Goal: Task Accomplishment & Management: Complete application form

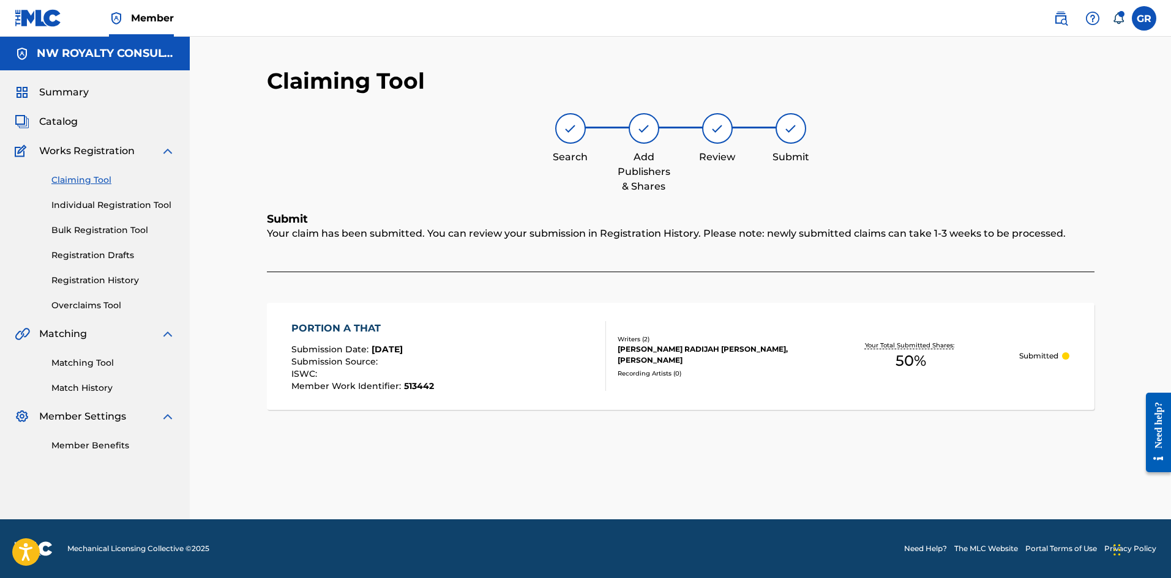
click at [59, 123] on span "Catalog" at bounding box center [58, 121] width 39 height 15
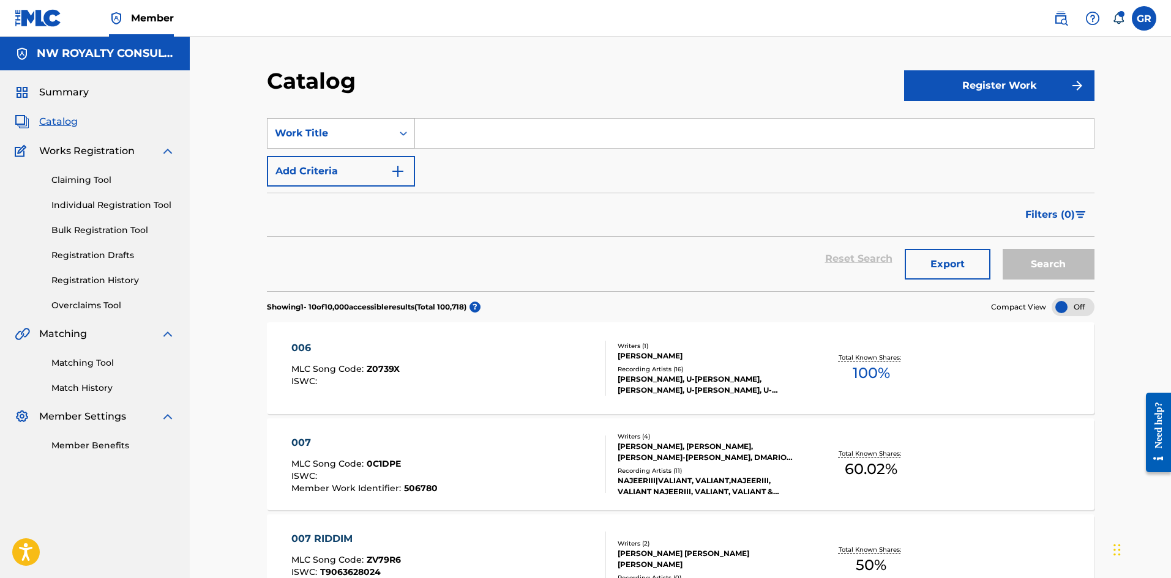
click at [313, 130] on div "Work Title" at bounding box center [330, 133] width 110 height 15
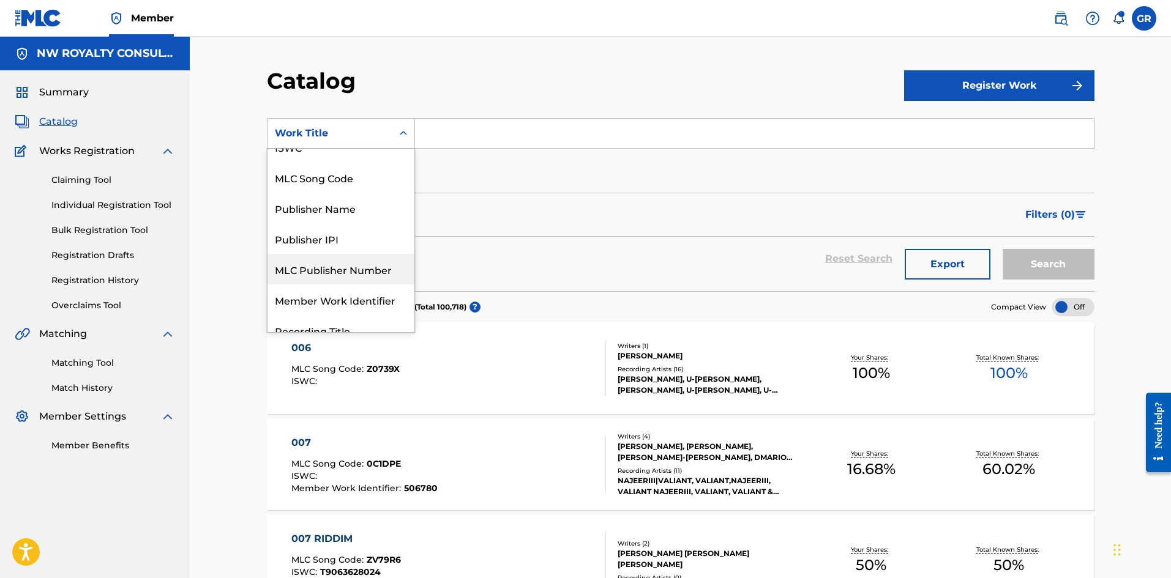
scroll to position [61, 0]
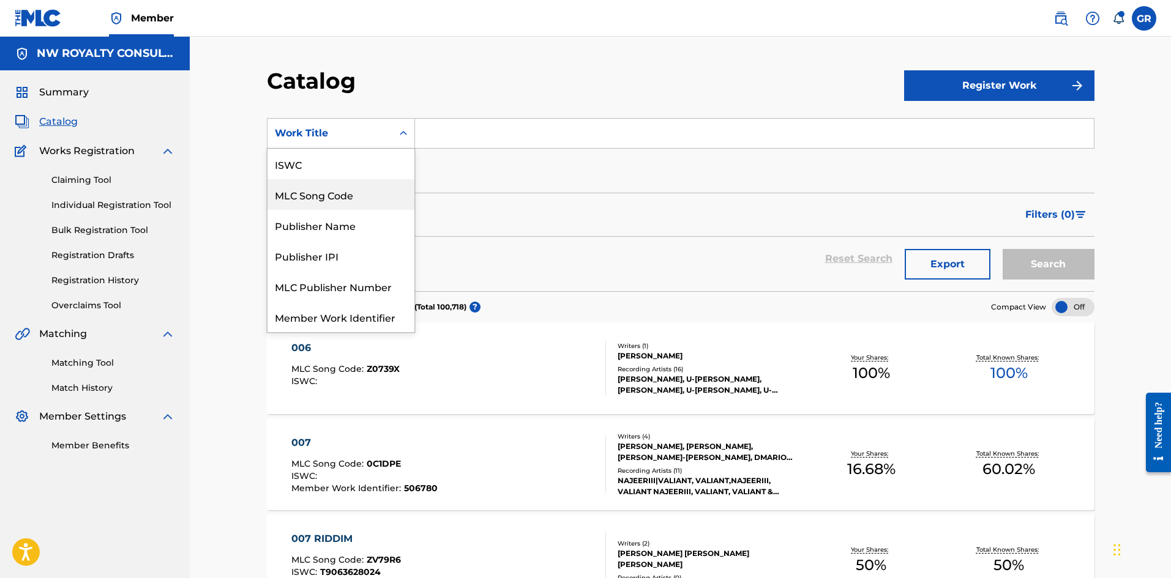
click at [324, 196] on div "MLC Song Code" at bounding box center [341, 194] width 147 height 31
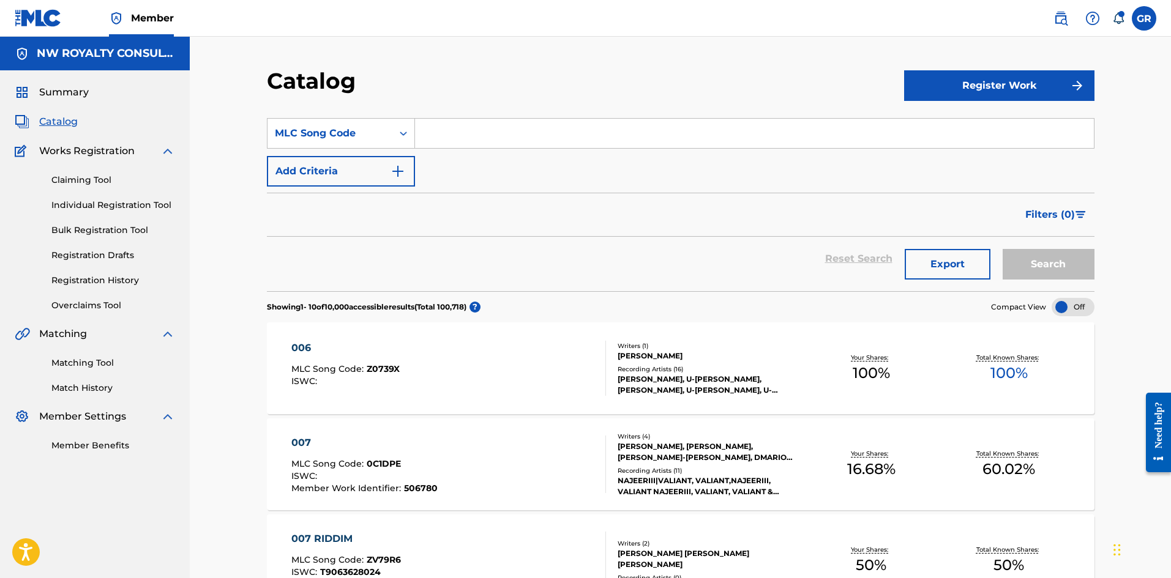
click at [440, 129] on input "Search Form" at bounding box center [754, 133] width 679 height 29
paste input "SB9PK4"
type input "SB9PK4"
click at [1051, 263] on button "Search" at bounding box center [1049, 264] width 92 height 31
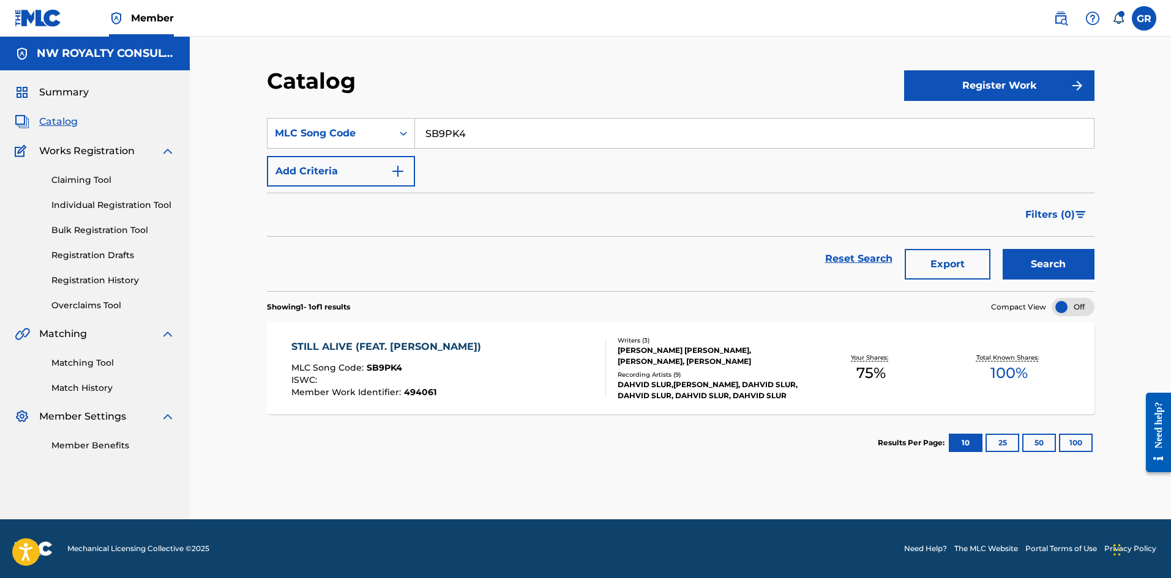
click at [340, 345] on div "STILL ALIVE (FEAT. [PERSON_NAME])" at bounding box center [389, 347] width 196 height 15
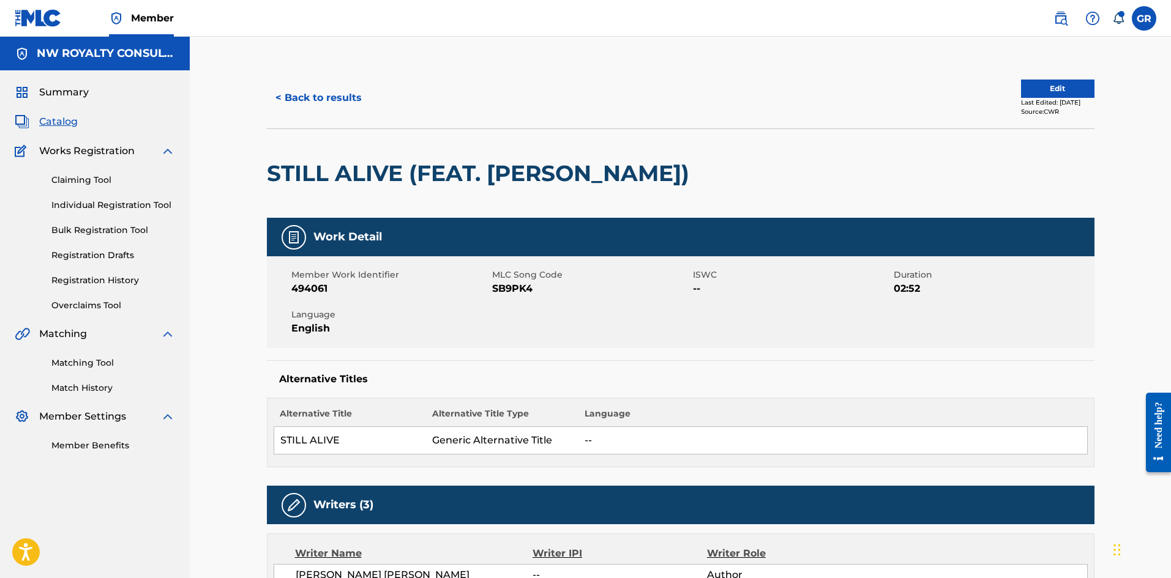
click at [1066, 85] on button "Edit" at bounding box center [1057, 89] width 73 height 18
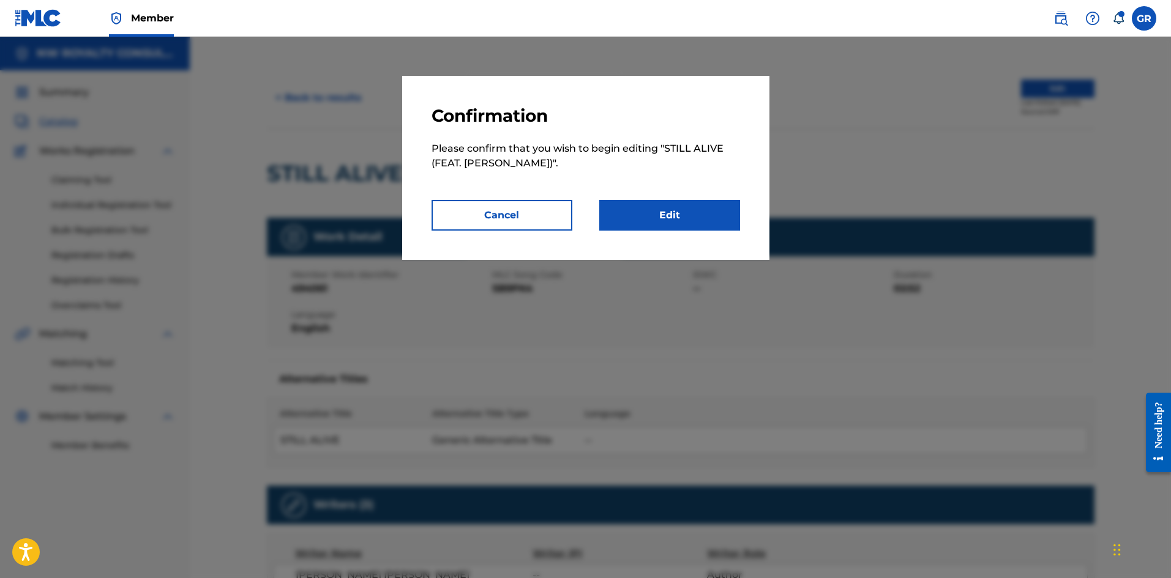
click at [666, 212] on link "Edit" at bounding box center [669, 215] width 141 height 31
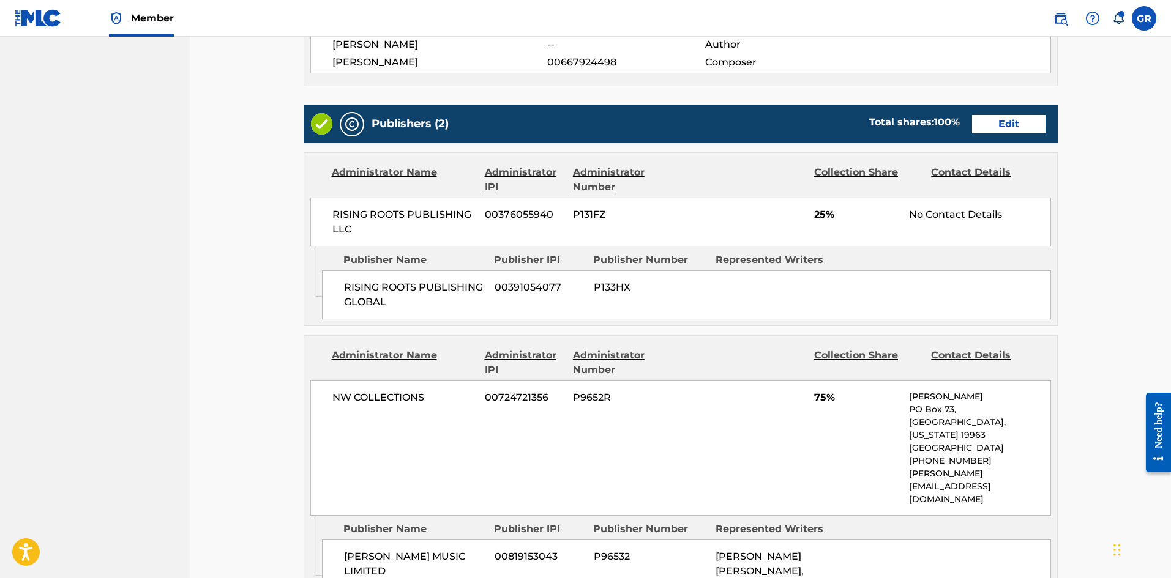
scroll to position [429, 0]
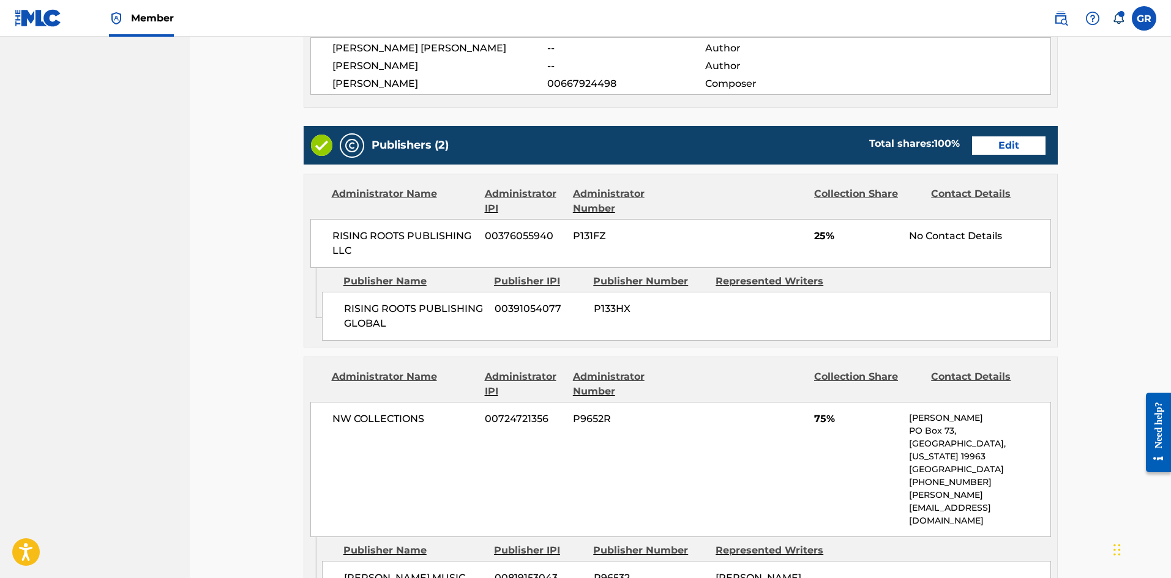
click at [1001, 143] on link "Edit" at bounding box center [1008, 146] width 73 height 18
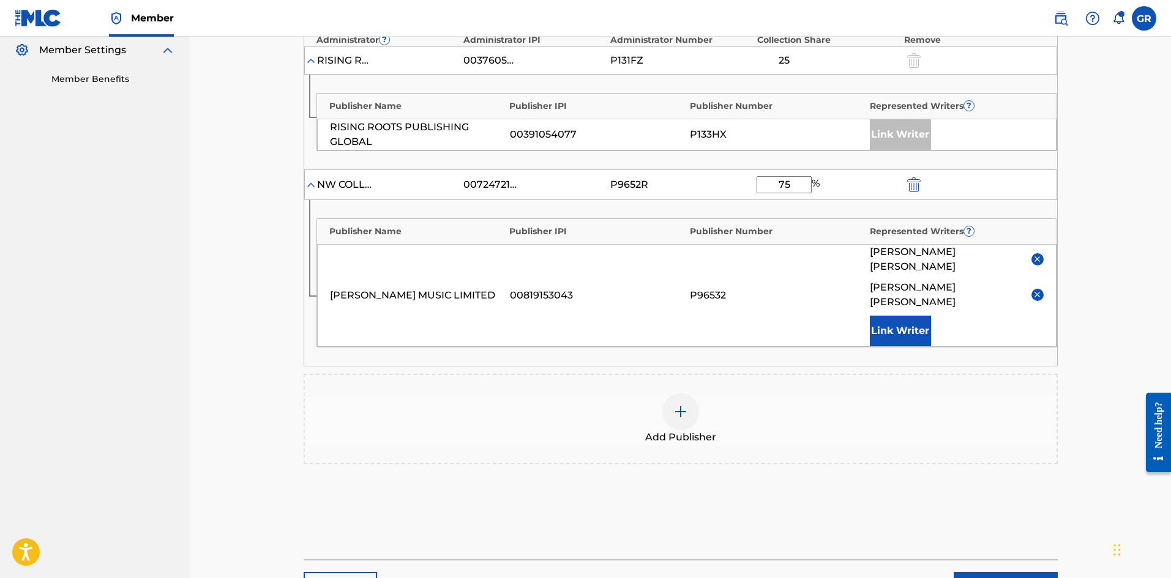
scroll to position [367, 0]
drag, startPoint x: 807, startPoint y: 185, endPoint x: 748, endPoint y: 187, distance: 58.8
click at [748, 187] on div "NW COLLECTIONS 00724721356 P9652R 75 %" at bounding box center [680, 184] width 753 height 31
type input "50"
click at [1038, 254] on img at bounding box center [1037, 258] width 9 height 9
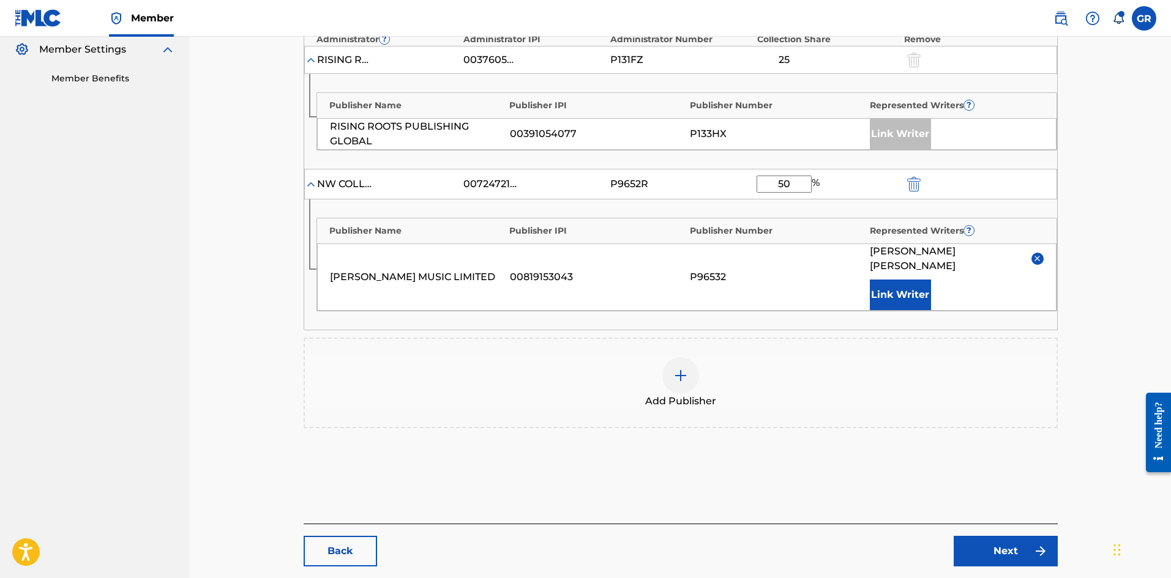
click at [1009, 536] on link "Next" at bounding box center [1006, 551] width 104 height 31
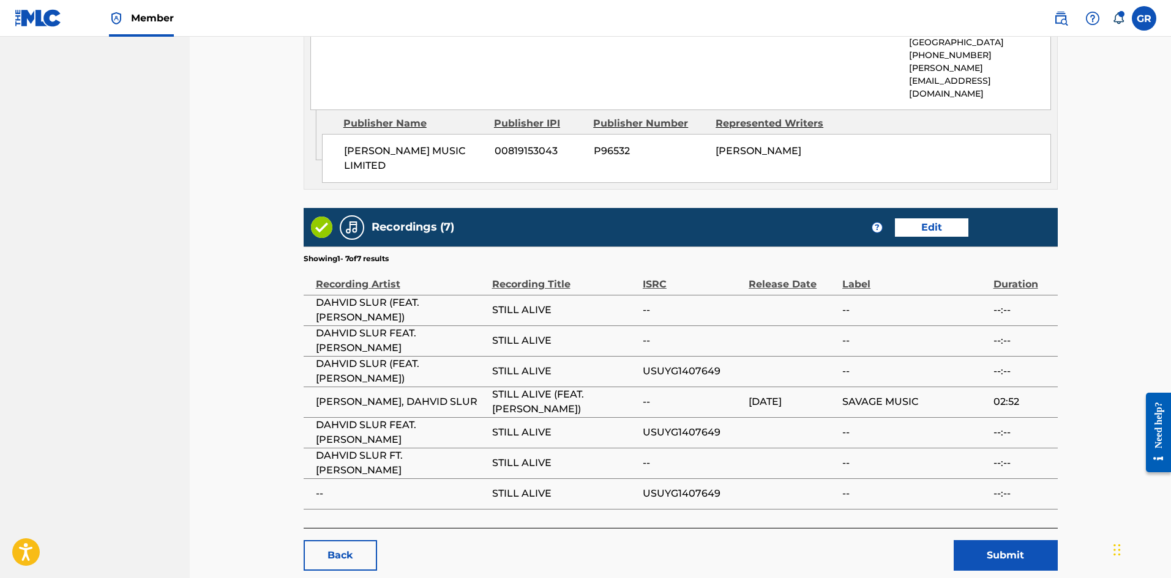
scroll to position [942, 0]
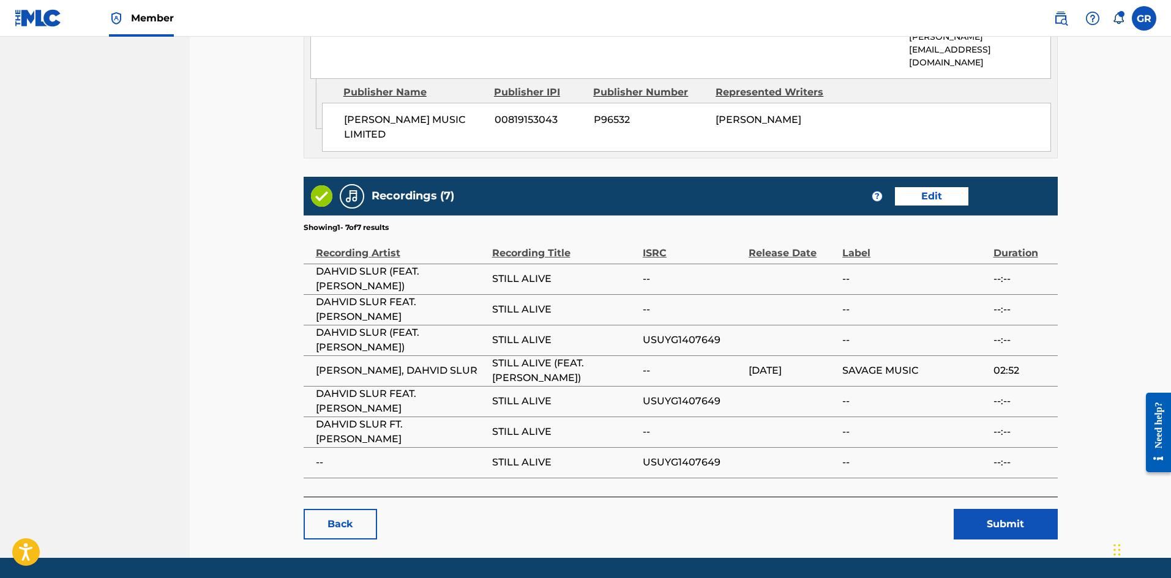
click at [1005, 509] on button "Submit" at bounding box center [1006, 524] width 104 height 31
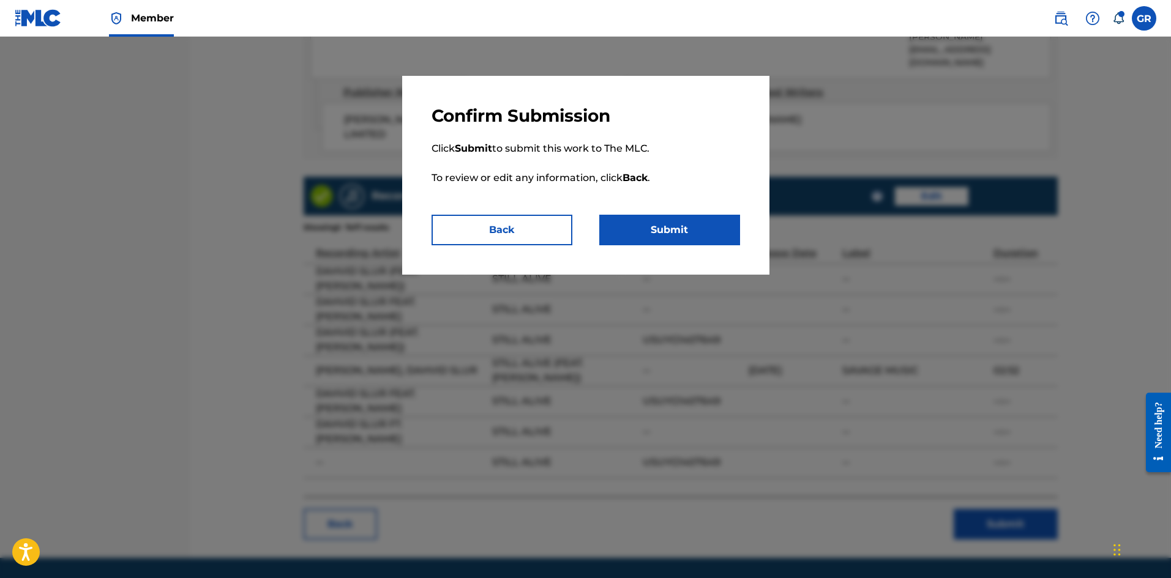
click at [689, 225] on button "Submit" at bounding box center [669, 230] width 141 height 31
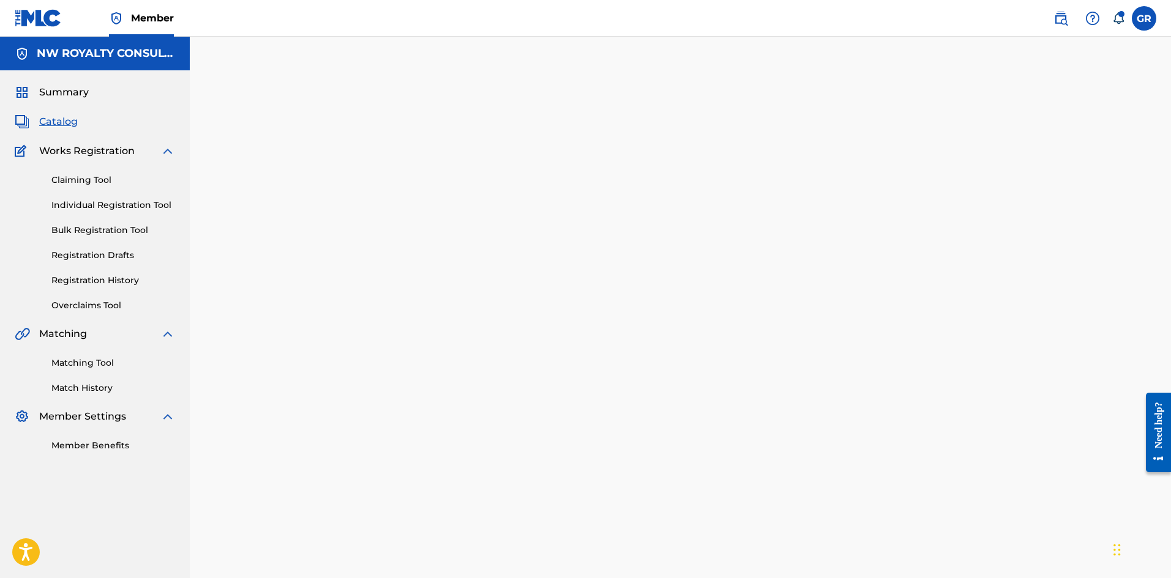
click at [93, 306] on link "Overclaims Tool" at bounding box center [113, 305] width 124 height 13
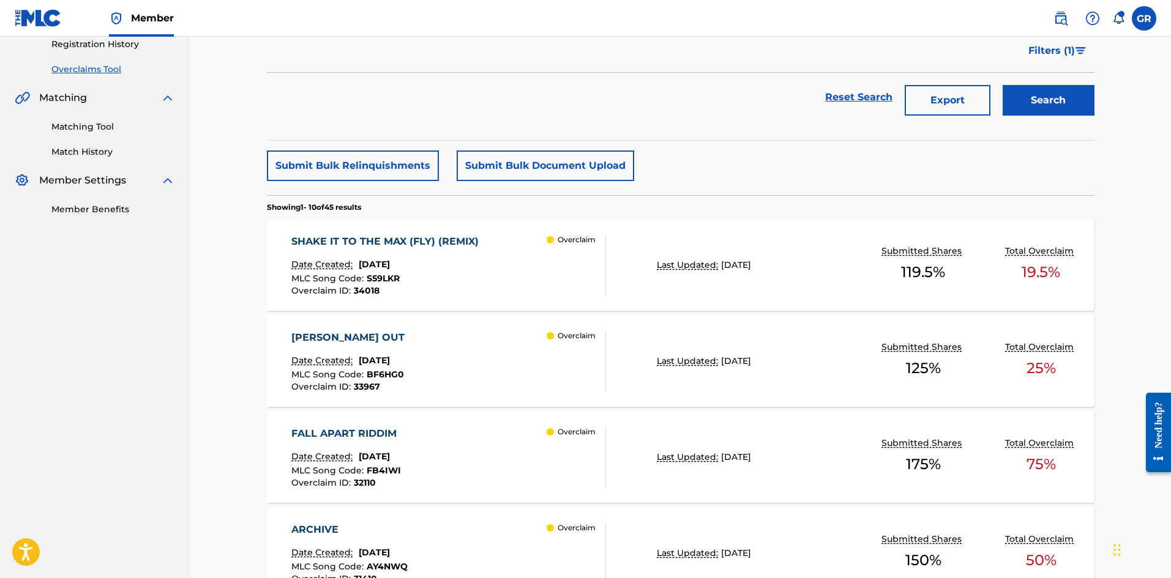
scroll to position [245, 0]
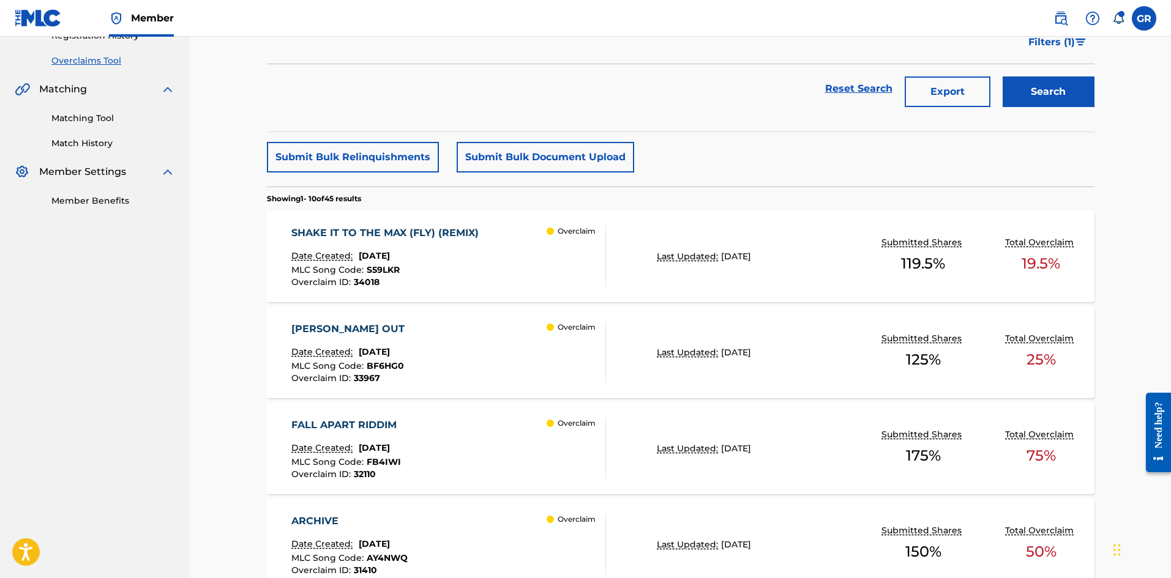
click at [411, 231] on div "SHAKE IT TO THE MAX (FLY) (REMIX)" at bounding box center [387, 233] width 193 height 15
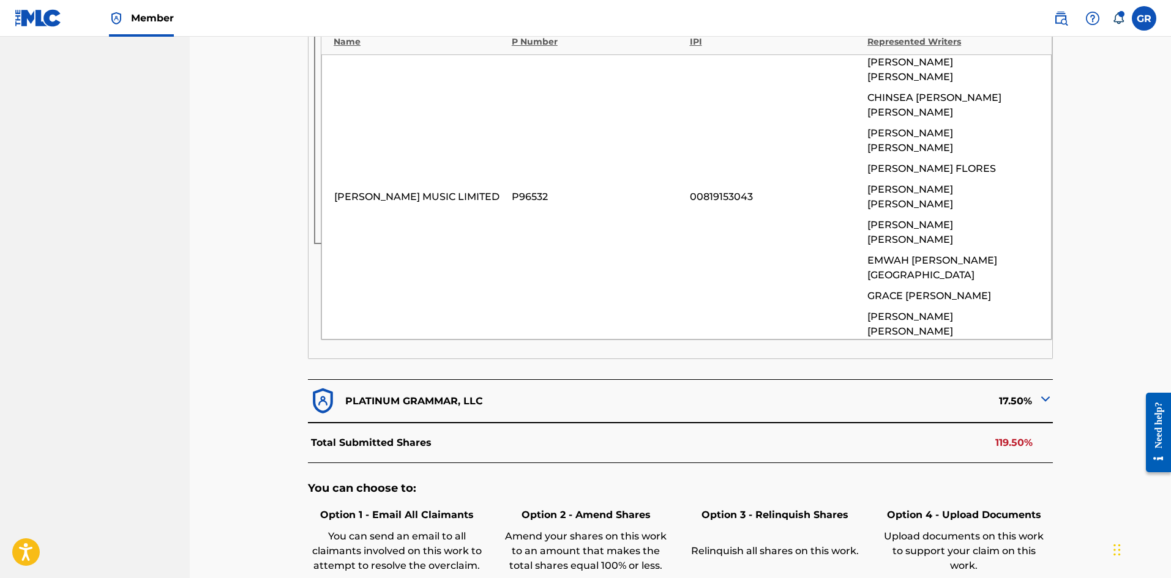
scroll to position [1003, 0]
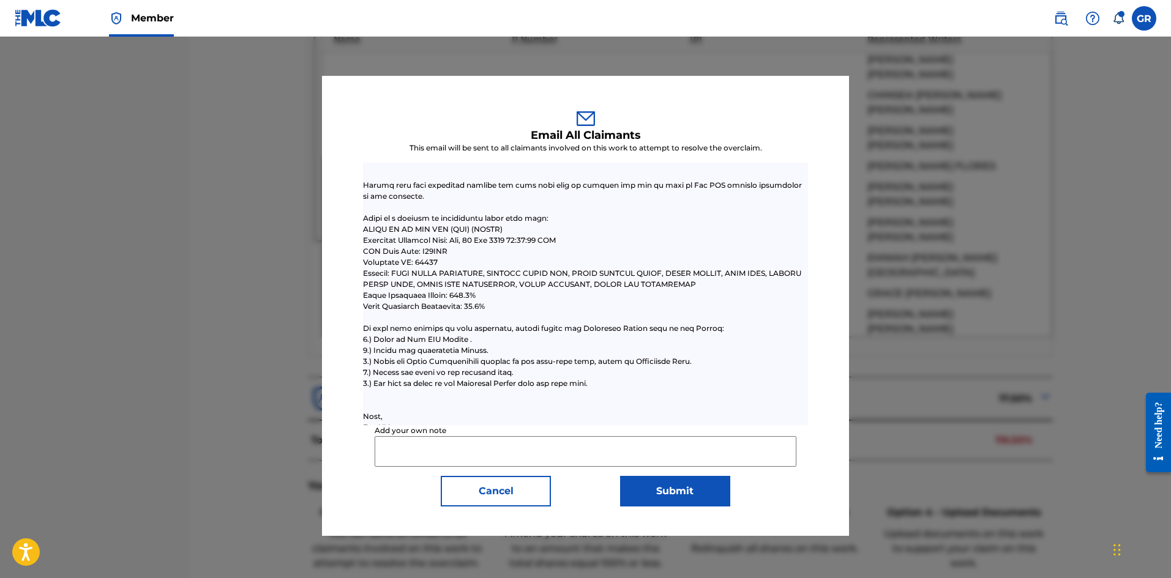
scroll to position [293, 0]
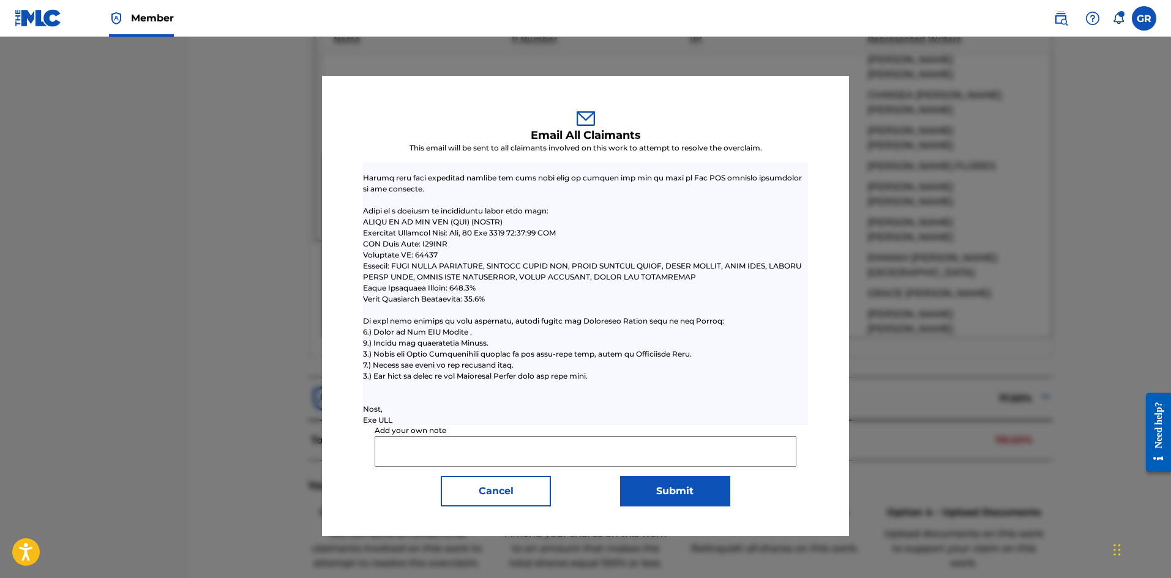
click at [390, 446] on input "Add your own note" at bounding box center [585, 451] width 421 height 31
click at [625, 451] on input "Good Morning, NW Collections/JRM maintains a" at bounding box center [585, 451] width 421 height 31
click at [606, 452] on input "Good Morning, NW Collections/JRM maintains a" at bounding box center [585, 451] width 421 height 31
click at [656, 454] on input "Good Morning, NW Collections/JRM maintain a" at bounding box center [585, 451] width 421 height 31
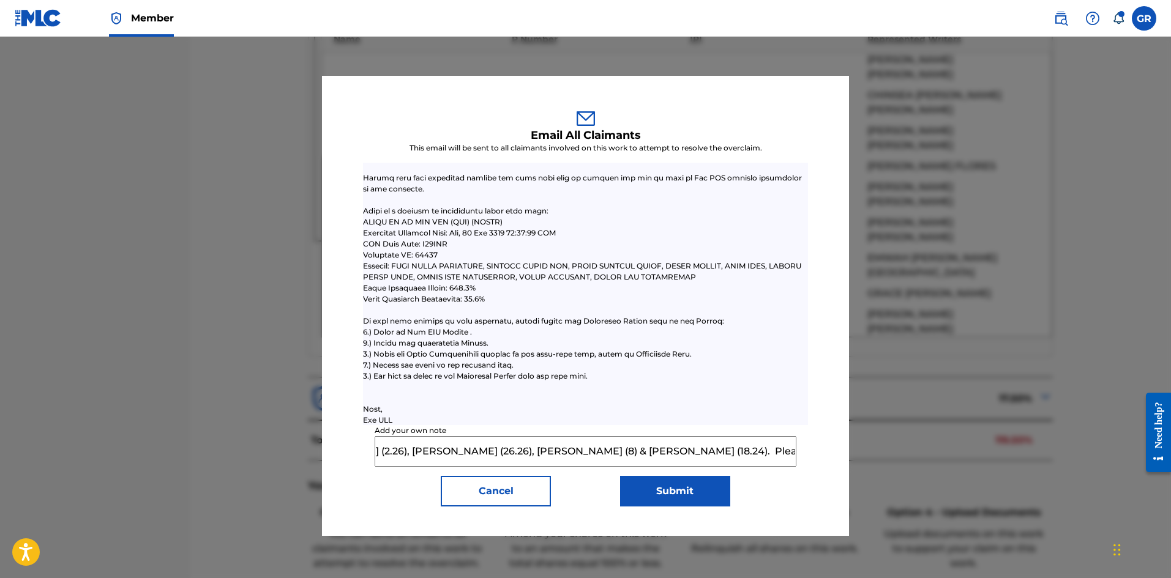
type input "Good Morning, NW Collections/JRM maintain a 12.5% claim obo [PERSON_NAME] [PERS…"
click at [672, 493] on button "Submit" at bounding box center [675, 491] width 110 height 31
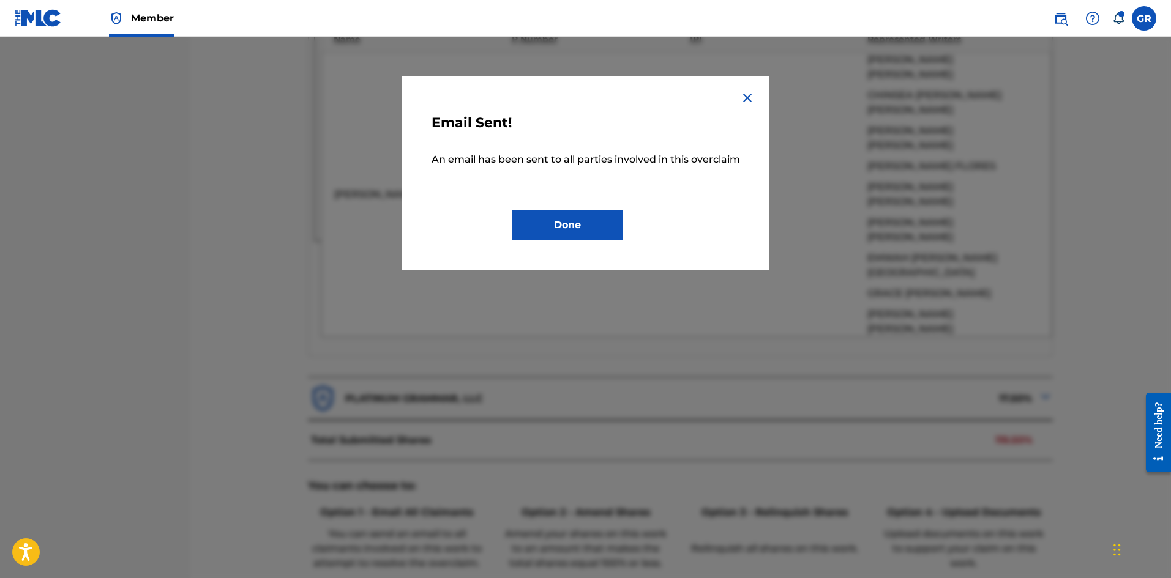
click at [564, 222] on button "Done" at bounding box center [567, 225] width 110 height 31
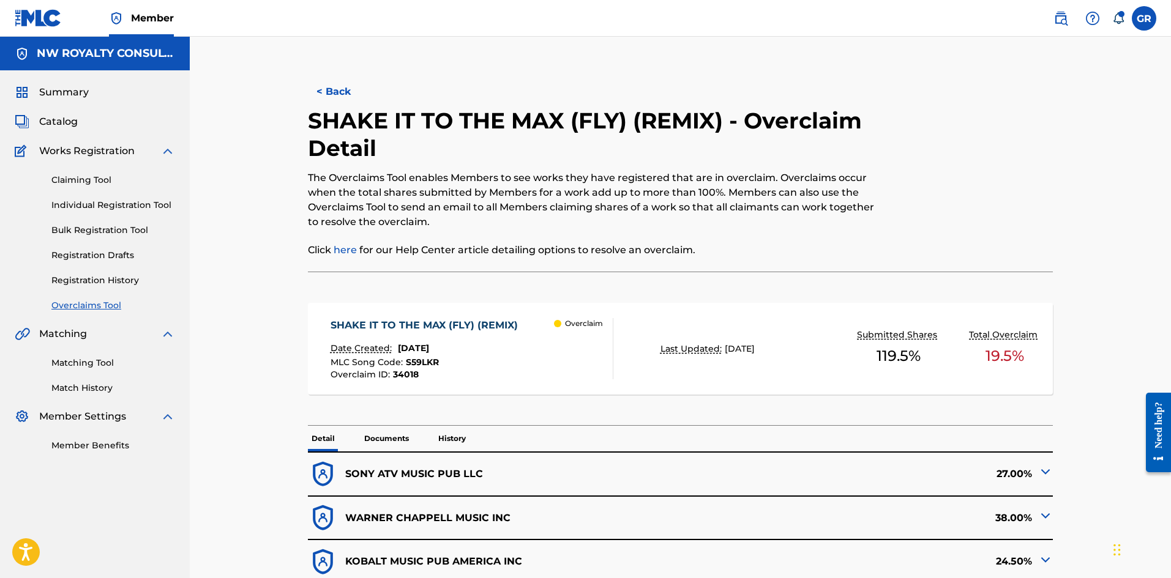
drag, startPoint x: 299, startPoint y: 378, endPoint x: 424, endPoint y: 376, distance: 124.9
copy div "Overclaim ID : 34018"
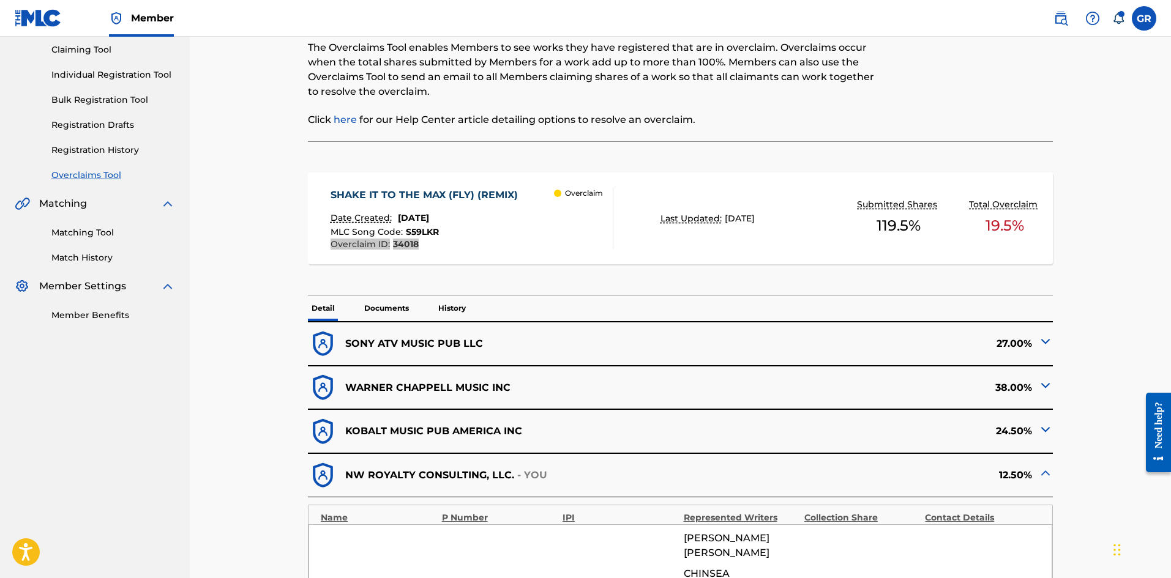
scroll to position [184, 0]
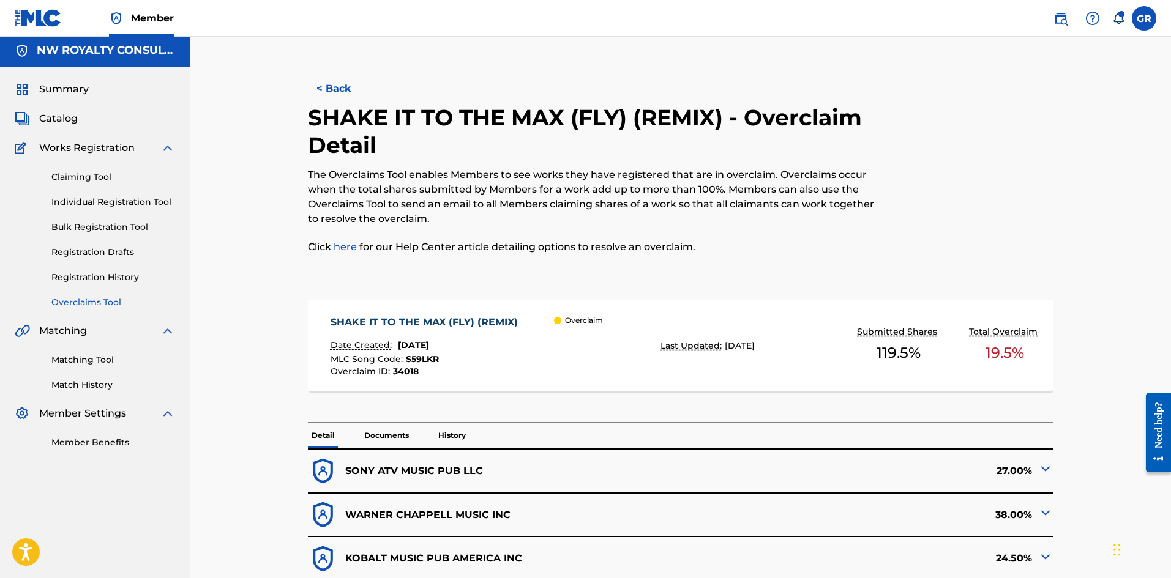
scroll to position [0, 0]
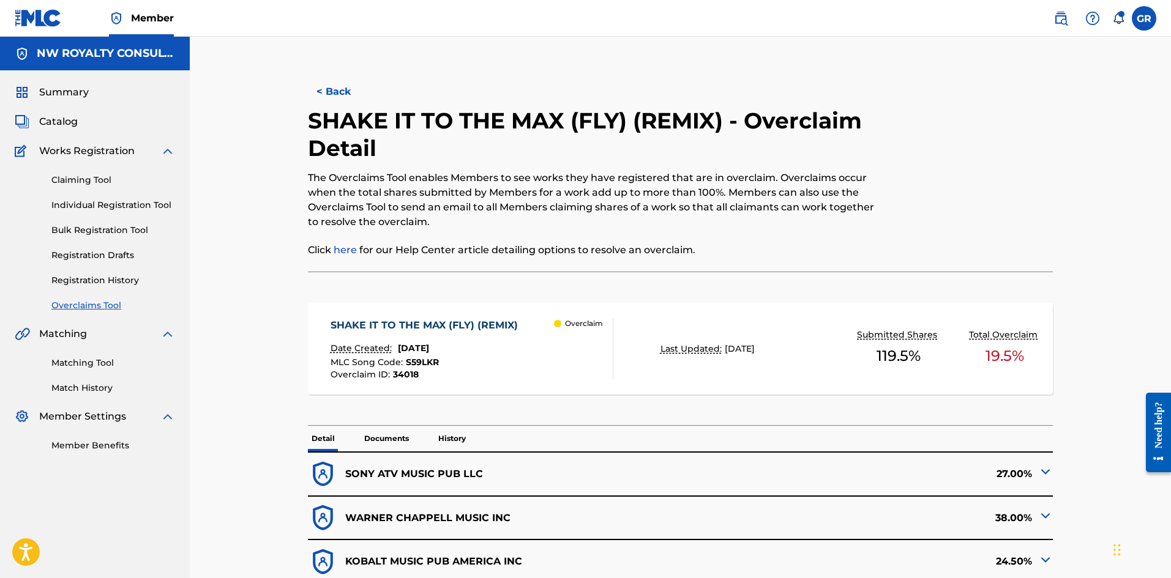
click at [83, 356] on div "Matching Tool Match History" at bounding box center [95, 368] width 160 height 53
click at [81, 362] on link "Matching Tool" at bounding box center [113, 363] width 124 height 13
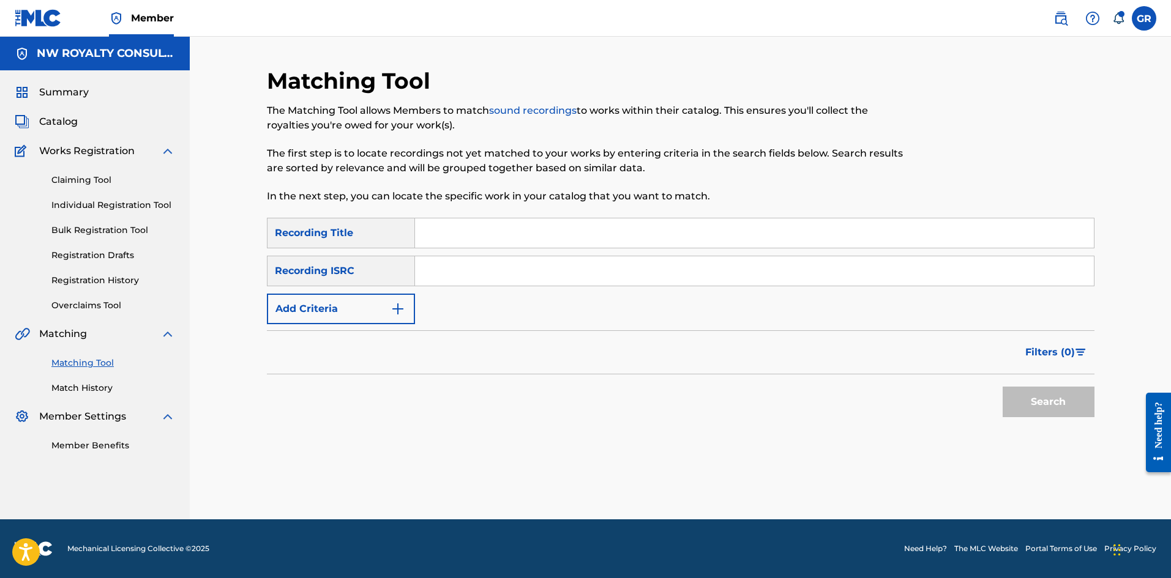
click at [89, 280] on link "Registration History" at bounding box center [113, 280] width 124 height 13
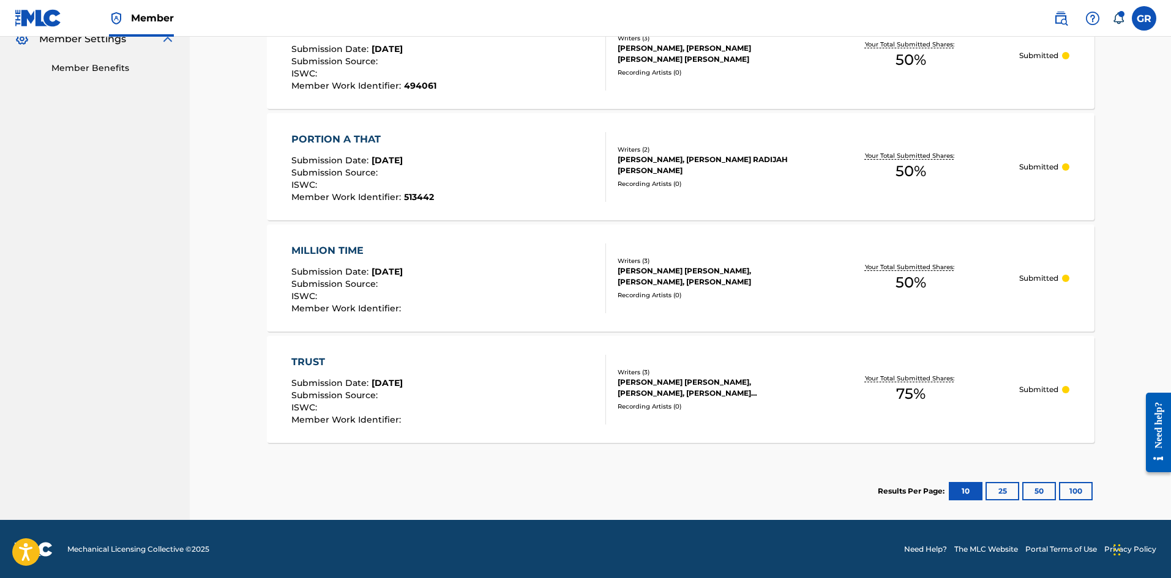
scroll to position [378, 0]
click at [998, 490] on button "25" at bounding box center [1003, 491] width 34 height 18
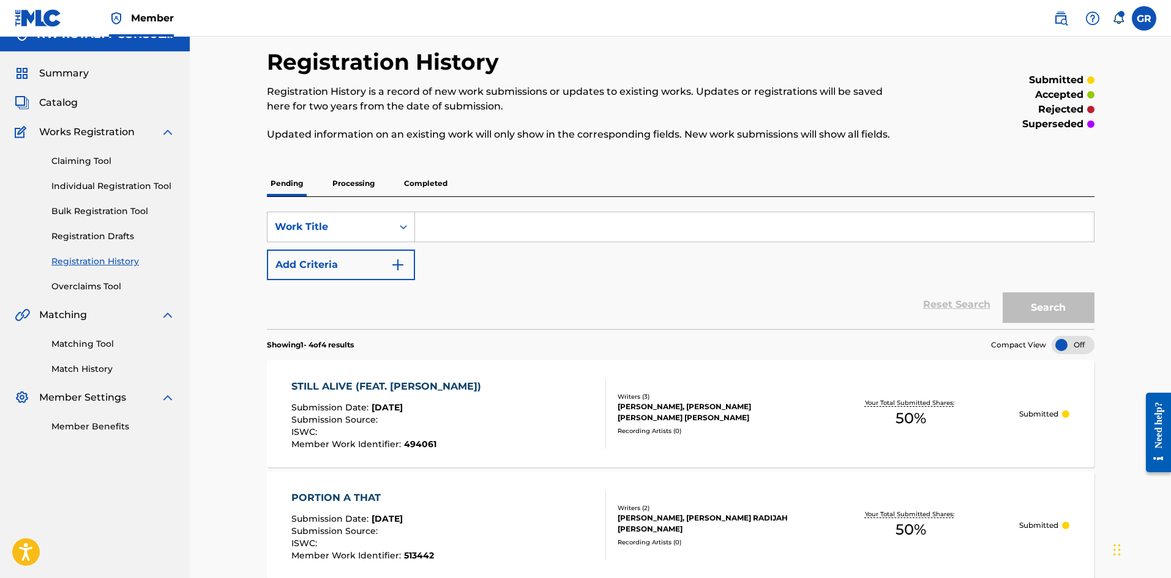
scroll to position [0, 0]
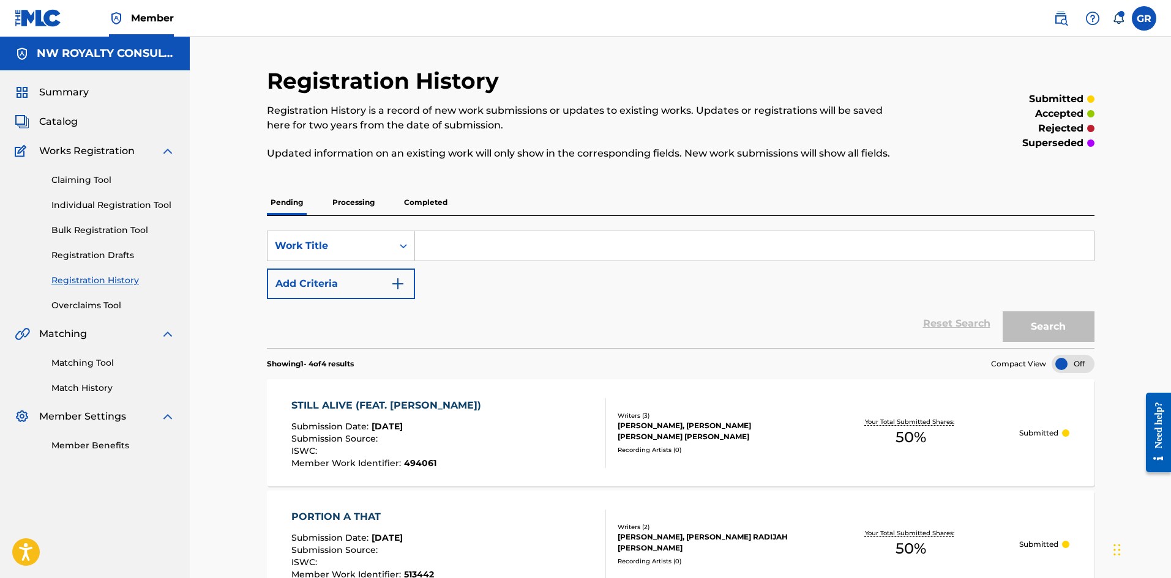
click at [361, 201] on p "Processing" at bounding box center [354, 203] width 50 height 26
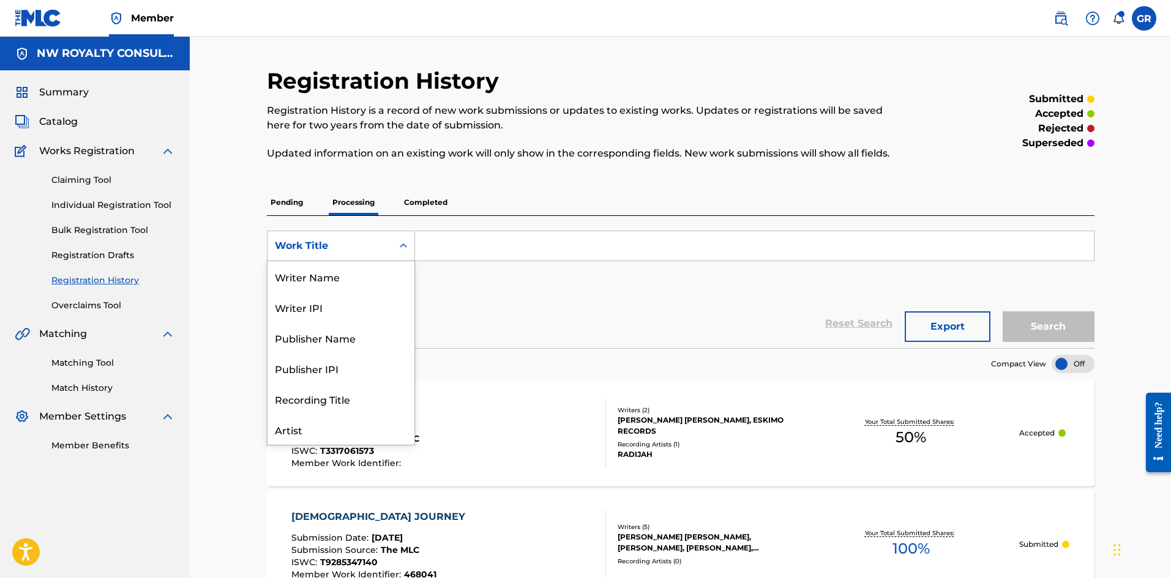
click at [402, 244] on icon "Search Form" at bounding box center [403, 246] width 12 height 12
click at [461, 249] on input "Search Form" at bounding box center [754, 245] width 679 height 29
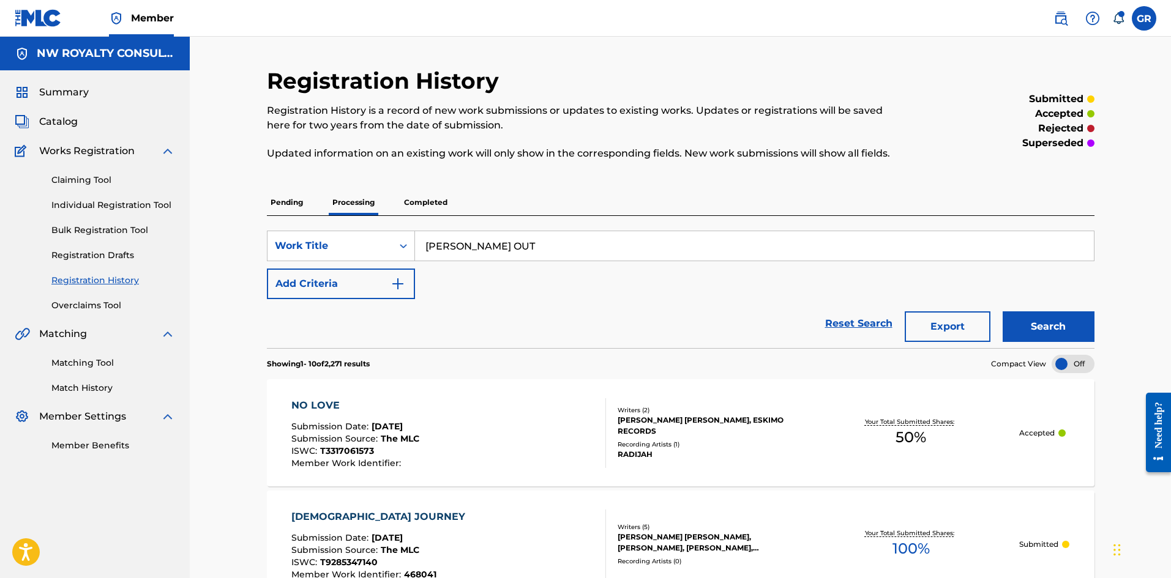
type input "[PERSON_NAME] OUT"
click at [1050, 321] on button "Search" at bounding box center [1049, 327] width 92 height 31
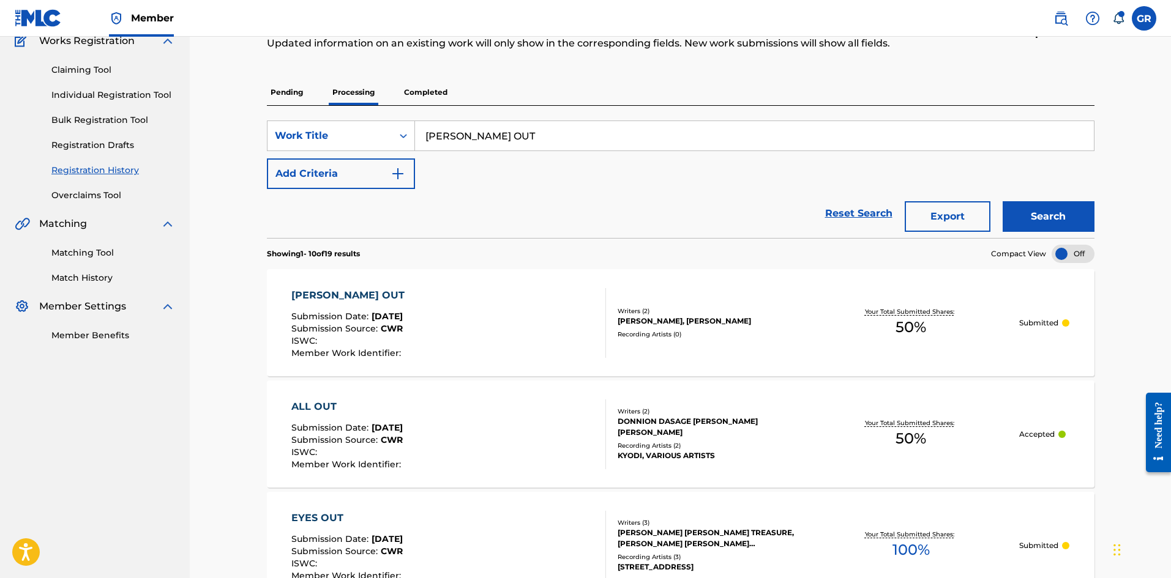
scroll to position [122, 0]
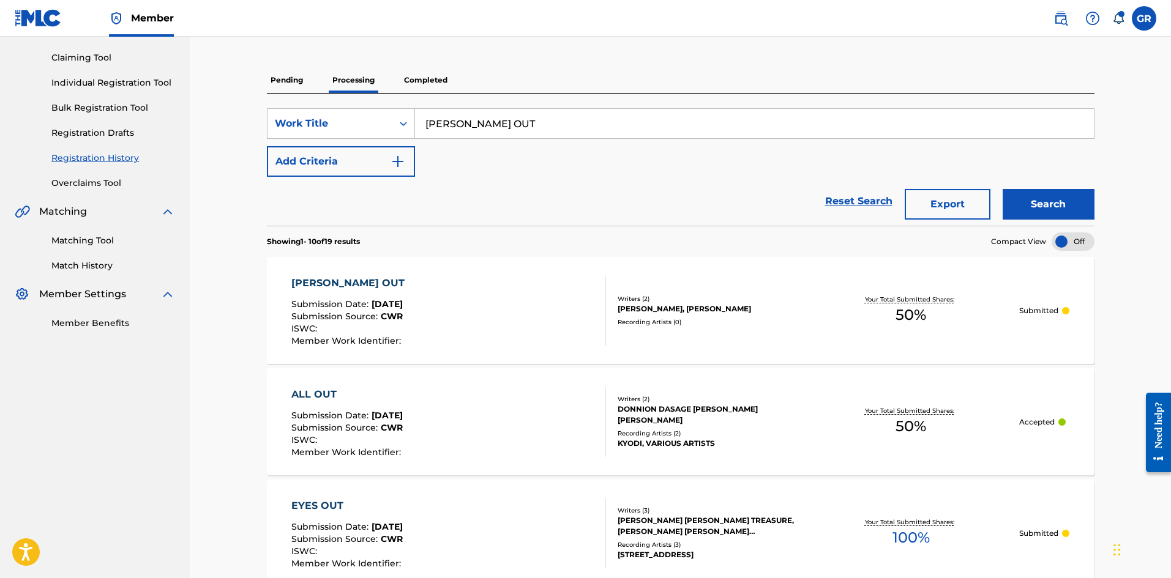
click at [322, 282] on div "[PERSON_NAME] OUT" at bounding box center [350, 283] width 119 height 15
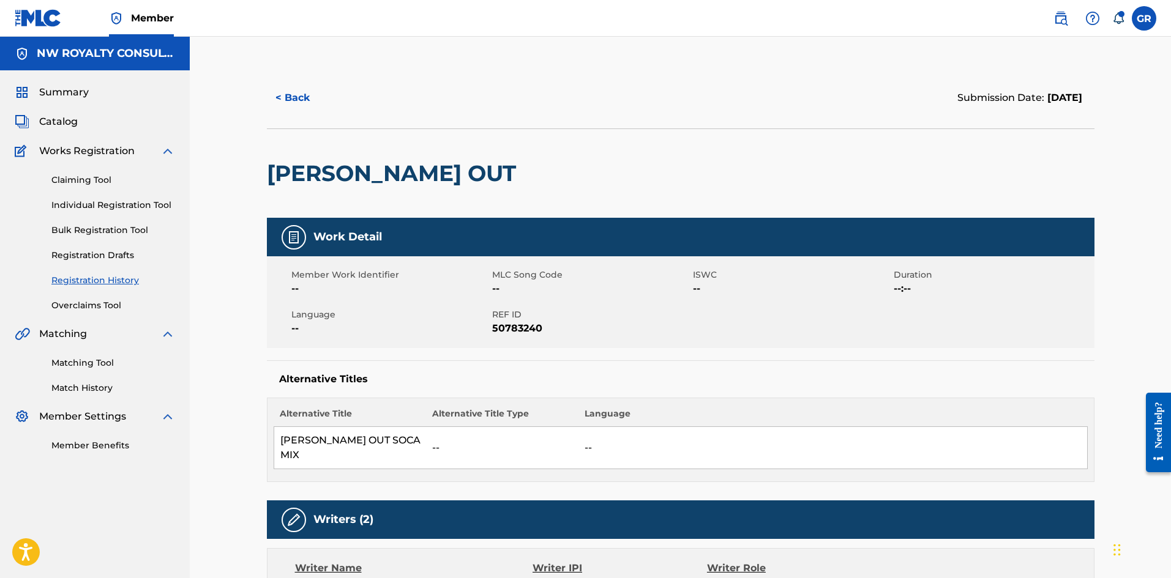
click at [278, 104] on button "< Back" at bounding box center [303, 98] width 73 height 31
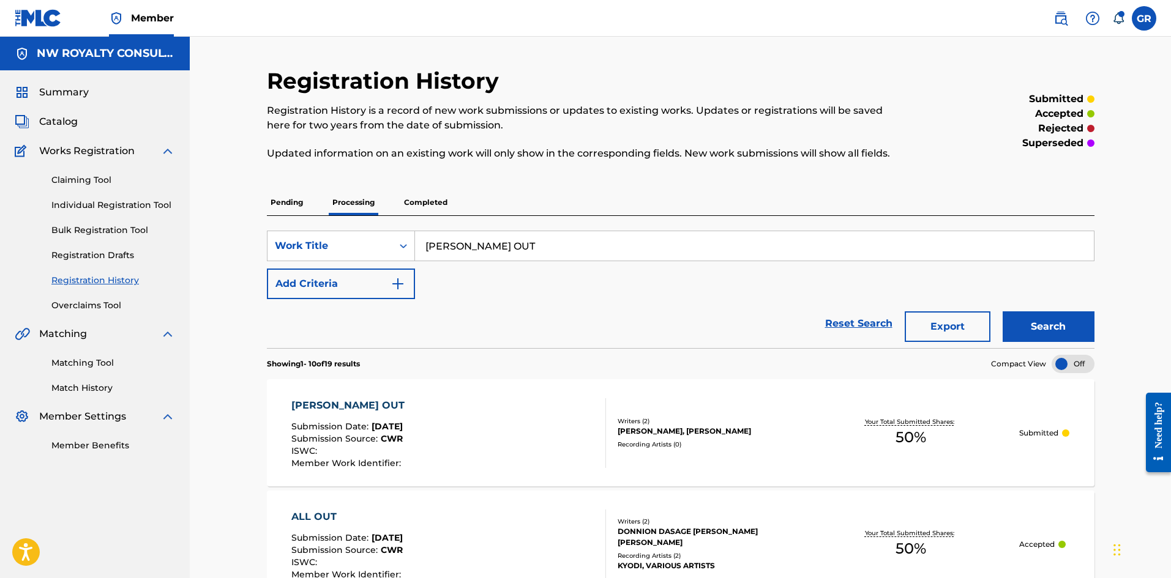
click at [88, 310] on link "Overclaims Tool" at bounding box center [113, 305] width 124 height 13
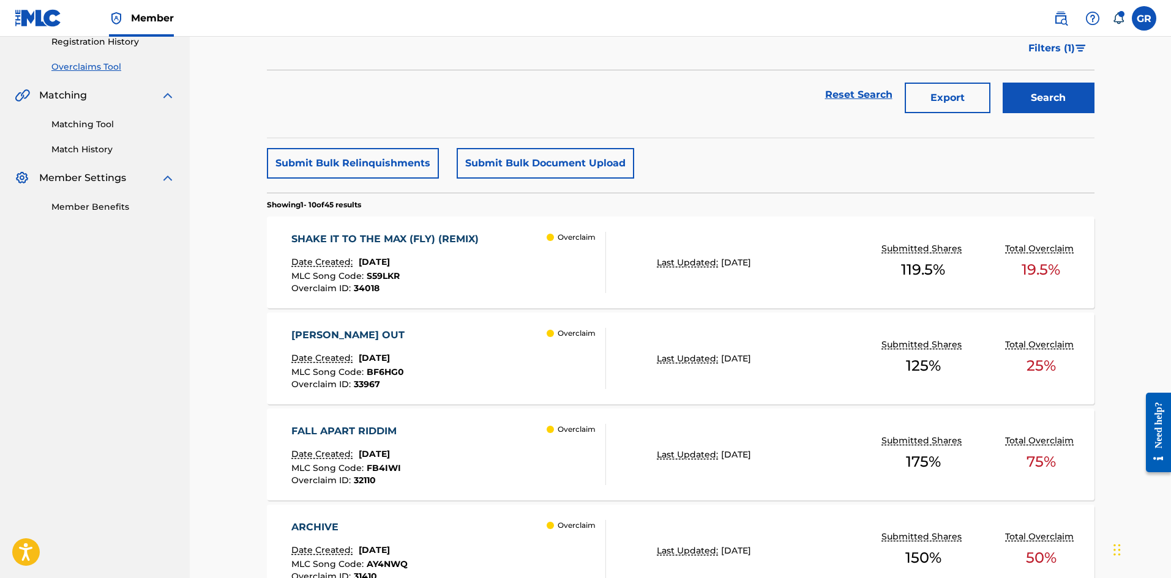
scroll to position [306, 0]
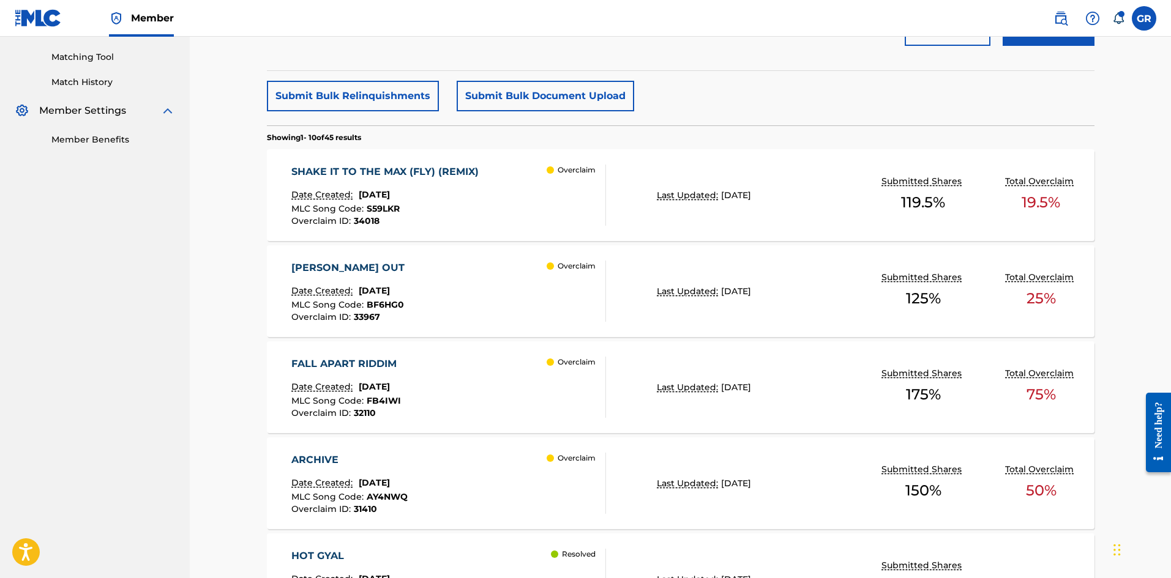
click at [318, 263] on div "[PERSON_NAME] OUT" at bounding box center [350, 268] width 119 height 15
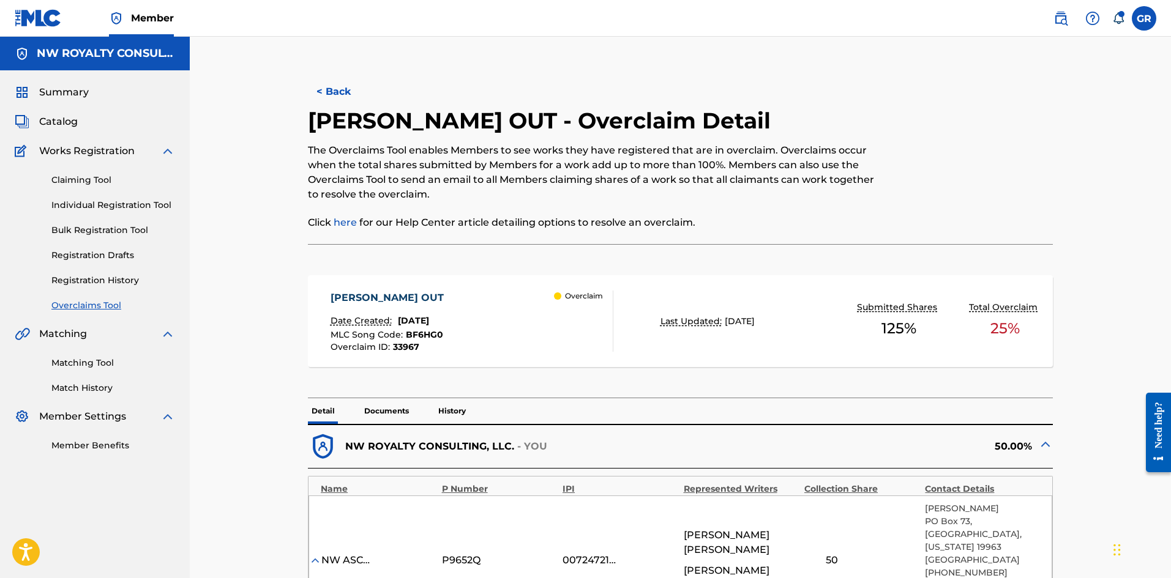
click at [343, 94] on button "< Back" at bounding box center [344, 92] width 73 height 31
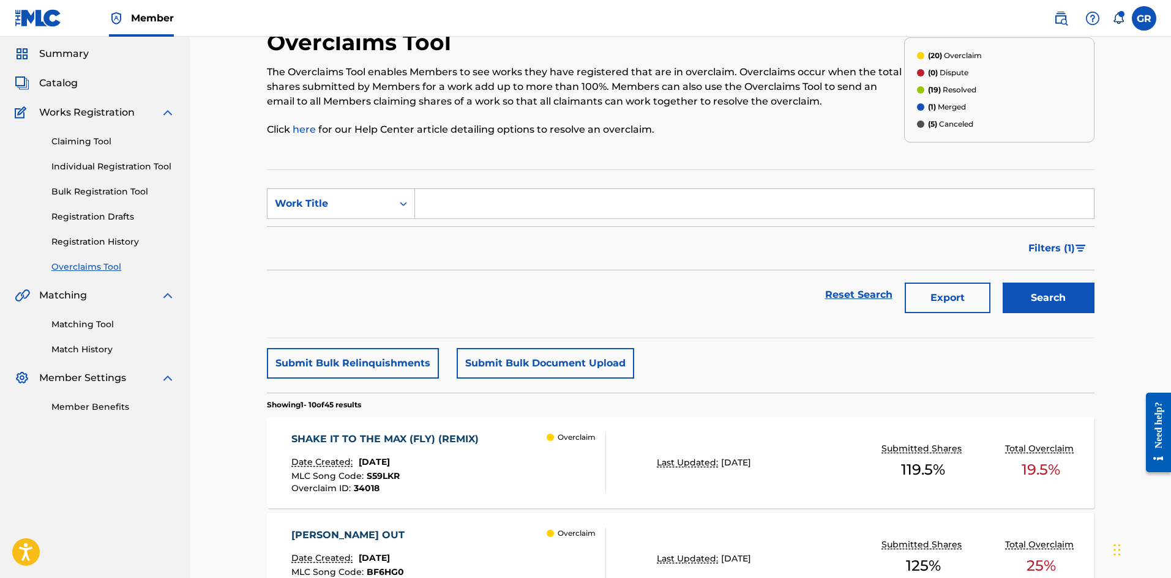
scroll to position [37, 0]
click at [967, 92] on p "(19) Resolved" at bounding box center [952, 91] width 48 height 11
click at [69, 84] on span "Catalog" at bounding box center [58, 84] width 39 height 15
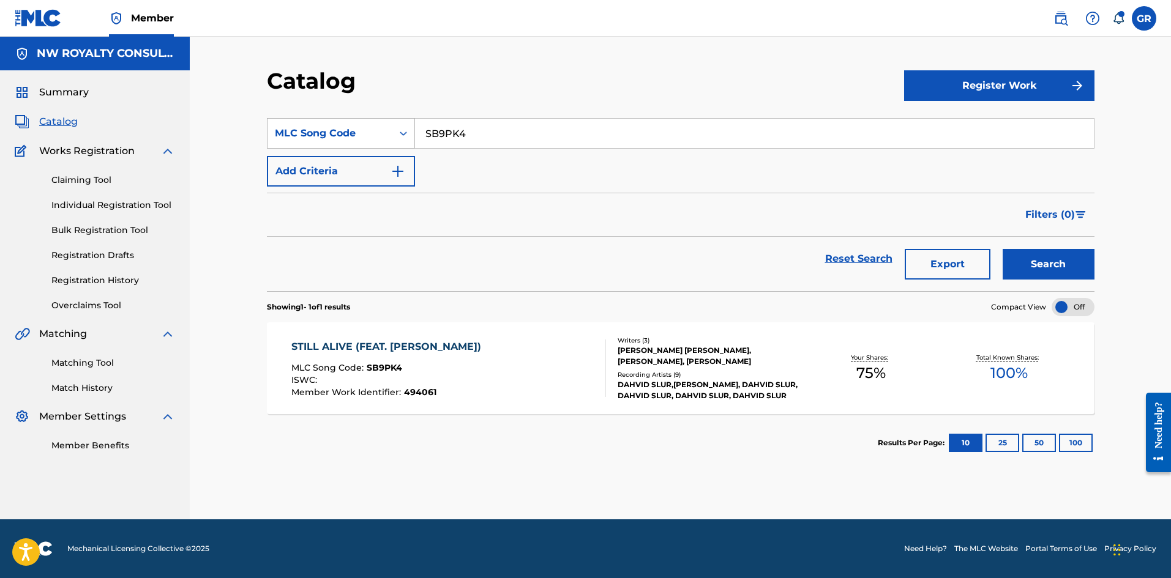
drag, startPoint x: 476, startPoint y: 137, endPoint x: 411, endPoint y: 132, distance: 65.1
click at [411, 132] on div "SearchWithCriteria7e9cdd45-7ed7-45ee-8444-aaecde44dea1 MLC Song Code SB9PK4" at bounding box center [681, 133] width 828 height 31
paste input "BF6HG0"
type input "BF6HG0"
click at [1044, 267] on button "Search" at bounding box center [1049, 264] width 92 height 31
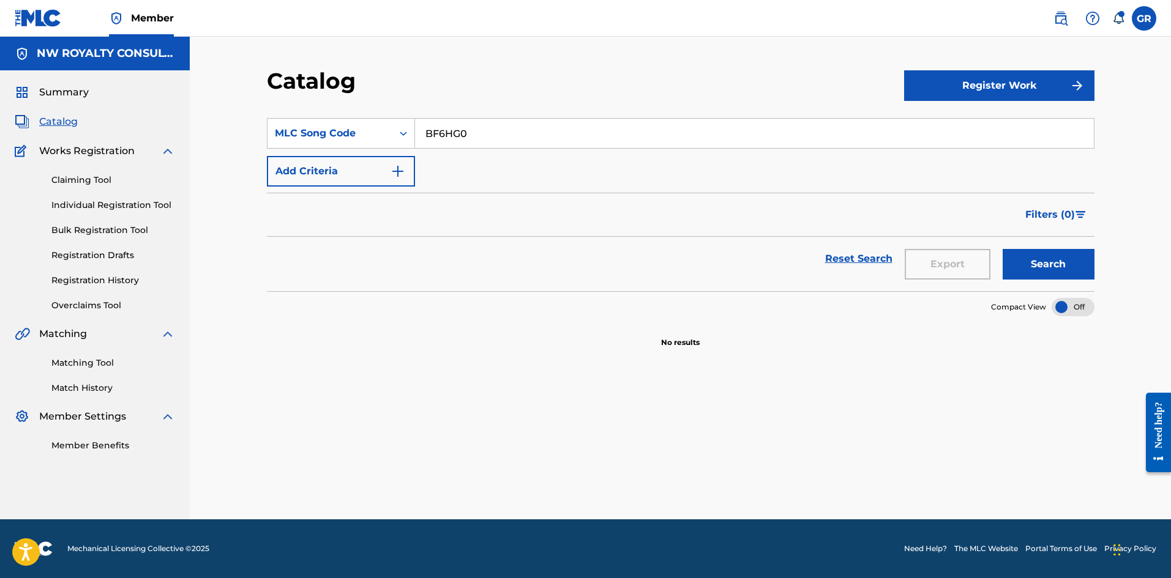
click at [1043, 214] on span "Filters ( 0 )" at bounding box center [1050, 215] width 50 height 15
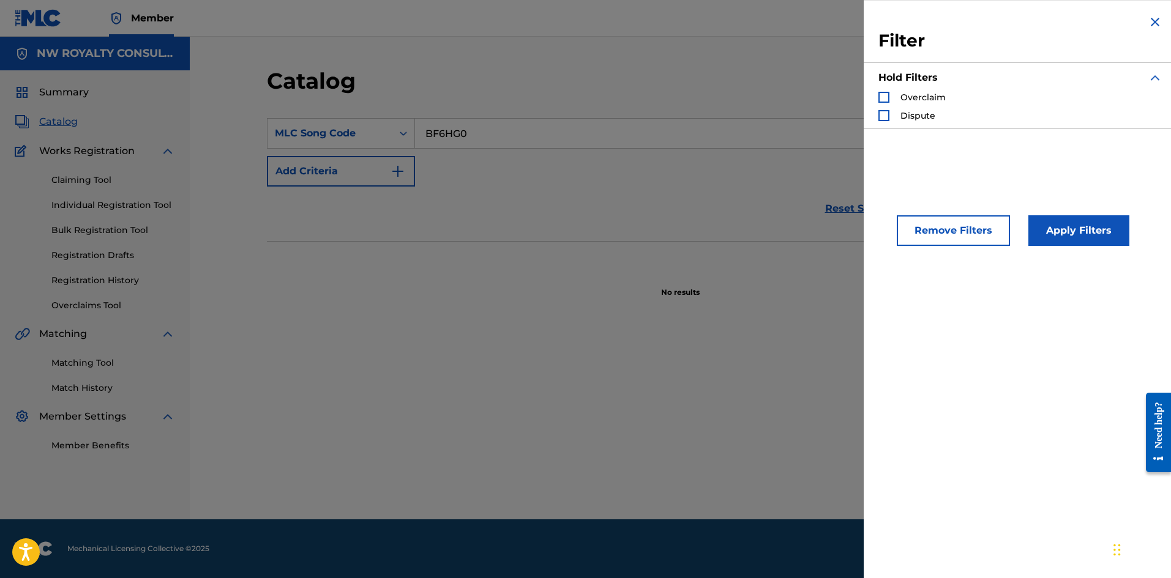
click at [885, 95] on div "Search Form" at bounding box center [883, 97] width 11 height 11
click at [1062, 228] on button "Apply Filters" at bounding box center [1078, 230] width 101 height 31
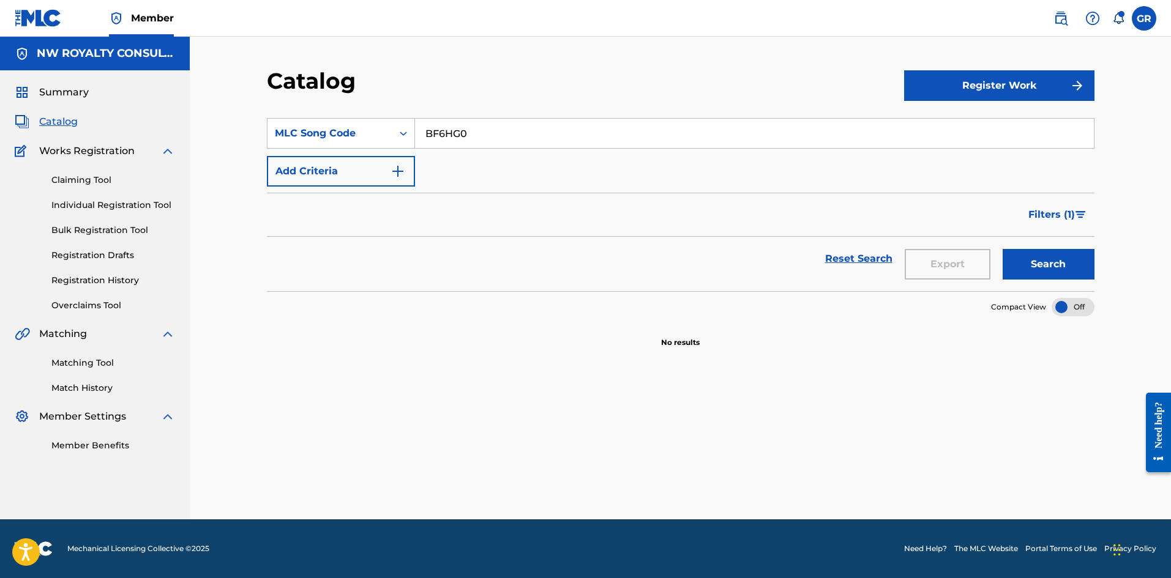
click at [1047, 212] on span "Filters ( 1 )" at bounding box center [1051, 215] width 47 height 15
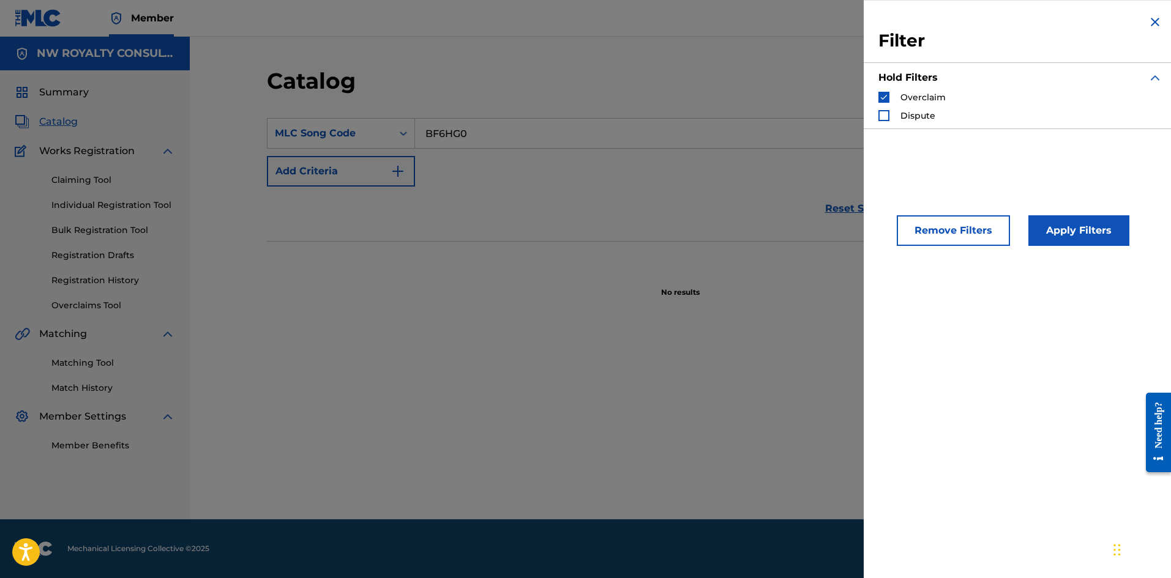
click at [883, 114] on div "Search Form" at bounding box center [883, 115] width 11 height 11
click at [885, 94] on img "Search Form" at bounding box center [884, 97] width 9 height 9
click at [1063, 228] on button "Apply Filters" at bounding box center [1078, 230] width 101 height 31
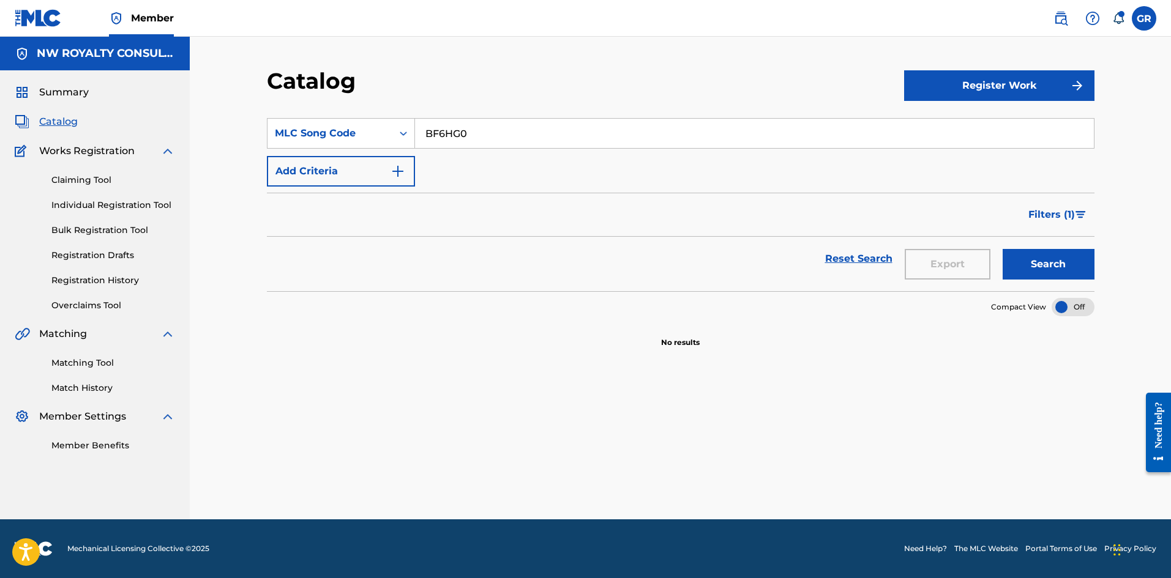
click at [1057, 215] on span "Filters ( 1 )" at bounding box center [1051, 215] width 47 height 15
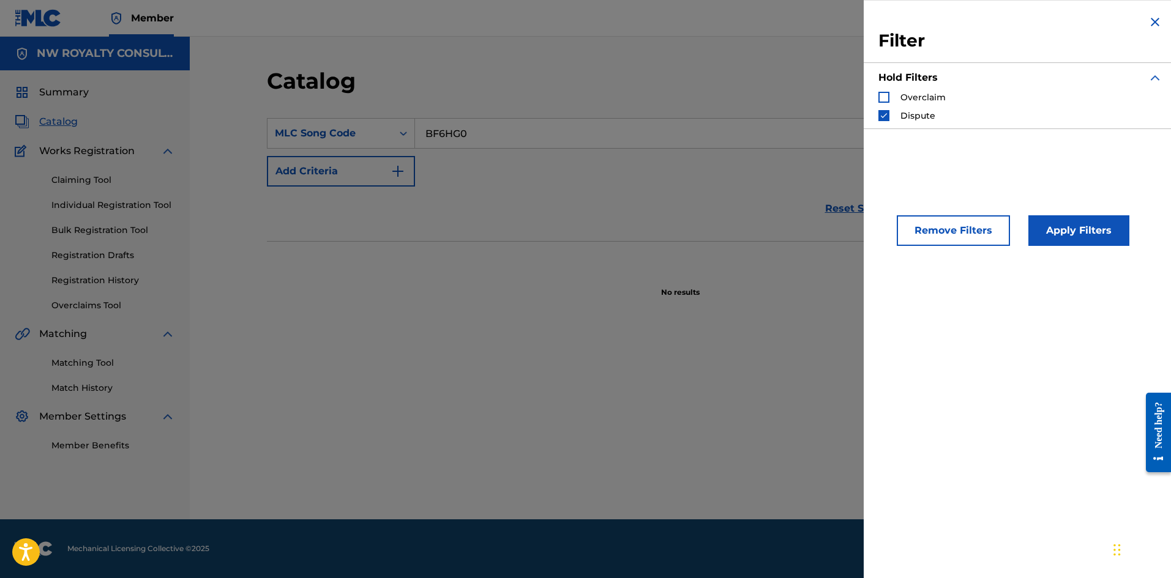
click at [885, 116] on img "Search Form" at bounding box center [884, 115] width 9 height 9
click at [1154, 22] on img "Search Form" at bounding box center [1155, 22] width 15 height 15
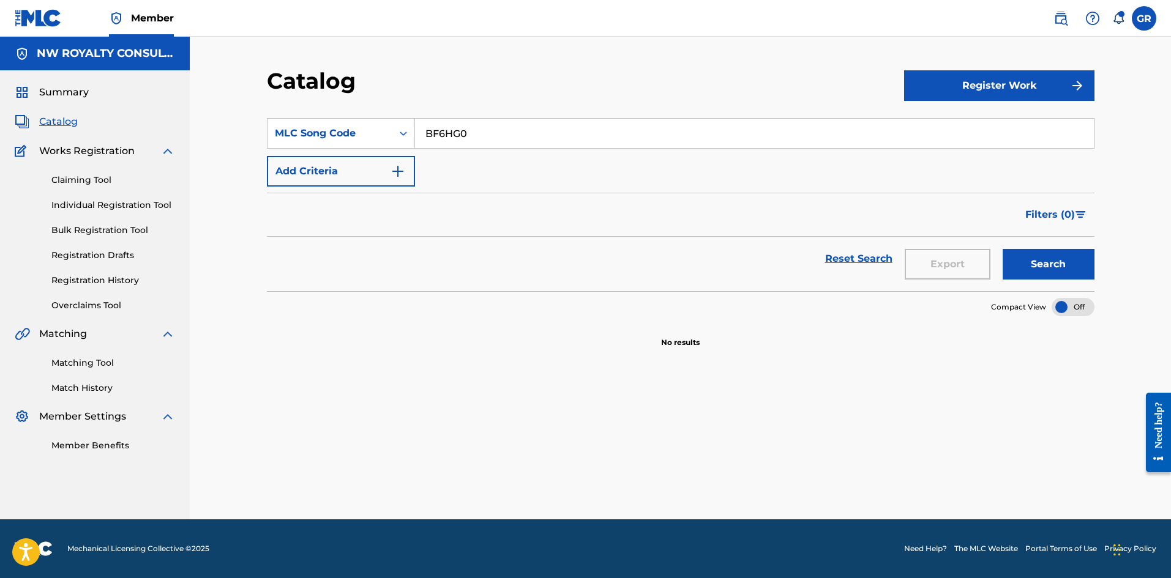
click at [82, 178] on link "Claiming Tool" at bounding box center [113, 180] width 124 height 13
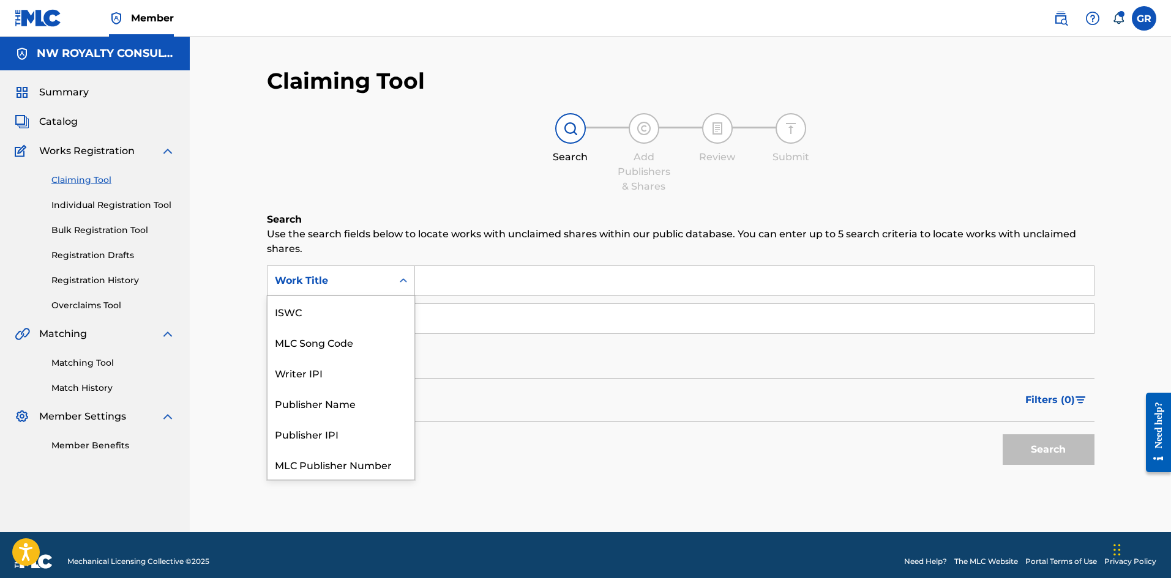
click at [391, 282] on div "Work Title" at bounding box center [330, 280] width 125 height 23
click at [343, 314] on div "MLC Song Code" at bounding box center [341, 311] width 147 height 31
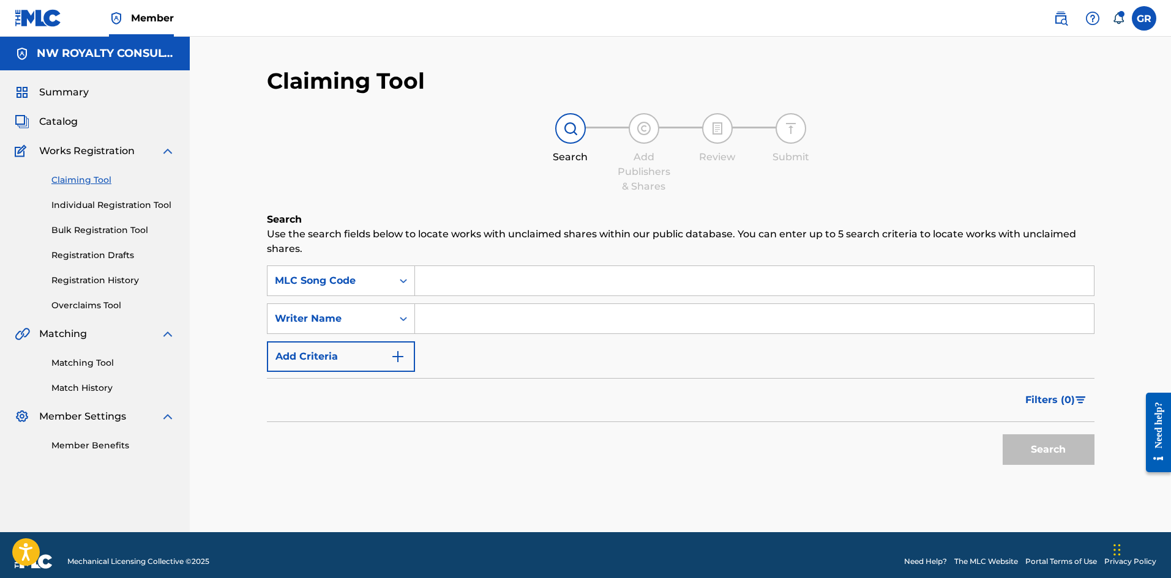
click at [449, 275] on input "Search Form" at bounding box center [754, 280] width 679 height 29
paste input "BF6HG0"
type input "BF6HG0"
click at [1036, 450] on button "Search" at bounding box center [1049, 450] width 92 height 31
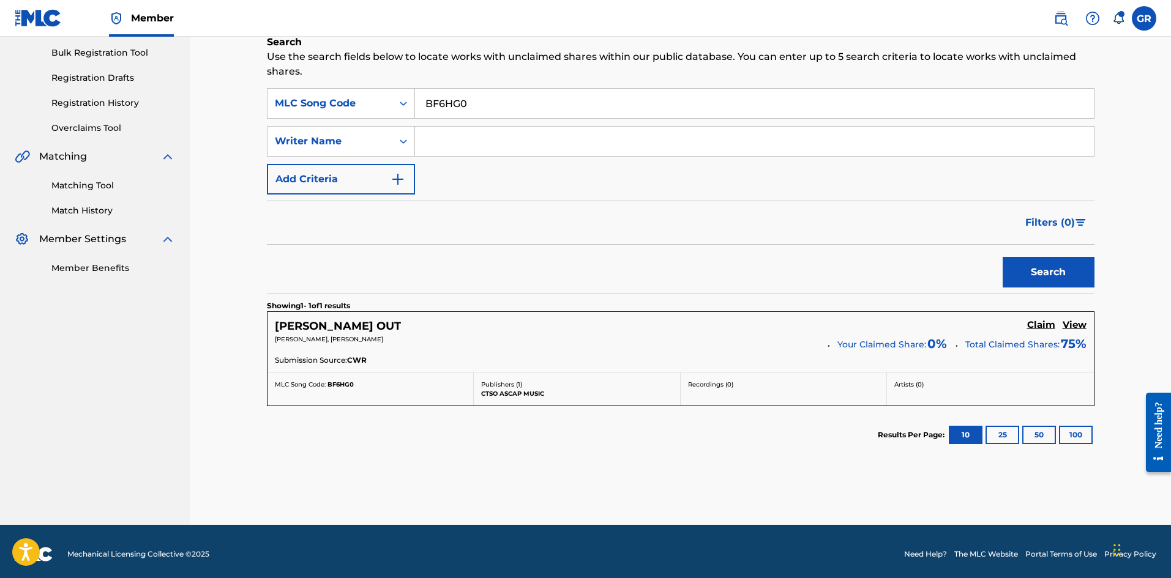
scroll to position [183, 0]
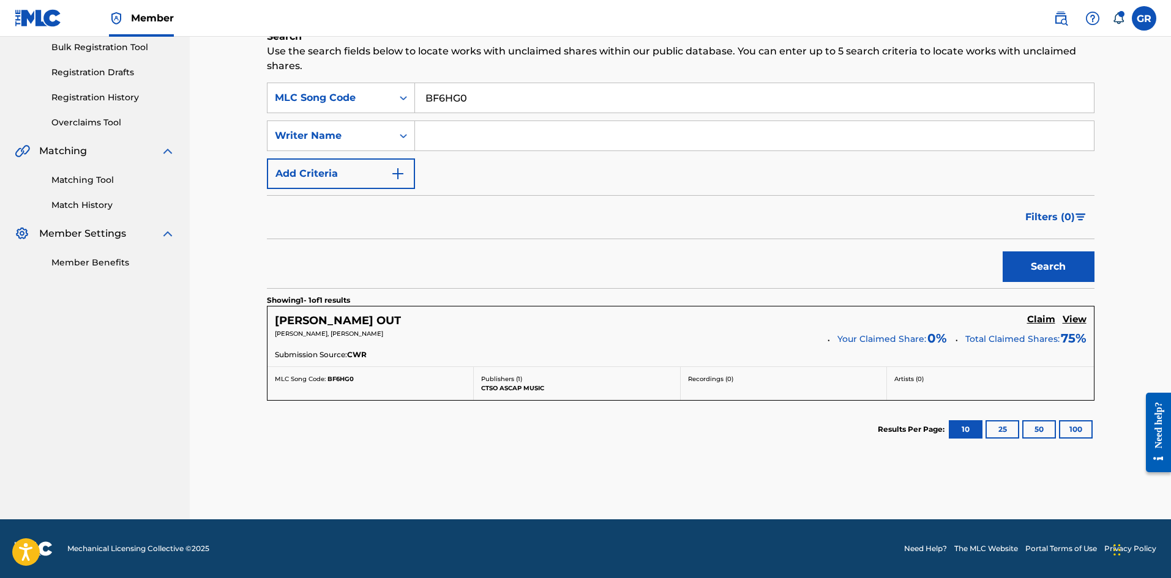
click at [1038, 318] on h5 "Claim" at bounding box center [1041, 320] width 28 height 12
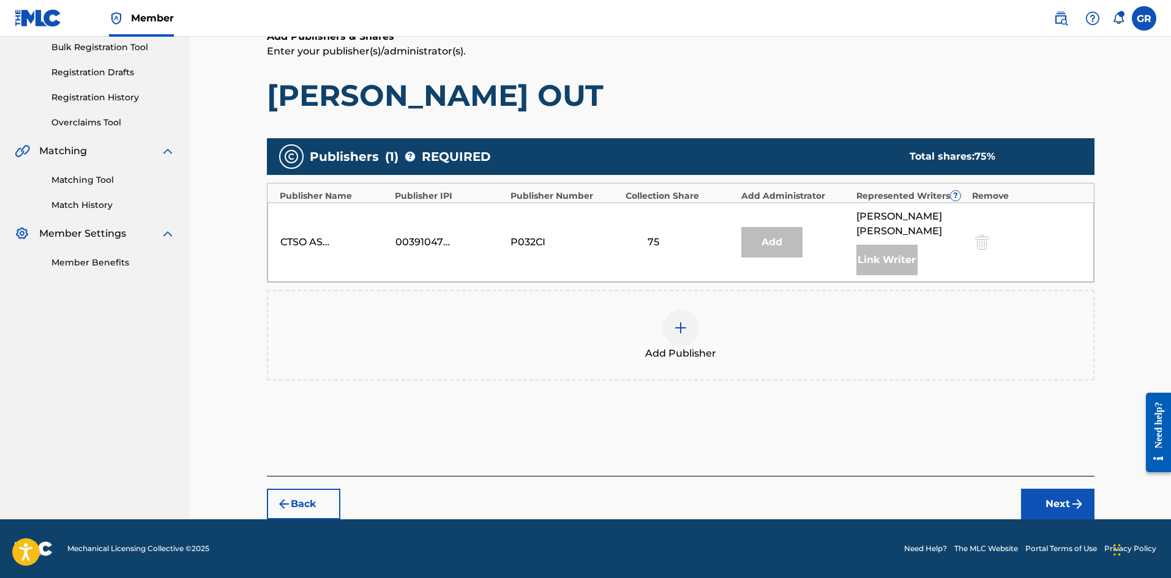
scroll to position [168, 0]
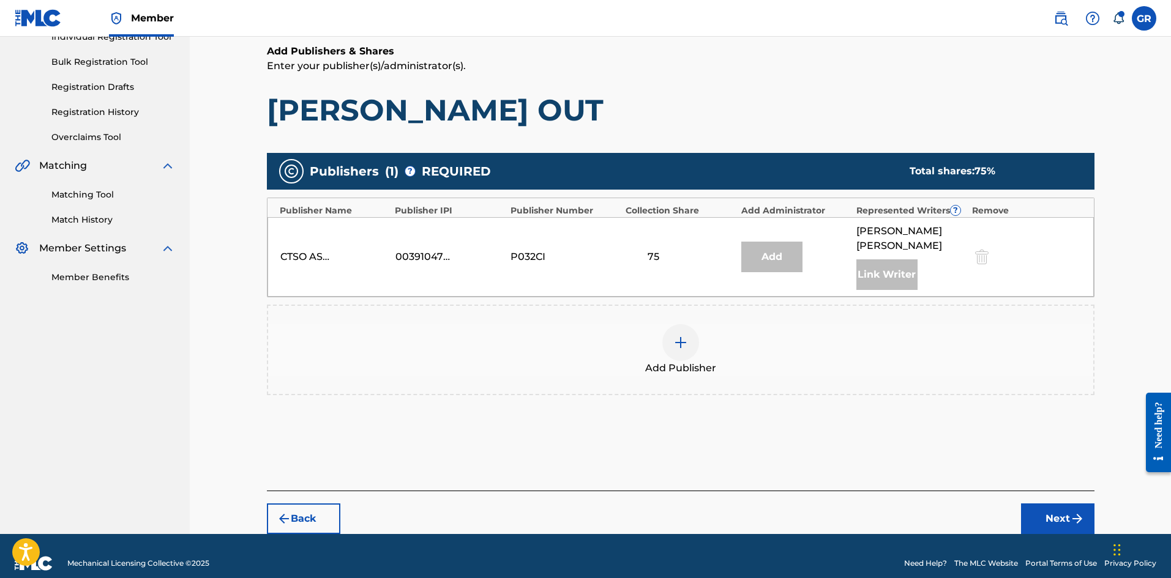
click at [681, 335] on img at bounding box center [680, 342] width 15 height 15
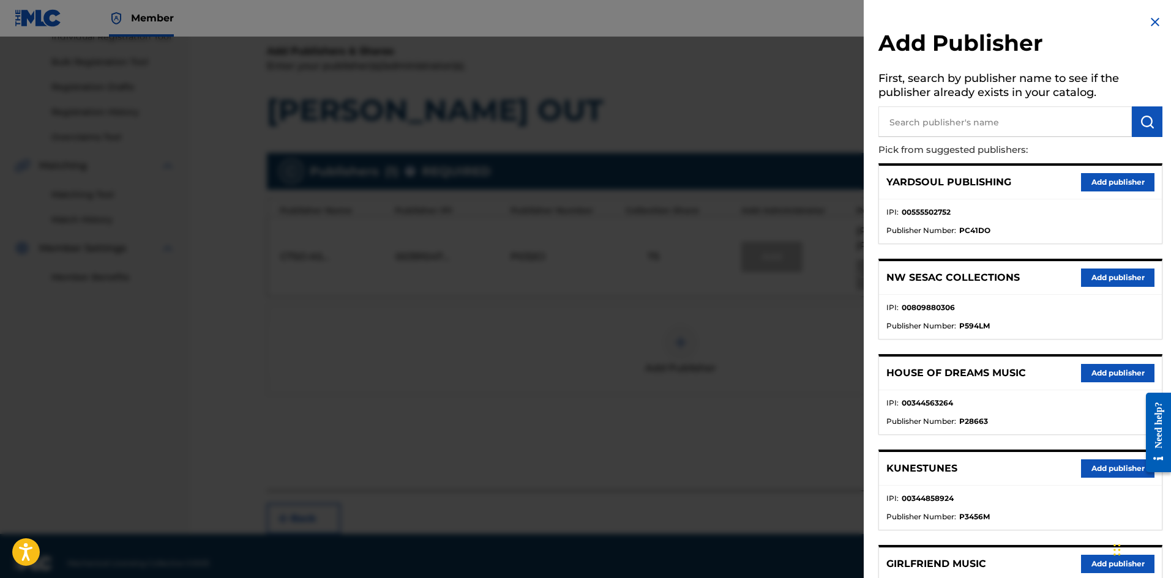
click at [927, 123] on input "text" at bounding box center [1004, 122] width 253 height 31
type input "jack"
click at [1142, 119] on img "submit" at bounding box center [1147, 121] width 15 height 15
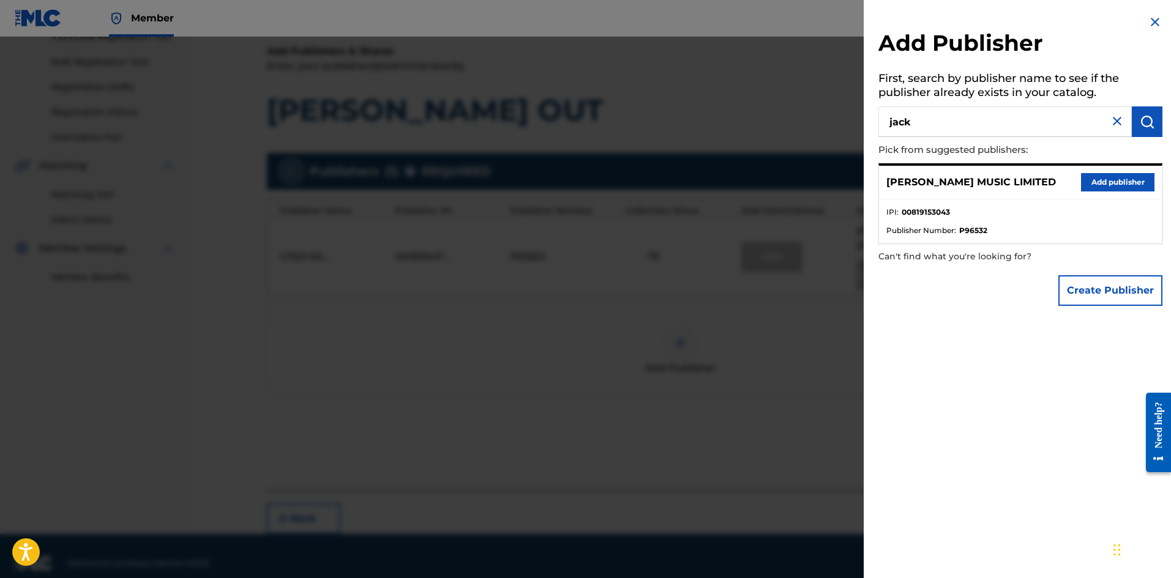
drag, startPoint x: 1114, startPoint y: 180, endPoint x: 1099, endPoint y: 185, distance: 15.5
click at [1114, 180] on button "Add publisher" at bounding box center [1117, 182] width 73 height 18
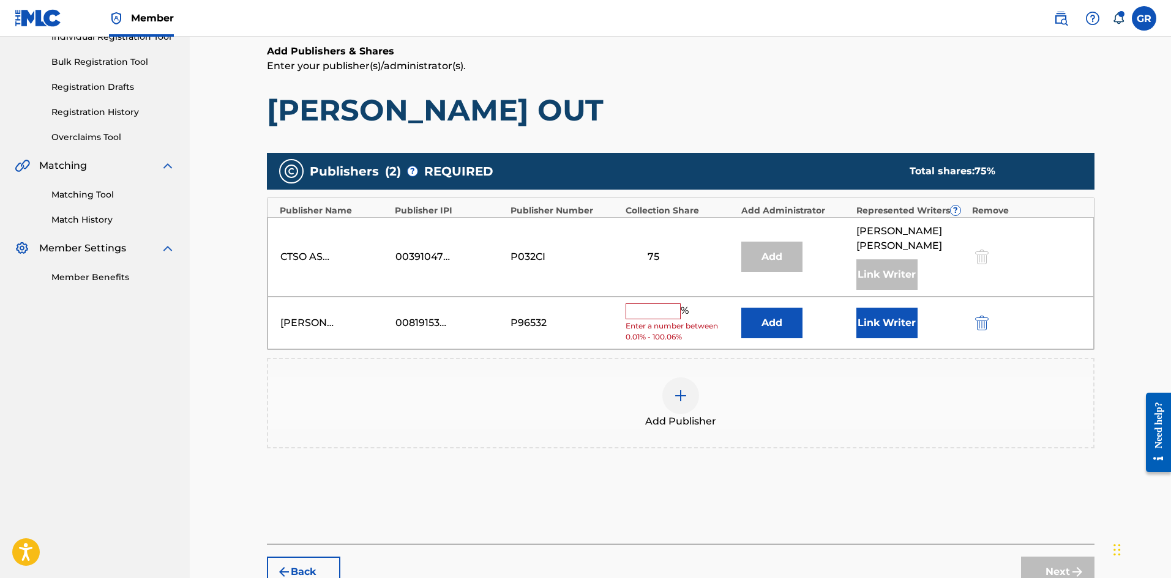
click at [787, 308] on button "Add" at bounding box center [771, 323] width 61 height 31
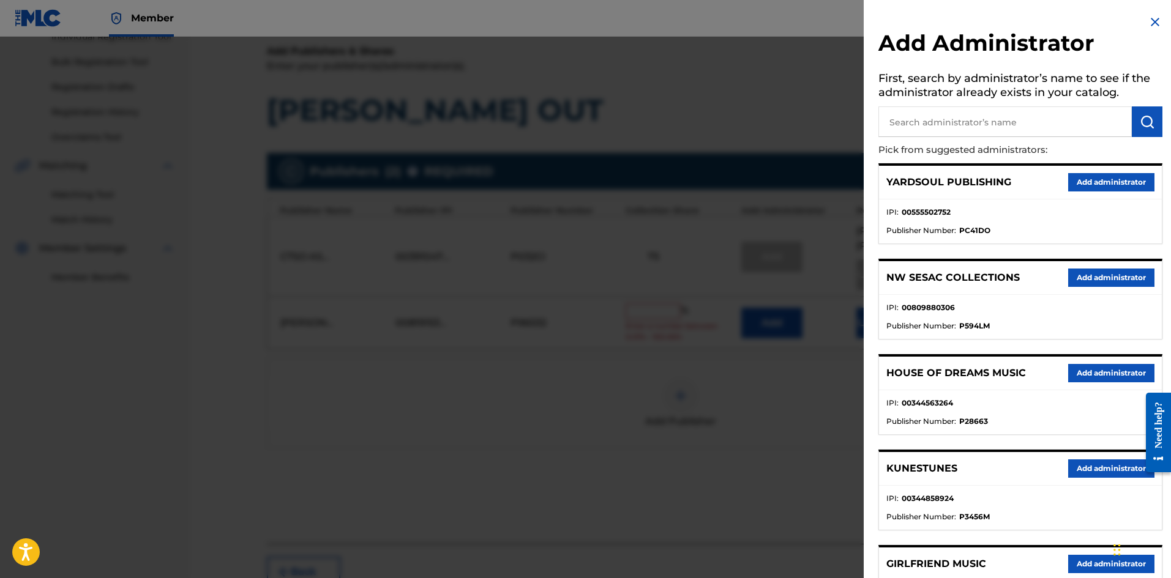
click at [908, 128] on input "text" at bounding box center [1004, 122] width 253 height 31
type input "nw c"
click at [1140, 113] on button "submit" at bounding box center [1147, 122] width 31 height 31
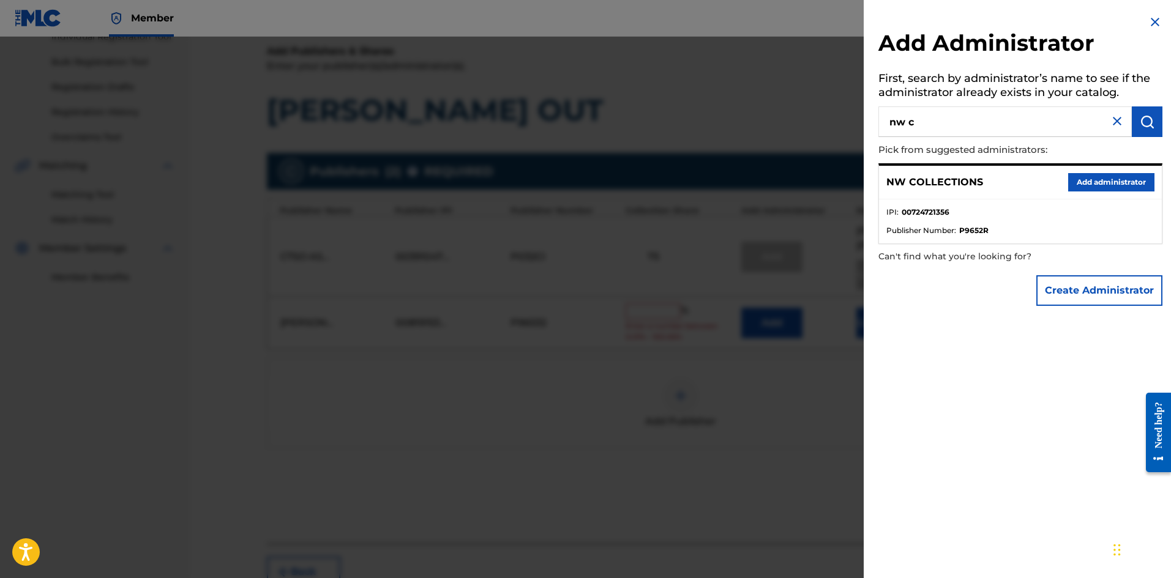
click at [1124, 179] on button "Add administrator" at bounding box center [1111, 182] width 86 height 18
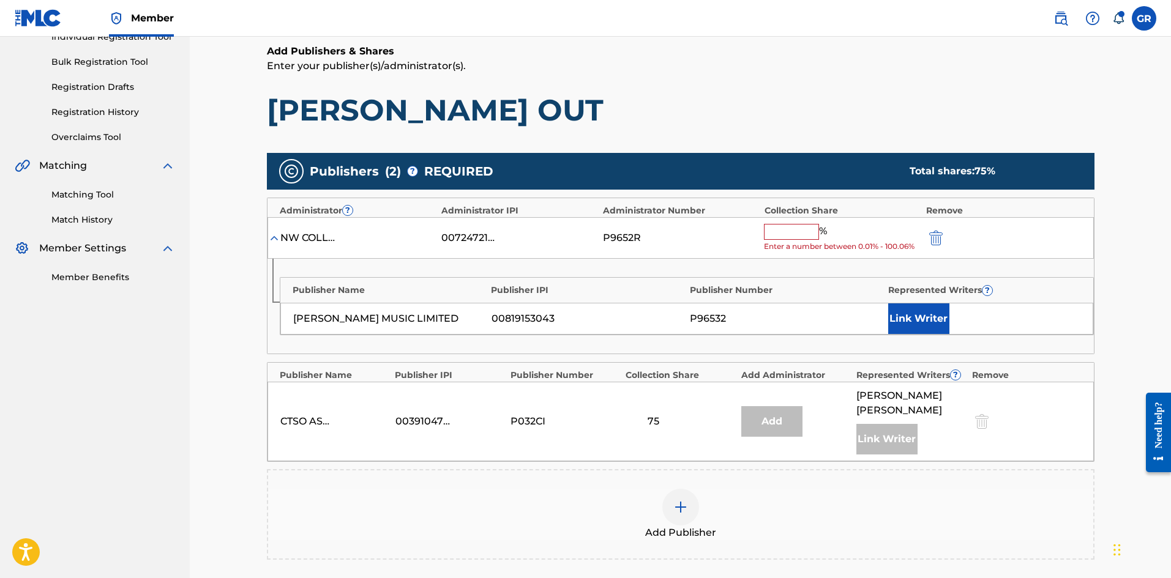
click at [784, 231] on input "text" at bounding box center [791, 232] width 55 height 16
type input "25"
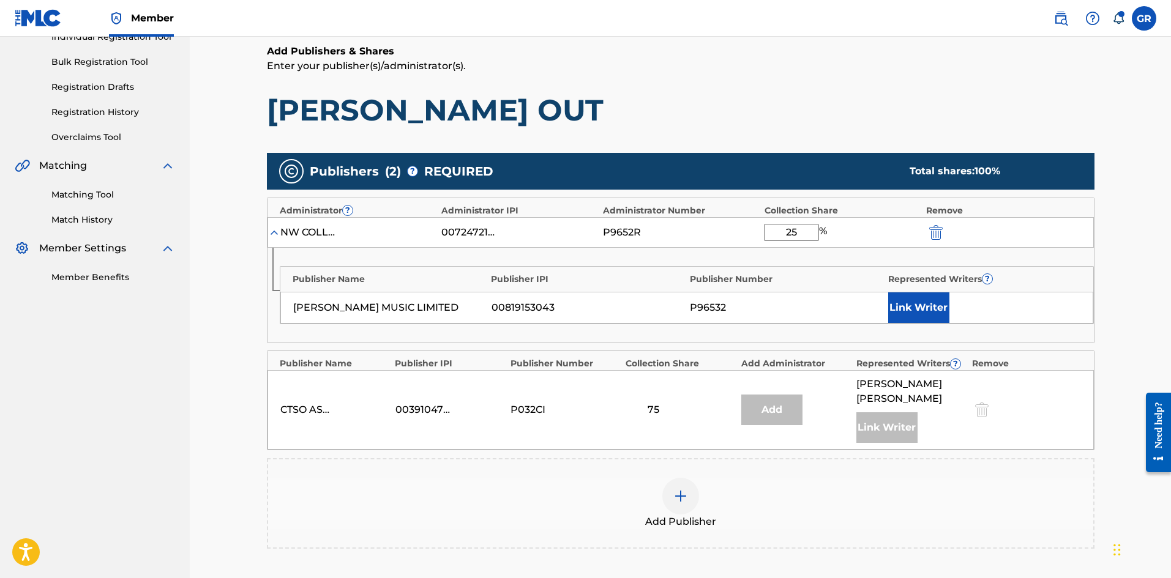
click at [916, 305] on button "Link Writer" at bounding box center [918, 308] width 61 height 31
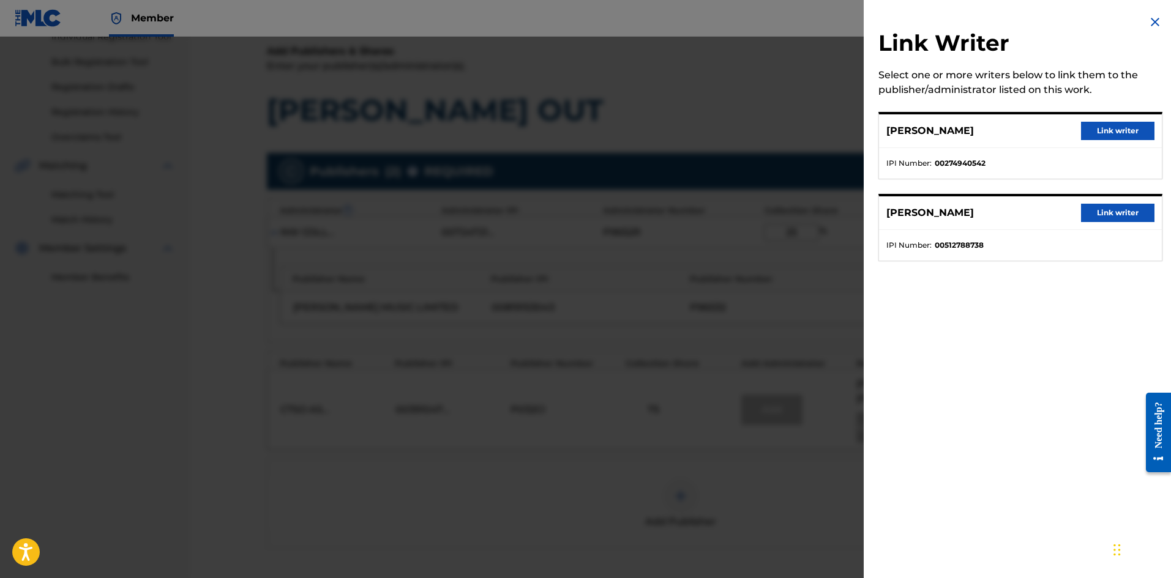
click at [1093, 130] on button "Link writer" at bounding box center [1117, 131] width 73 height 18
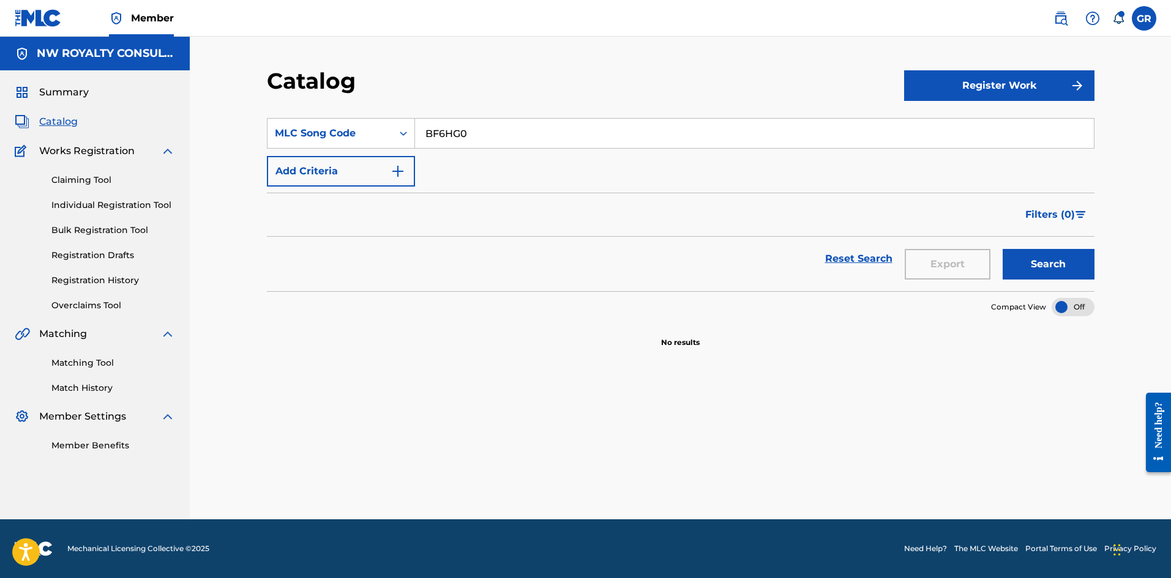
click at [1060, 266] on button "Search" at bounding box center [1049, 264] width 92 height 31
click at [76, 179] on link "Claiming Tool" at bounding box center [113, 180] width 124 height 13
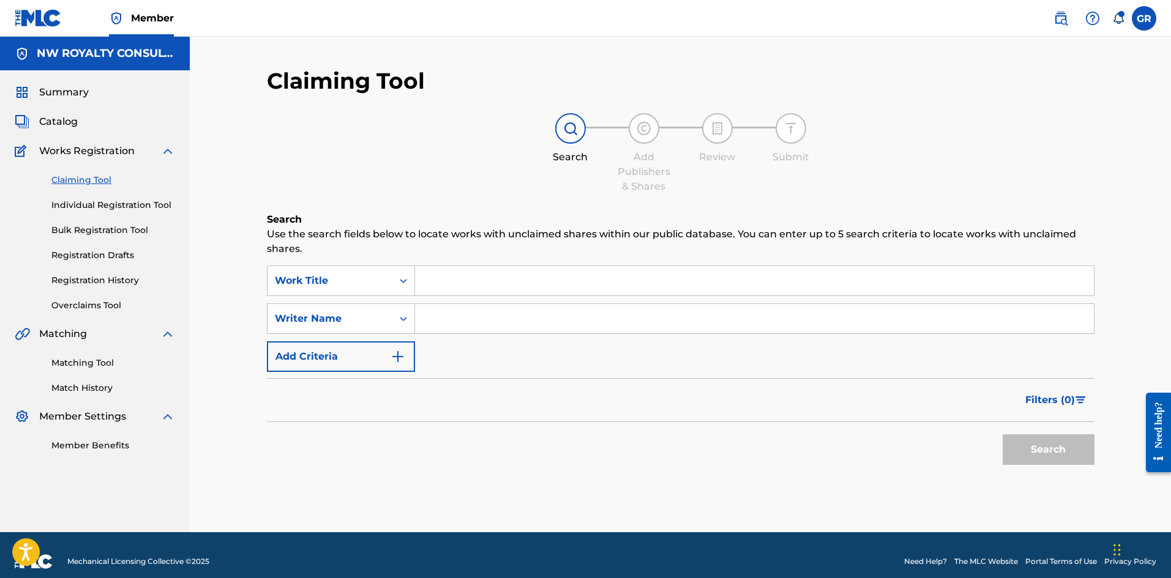
click at [447, 280] on input "Search Form" at bounding box center [754, 280] width 679 height 29
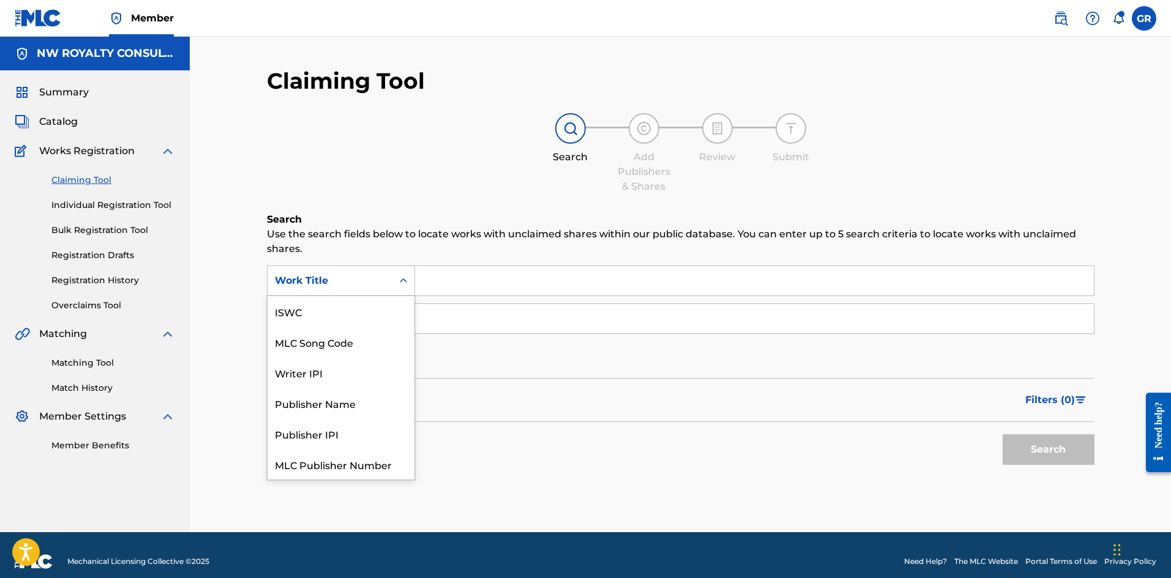
drag, startPoint x: 447, startPoint y: 280, endPoint x: 313, endPoint y: 286, distance: 133.6
click at [313, 286] on div "Work Title" at bounding box center [330, 281] width 110 height 15
click at [313, 313] on div "MLC Song Code" at bounding box center [341, 311] width 147 height 31
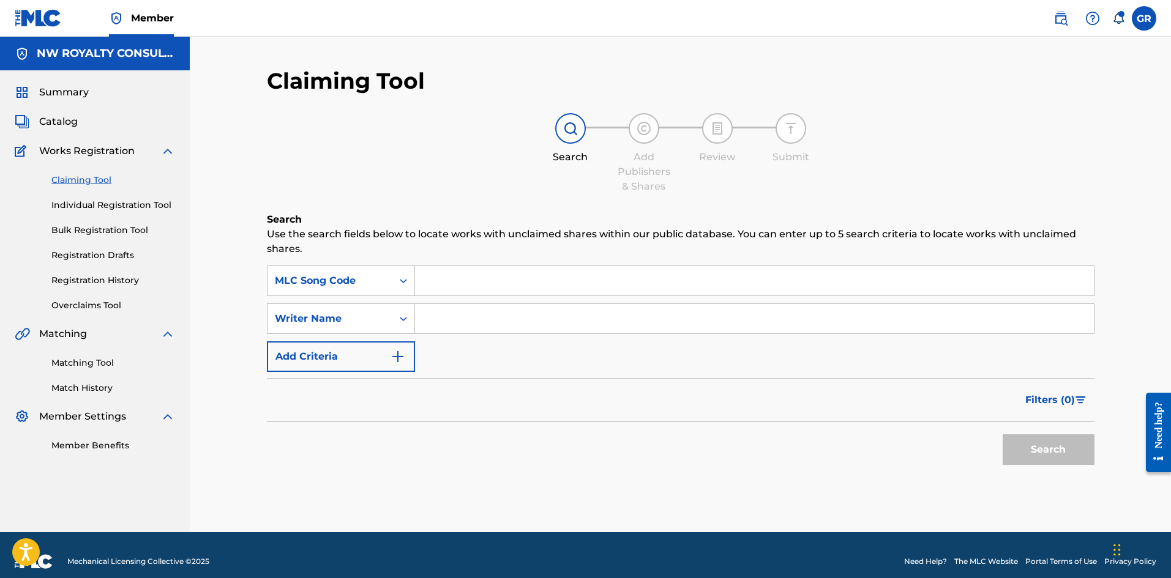
click at [443, 286] on input "Search Form" at bounding box center [754, 280] width 679 height 29
paste input "BF6HG0"
type input "BF6HG0"
click at [1029, 448] on button "Search" at bounding box center [1049, 450] width 92 height 31
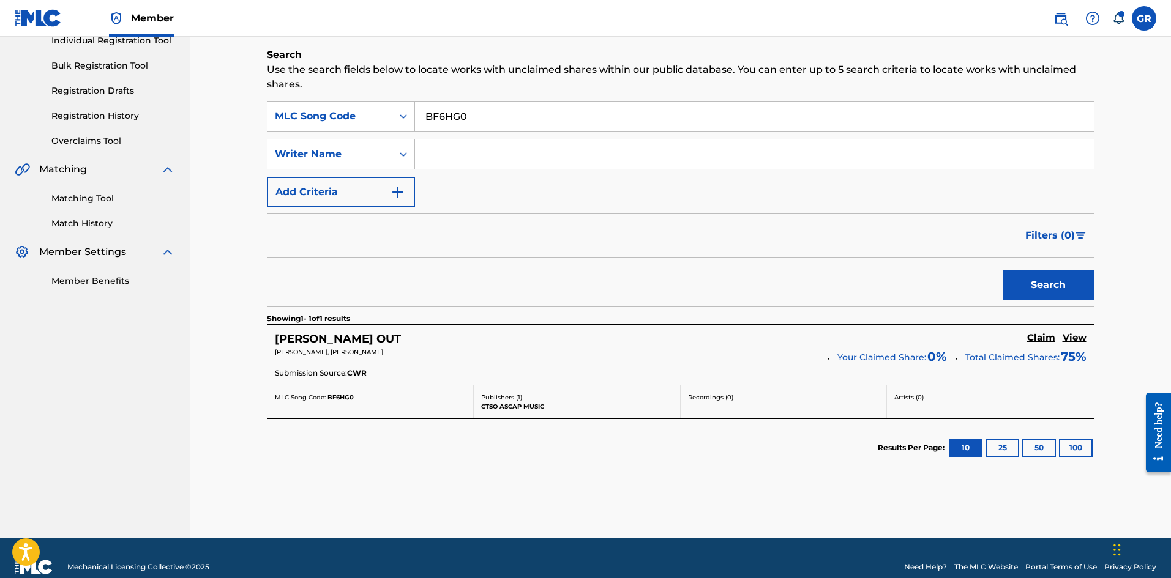
scroll to position [183, 0]
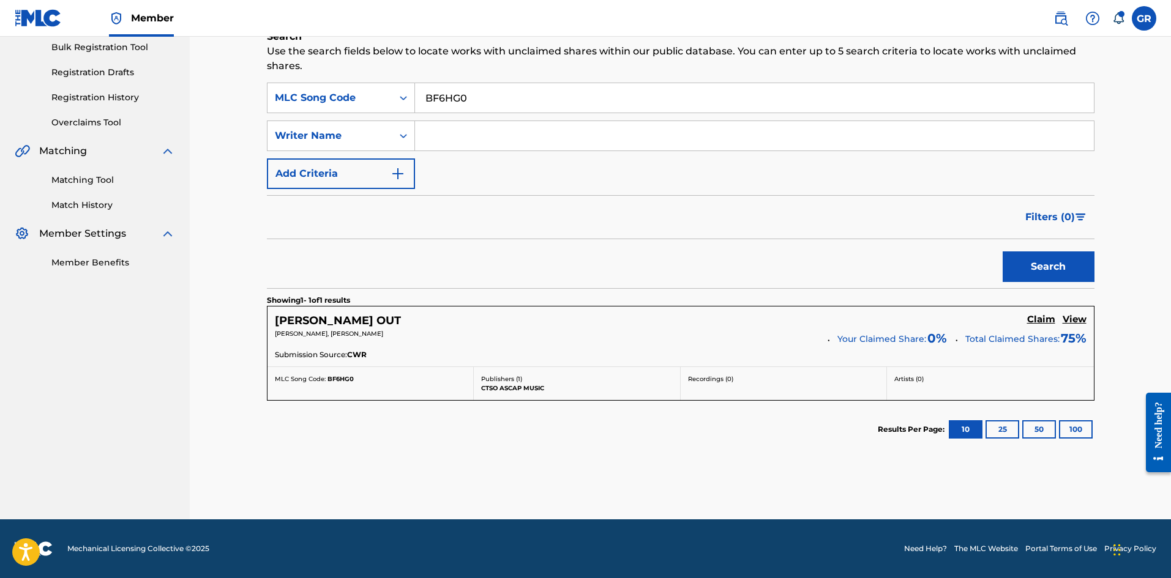
click at [1039, 320] on h5 "Claim" at bounding box center [1041, 320] width 28 height 12
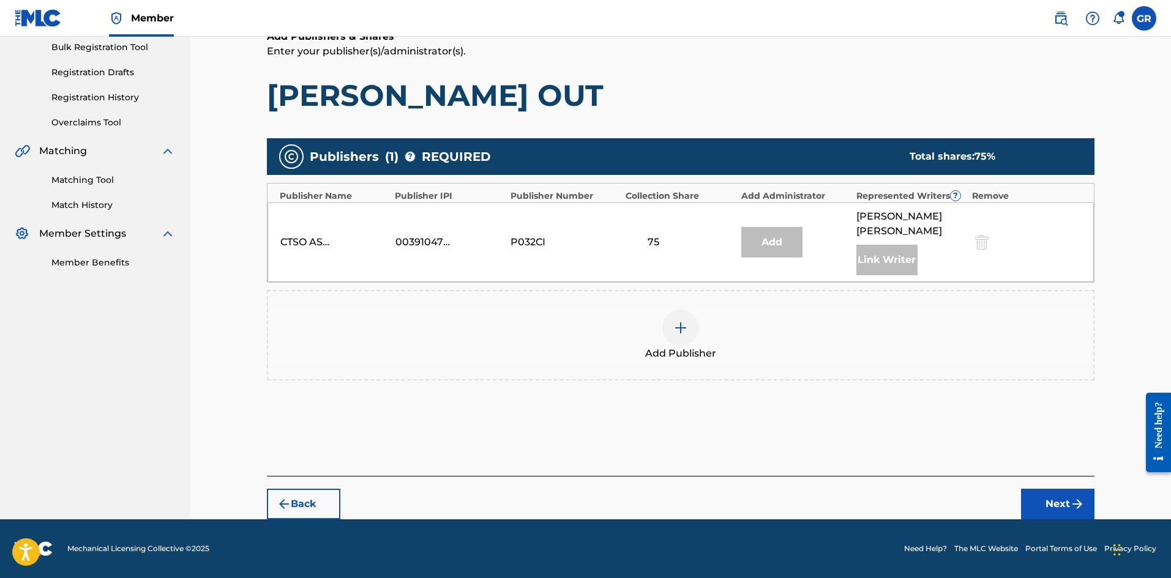
scroll to position [168, 0]
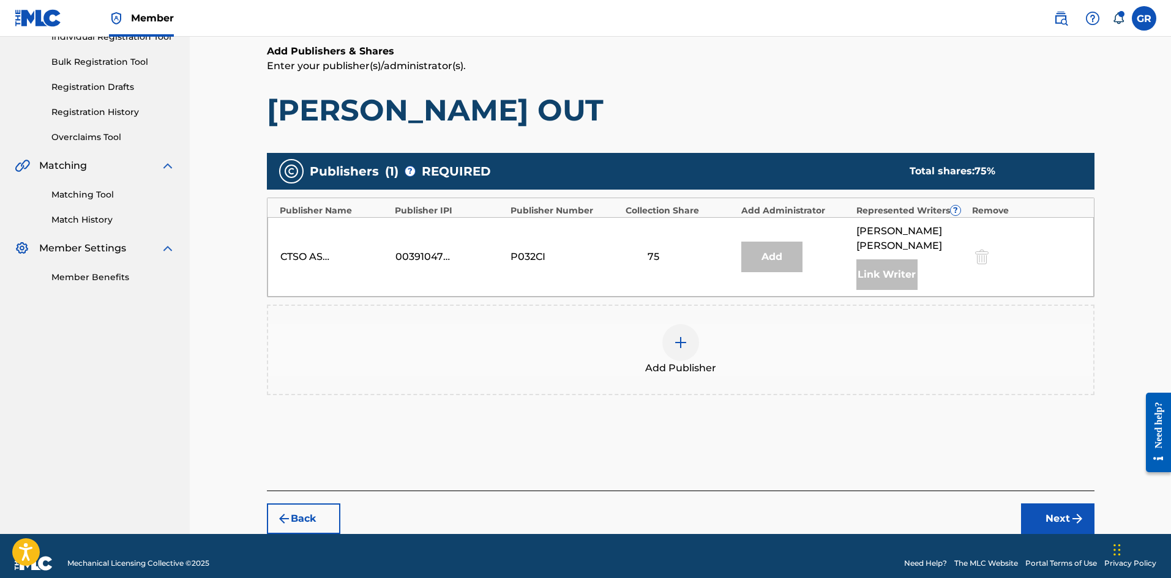
click at [683, 335] on img at bounding box center [680, 342] width 15 height 15
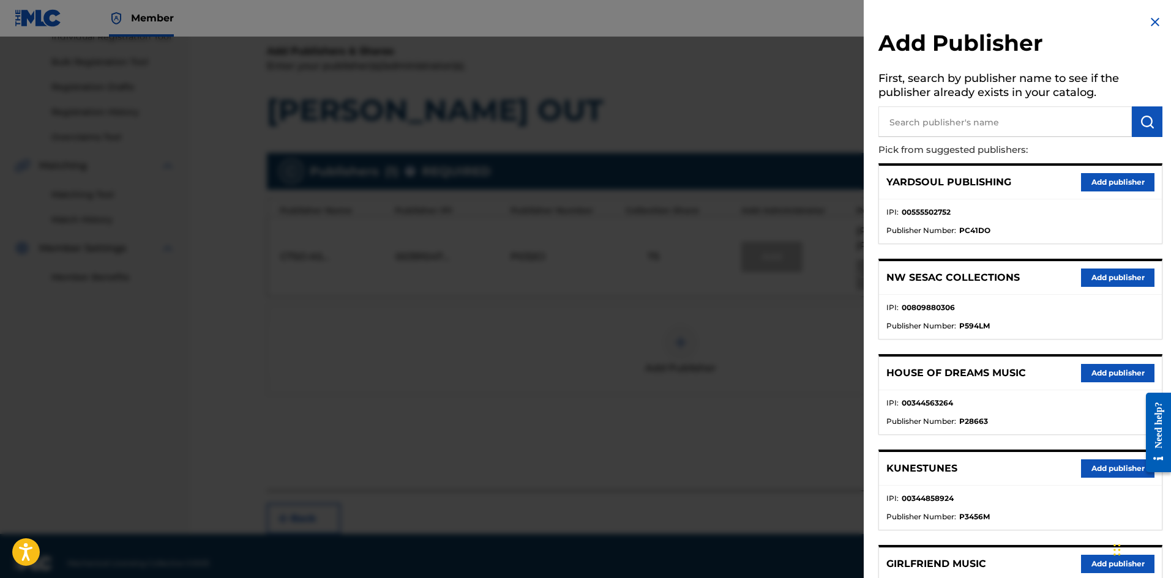
click at [913, 119] on input "text" at bounding box center [1004, 122] width 253 height 31
type input "j"
type input "nw coll"
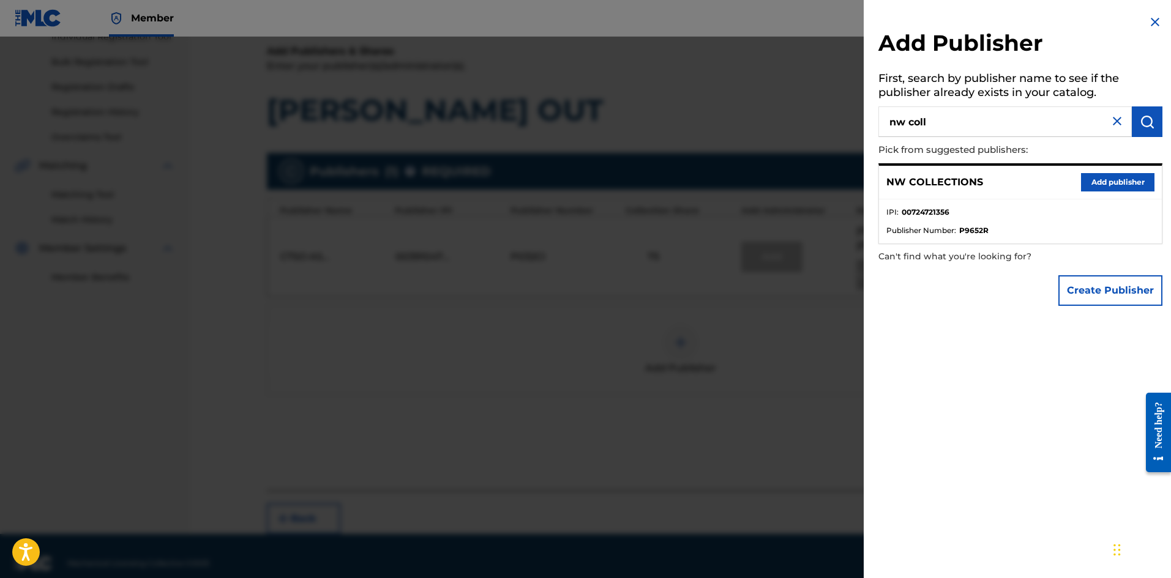
click at [1111, 183] on button "Add publisher" at bounding box center [1117, 182] width 73 height 18
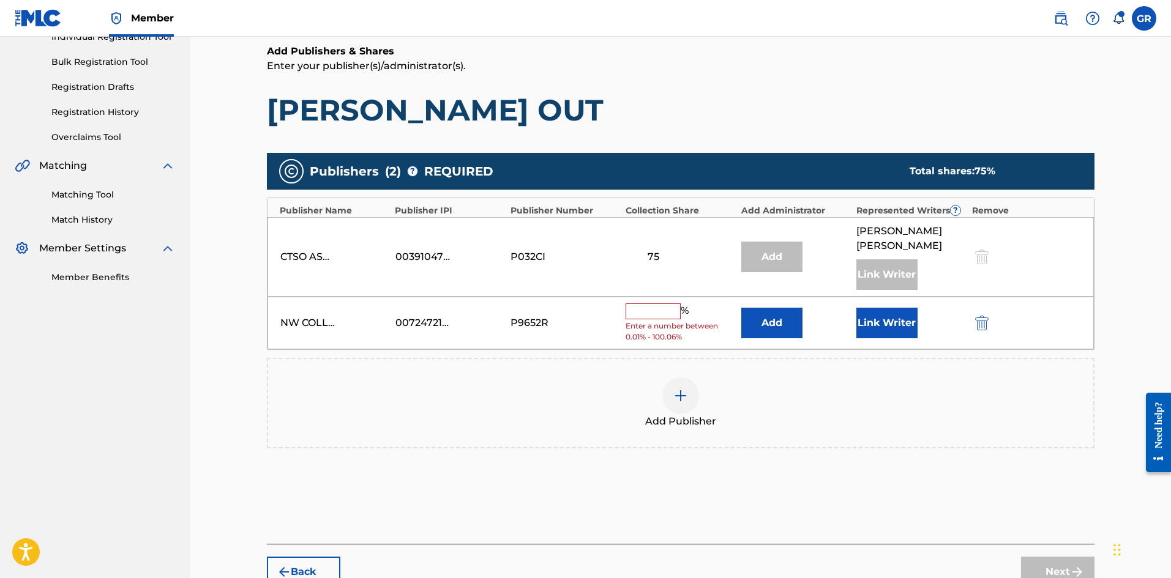
click at [771, 308] on button "Add" at bounding box center [771, 323] width 61 height 31
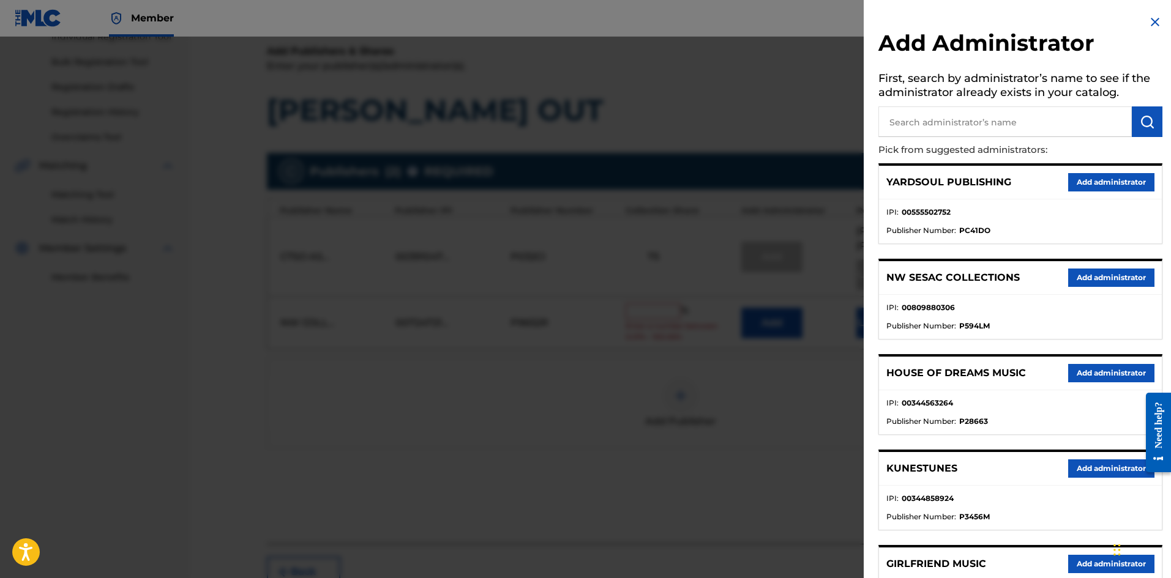
click at [899, 125] on input "text" at bounding box center [1004, 122] width 253 height 31
type input "[PERSON_NAME]"
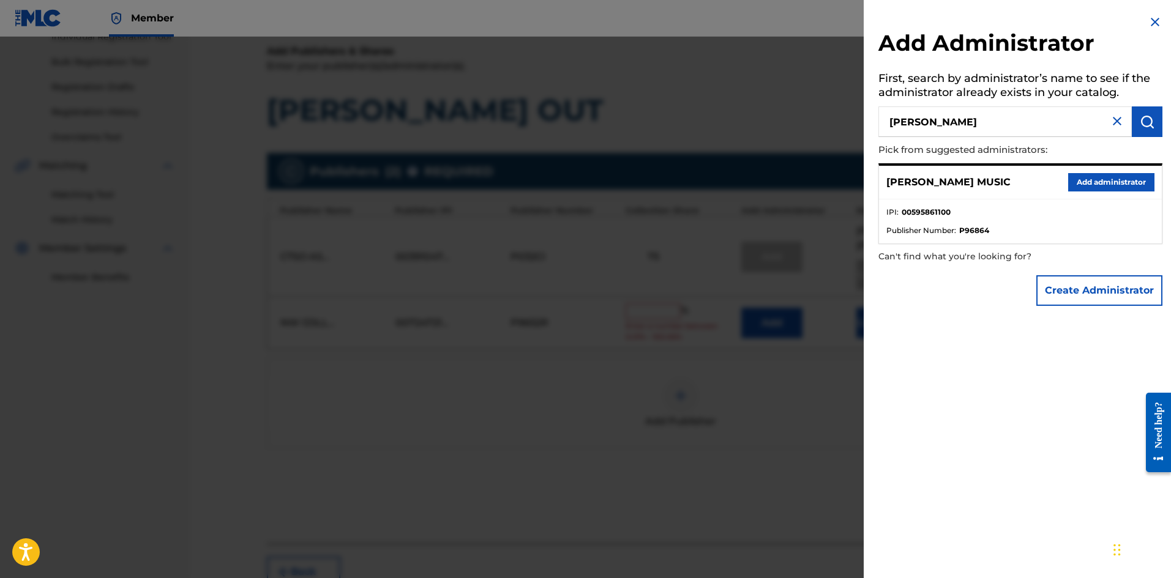
click at [1079, 184] on button "Add administrator" at bounding box center [1111, 182] width 86 height 18
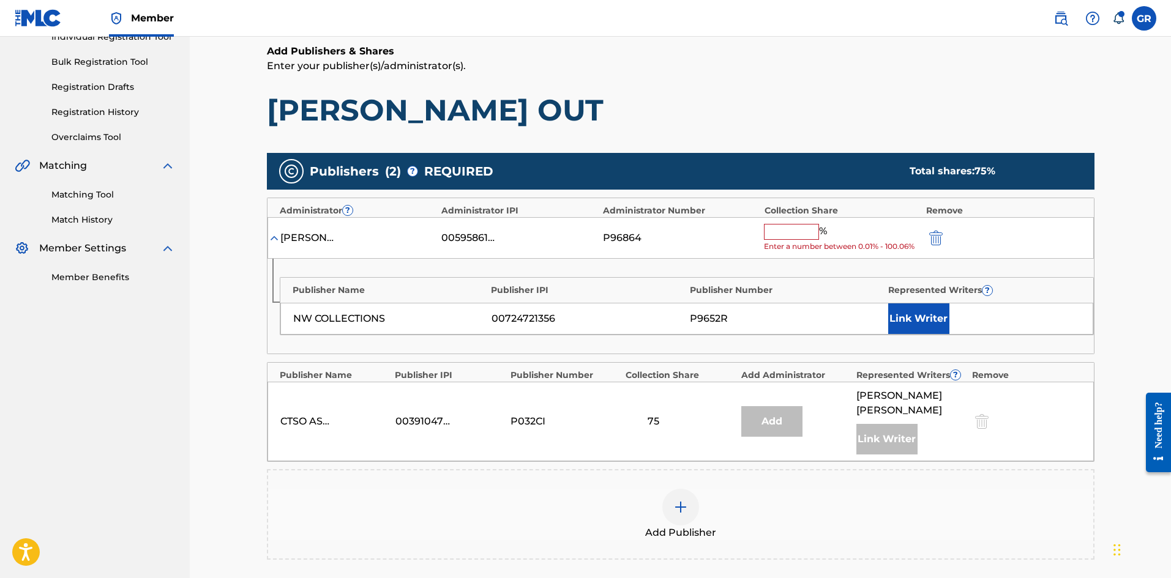
click at [938, 236] on img "submit" at bounding box center [935, 238] width 13 height 15
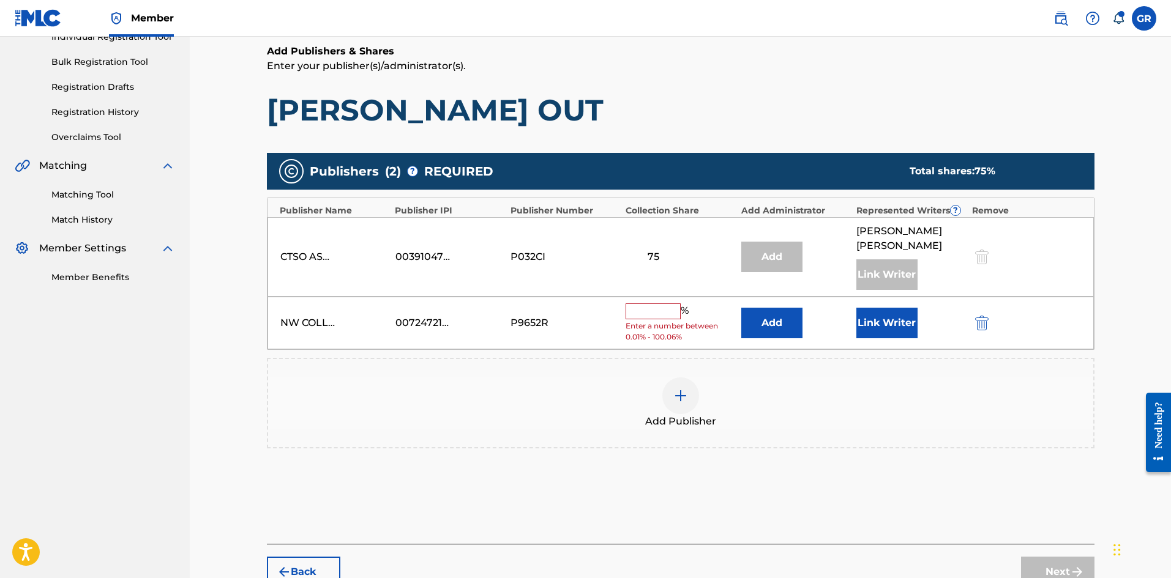
click at [992, 316] on div at bounding box center [998, 323] width 55 height 14
click at [977, 316] on img "submit" at bounding box center [981, 323] width 13 height 15
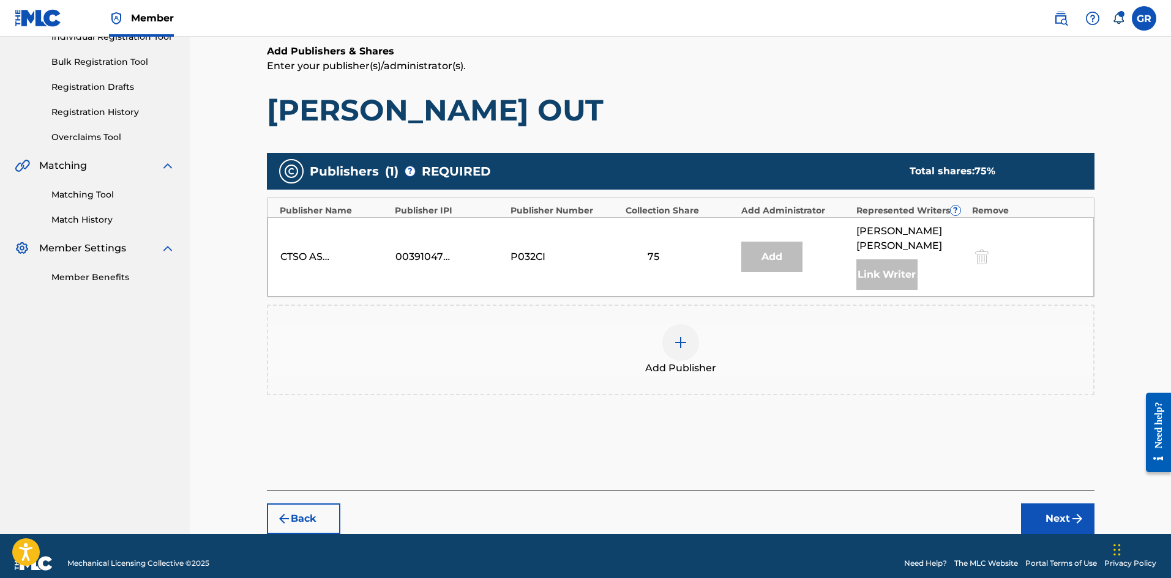
click at [686, 335] on img at bounding box center [680, 342] width 15 height 15
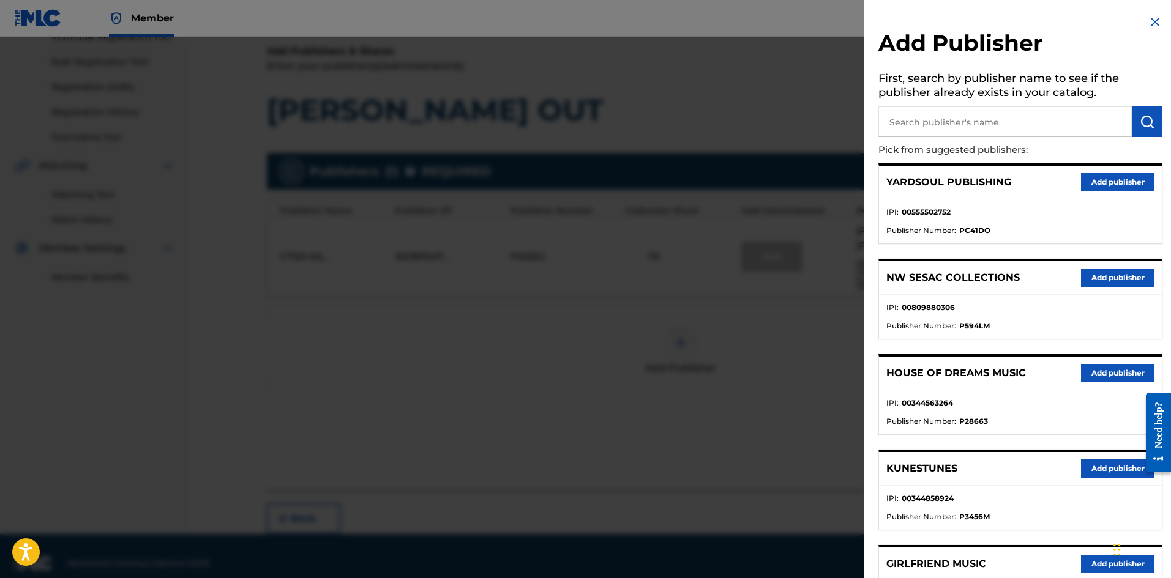
click at [943, 124] on input "text" at bounding box center [1004, 122] width 253 height 31
type input "[PERSON_NAME]"
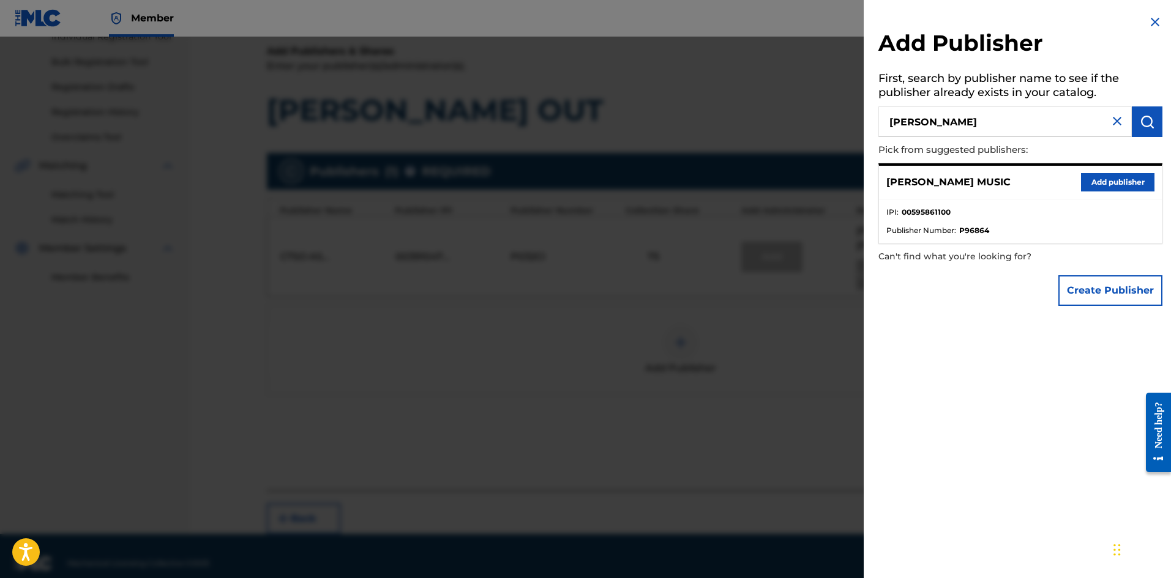
click at [1125, 178] on button "Add publisher" at bounding box center [1117, 182] width 73 height 18
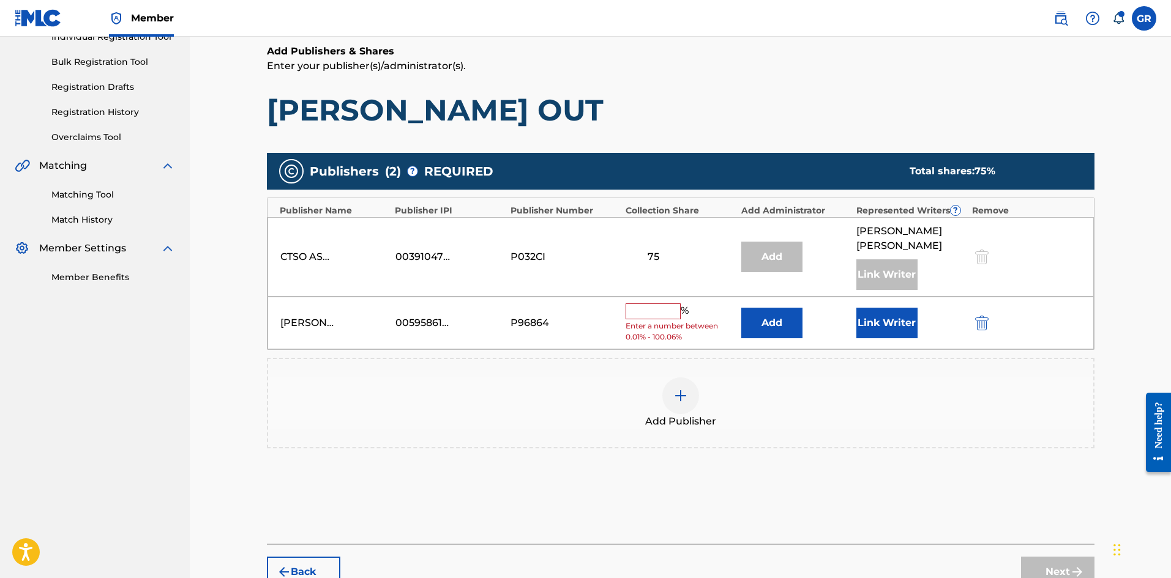
click at [769, 308] on button "Add" at bounding box center [771, 323] width 61 height 31
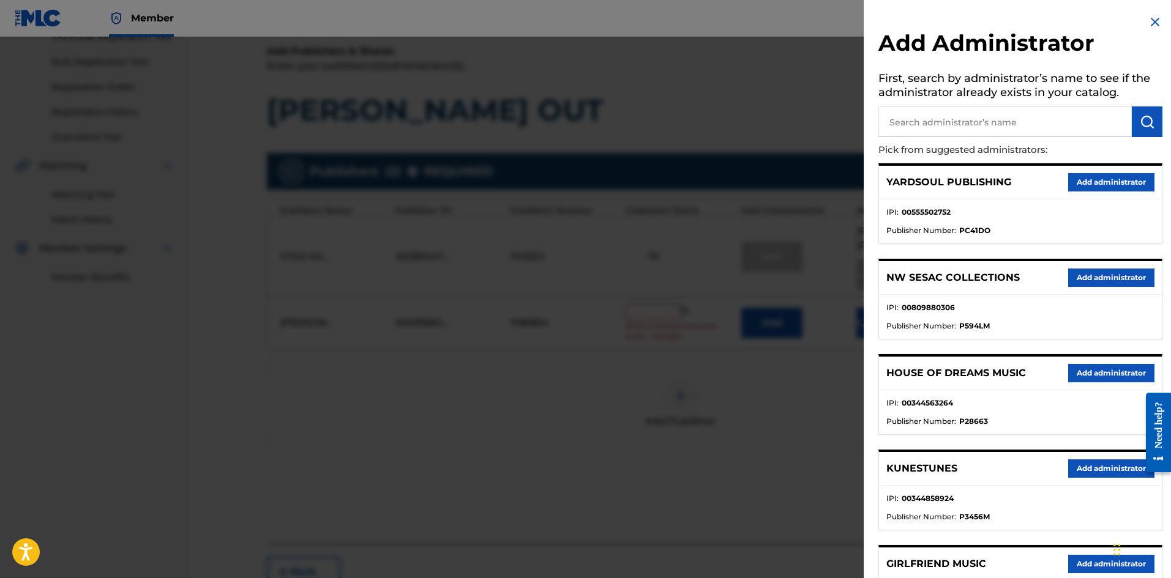
click at [930, 118] on input "text" at bounding box center [1004, 122] width 253 height 31
type input "nw coll"
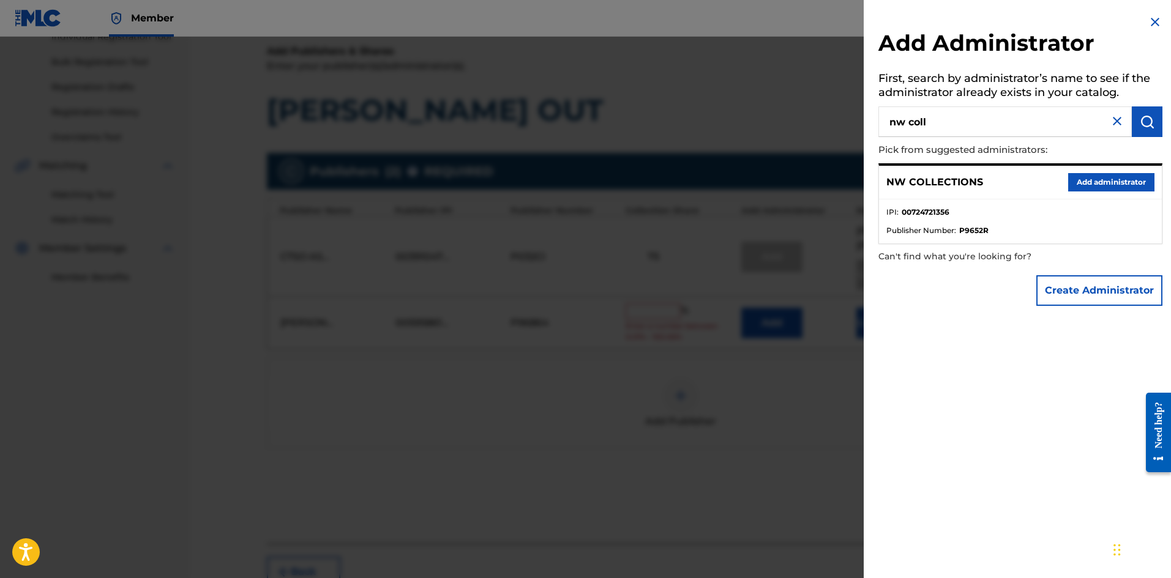
click at [1088, 184] on button "Add administrator" at bounding box center [1111, 182] width 86 height 18
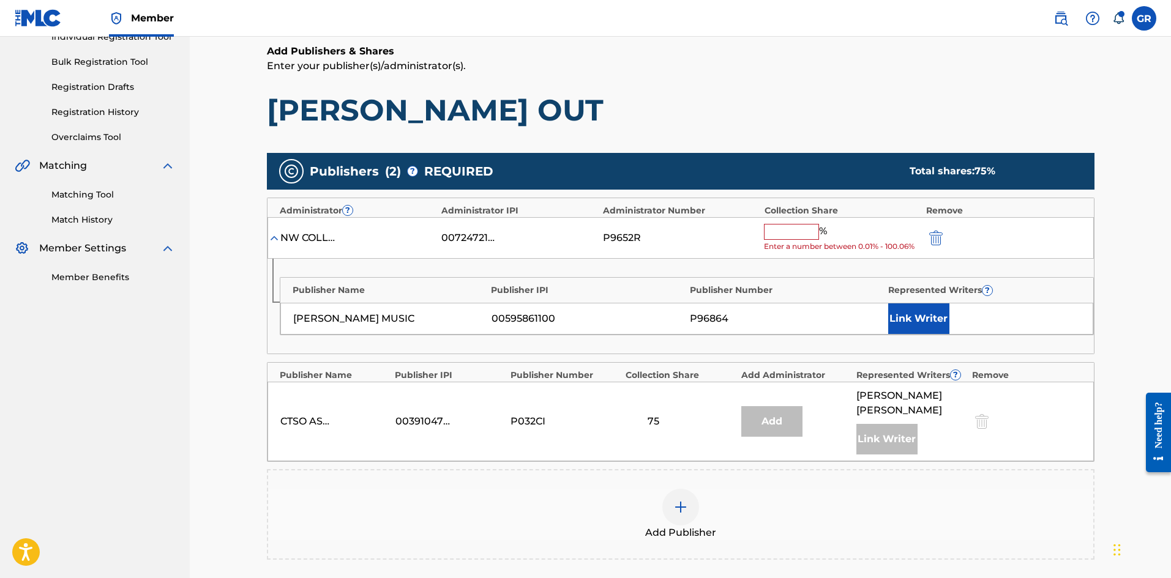
click at [784, 231] on input "text" at bounding box center [791, 232] width 55 height 16
type input "25"
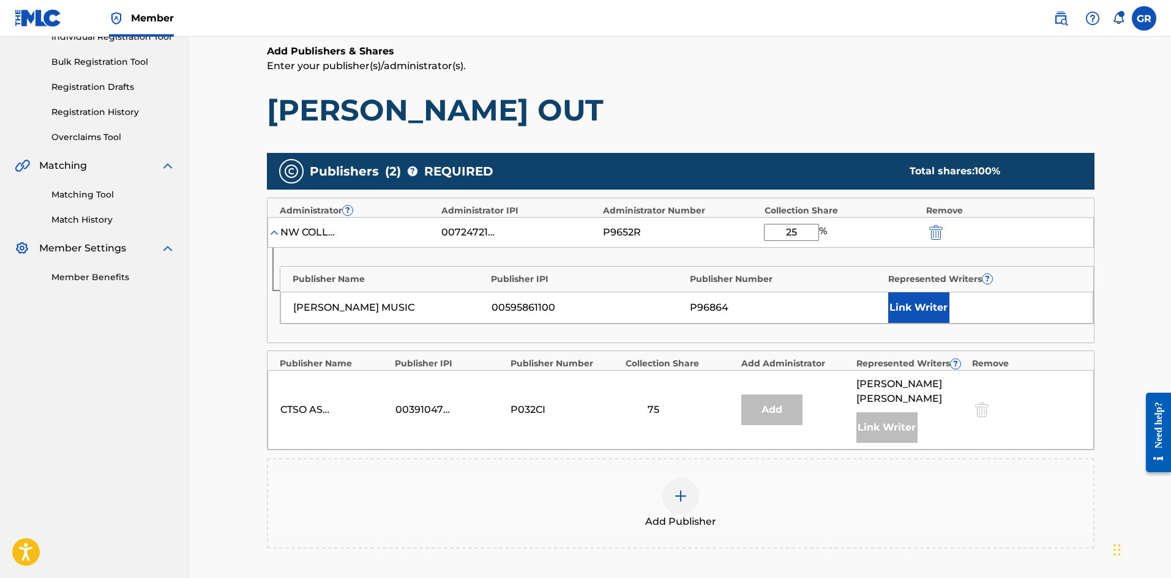
click at [930, 305] on button "Link Writer" at bounding box center [918, 308] width 61 height 31
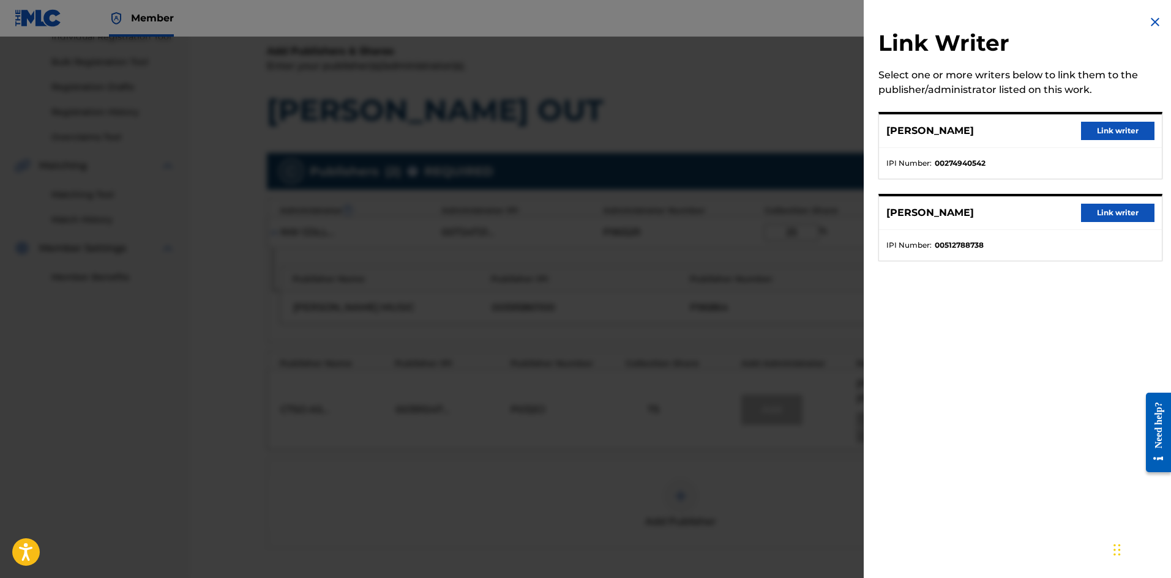
click at [1110, 129] on button "Link writer" at bounding box center [1117, 131] width 73 height 18
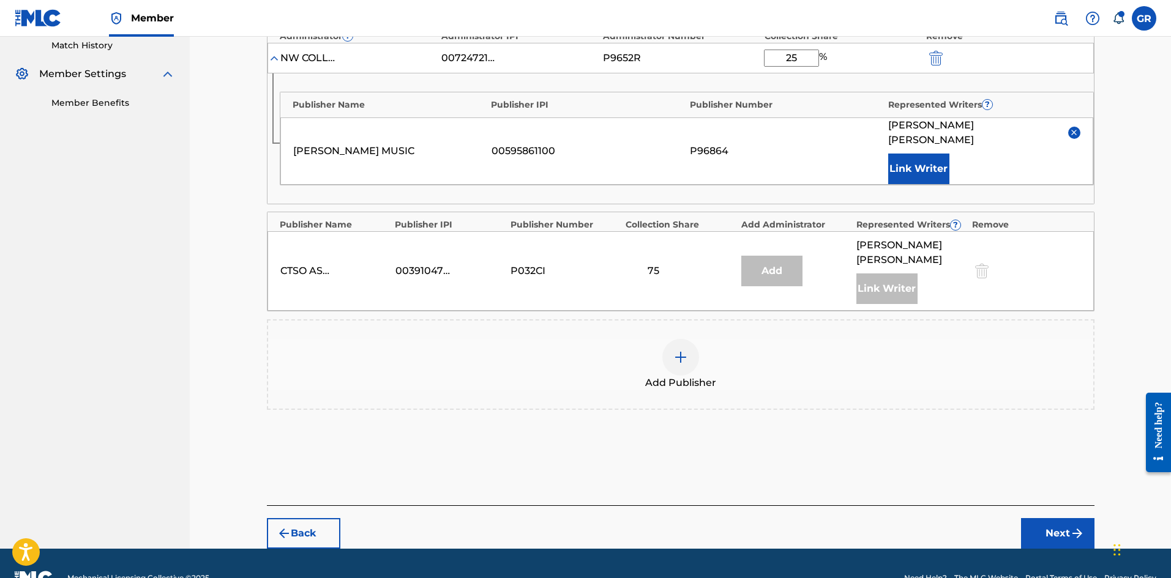
click at [1071, 526] on img "submit" at bounding box center [1077, 533] width 15 height 15
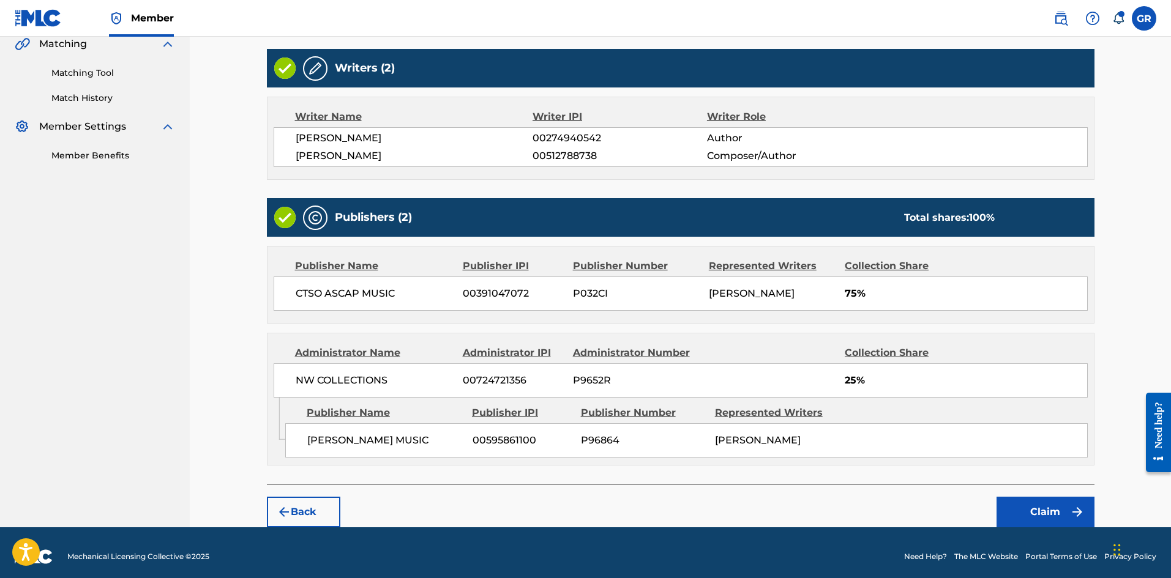
scroll to position [298, 0]
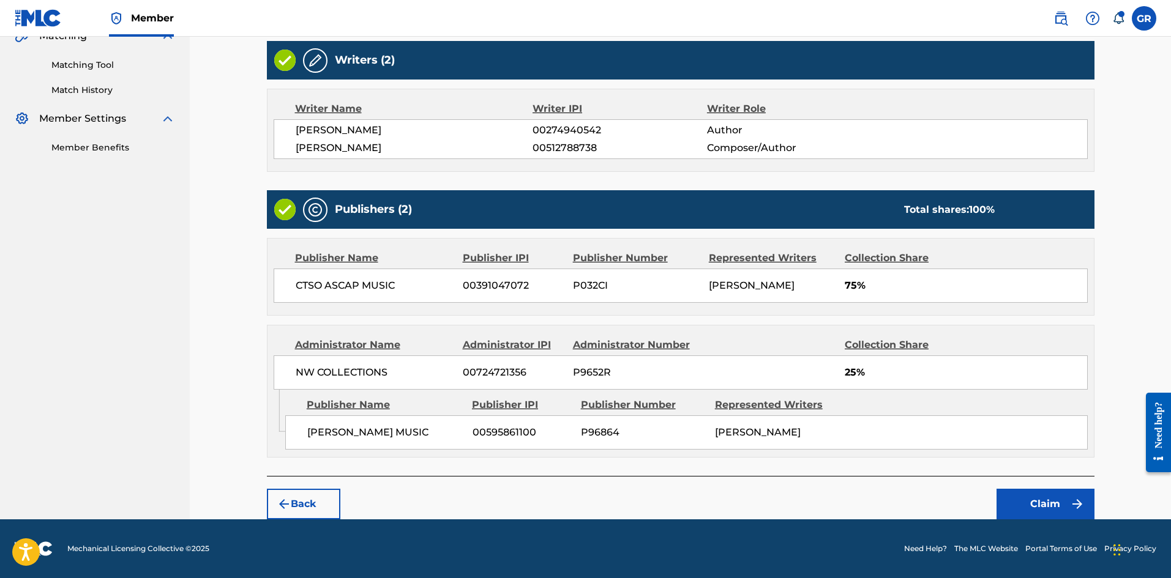
click at [1036, 504] on button "Claim" at bounding box center [1046, 504] width 98 height 31
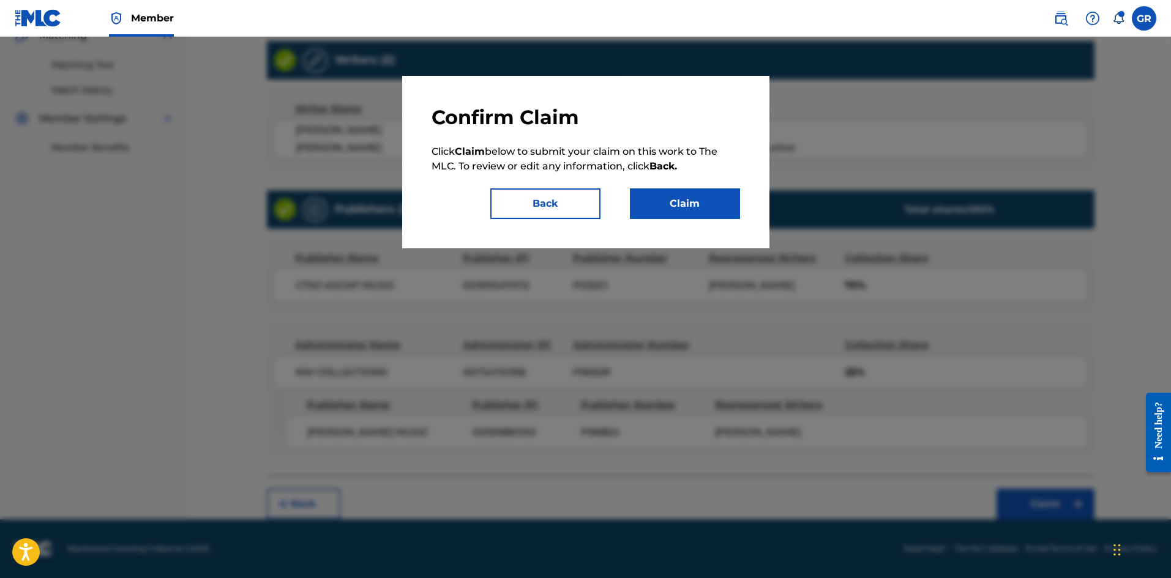
click at [672, 207] on button "Claim" at bounding box center [685, 204] width 110 height 31
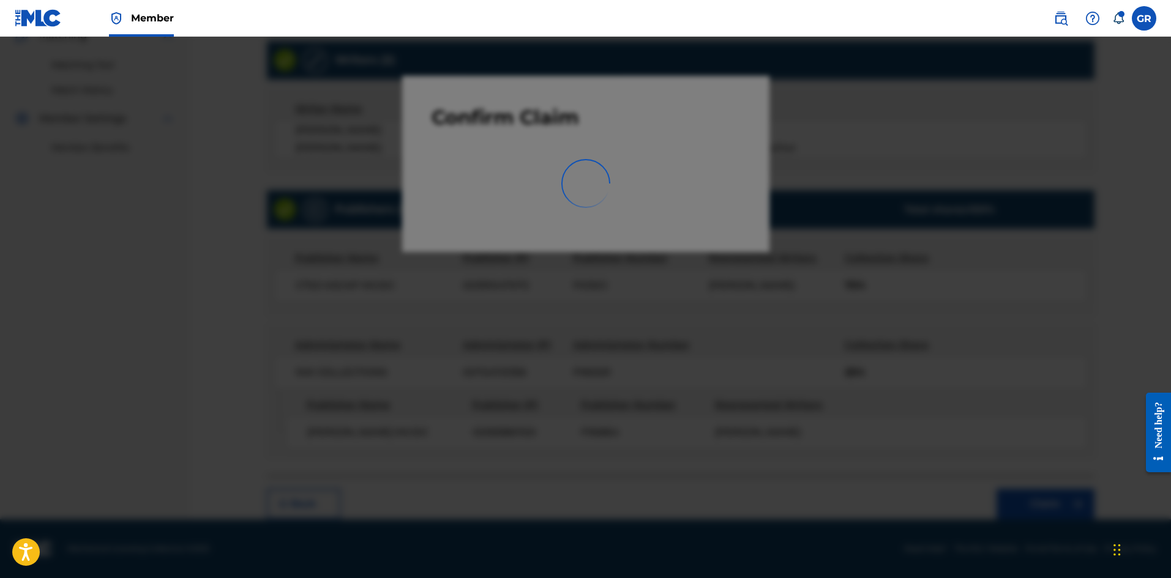
scroll to position [0, 0]
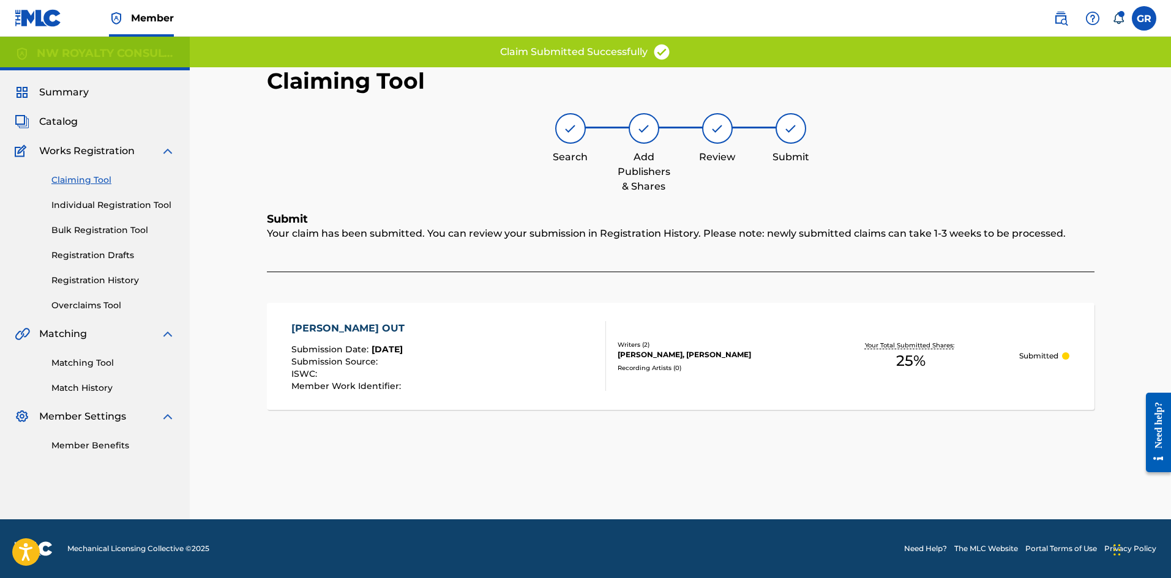
click at [85, 360] on link "Matching Tool" at bounding box center [113, 363] width 124 height 13
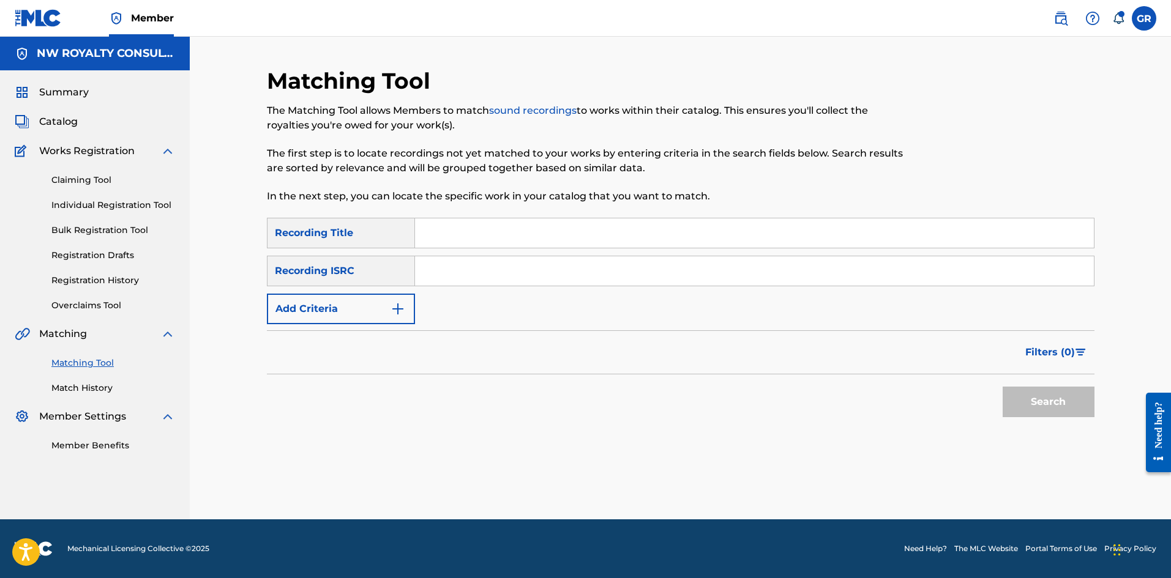
click at [1058, 22] on img at bounding box center [1061, 18] width 15 height 15
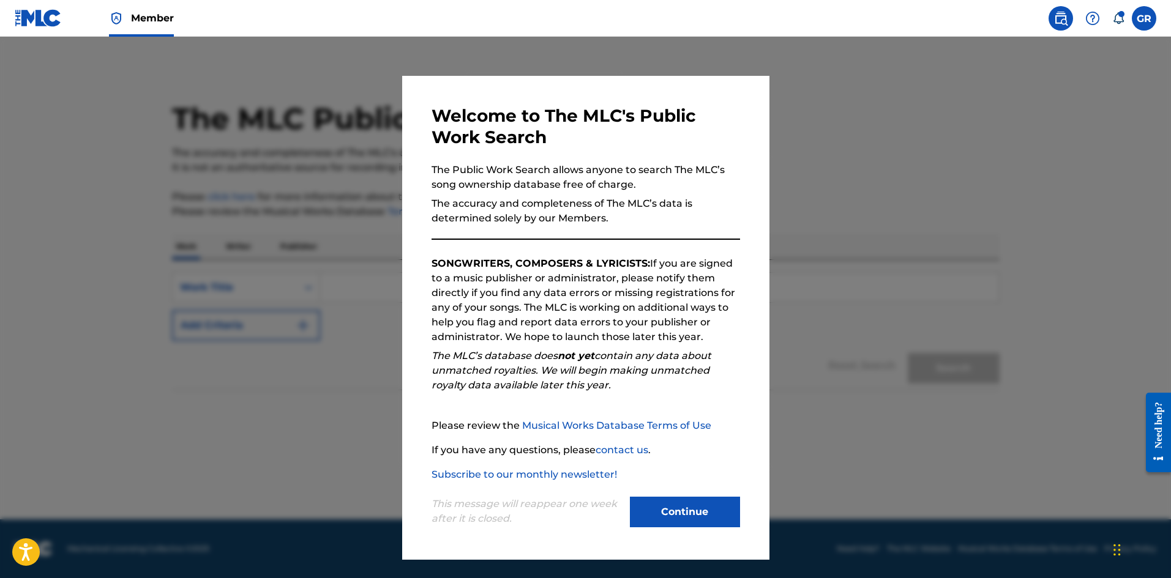
click at [692, 513] on button "Continue" at bounding box center [685, 512] width 110 height 31
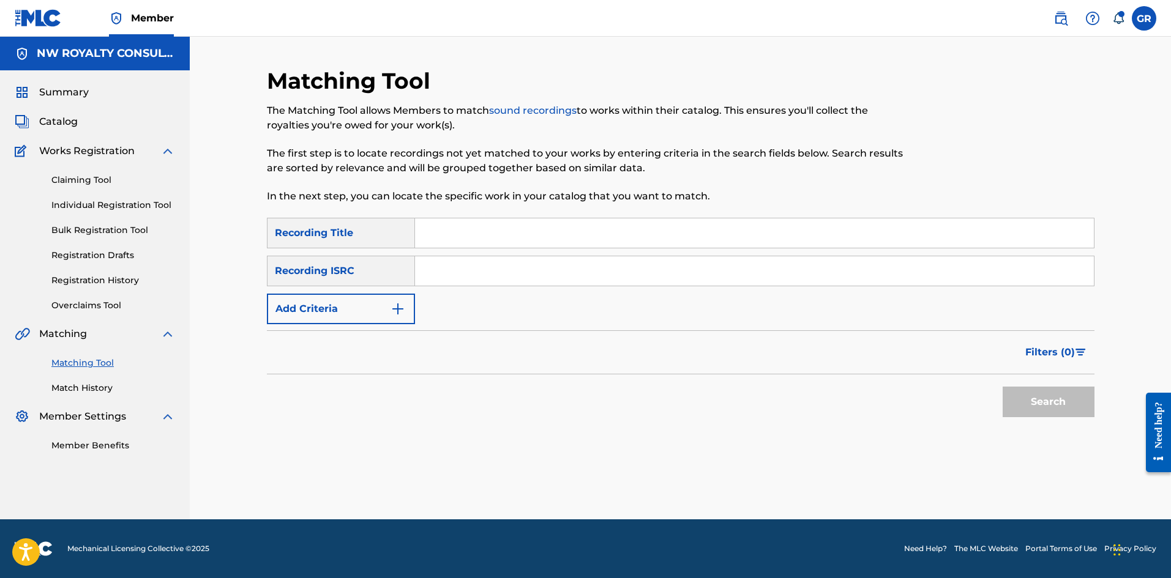
click at [31, 23] on img at bounding box center [38, 18] width 47 height 18
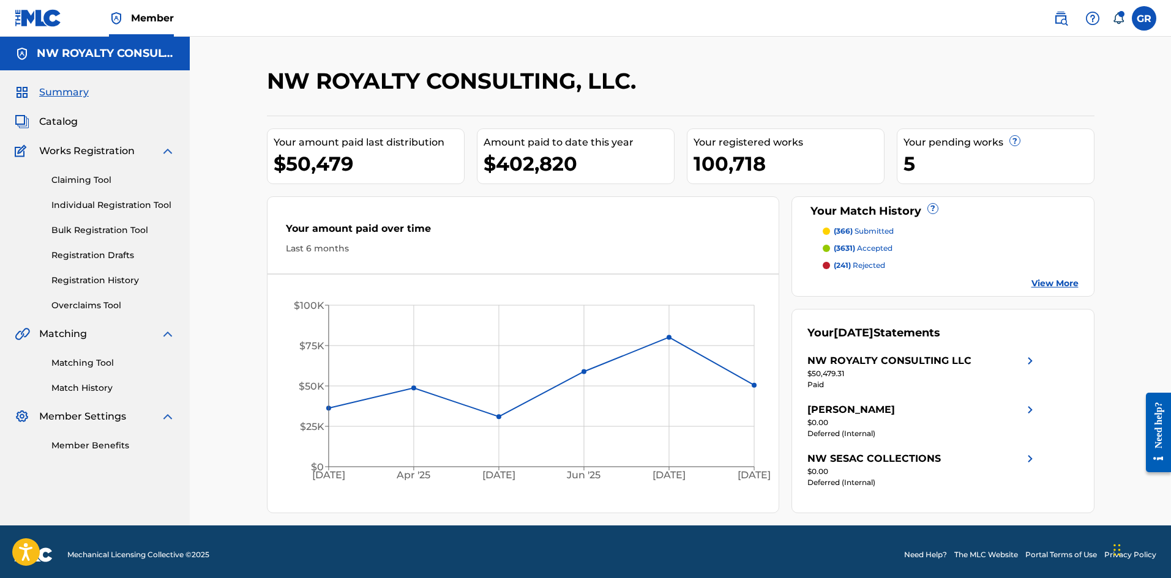
click at [42, 13] on img at bounding box center [38, 18] width 47 height 18
click at [1059, 22] on img at bounding box center [1061, 18] width 15 height 15
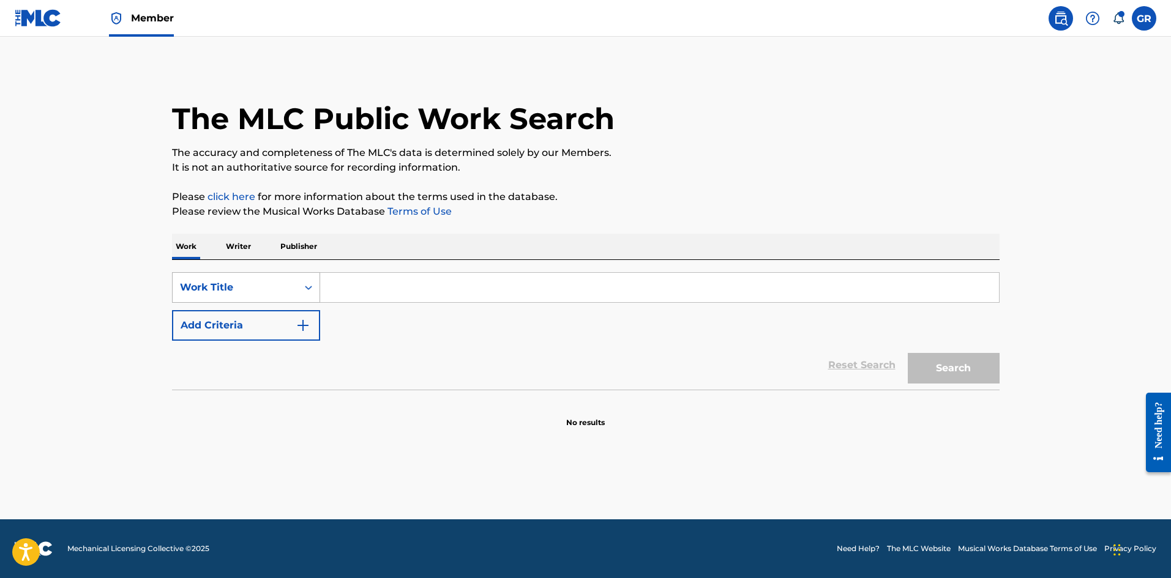
click at [307, 290] on icon "Search Form" at bounding box center [308, 288] width 12 height 12
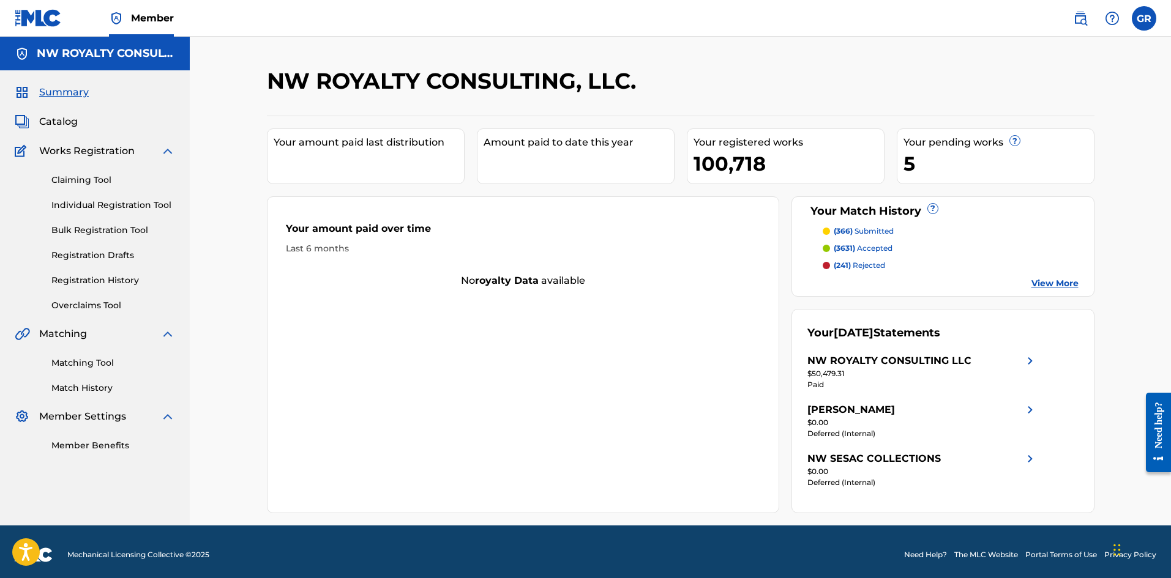
click at [1156, 436] on div "Need help?" at bounding box center [1158, 425] width 17 height 47
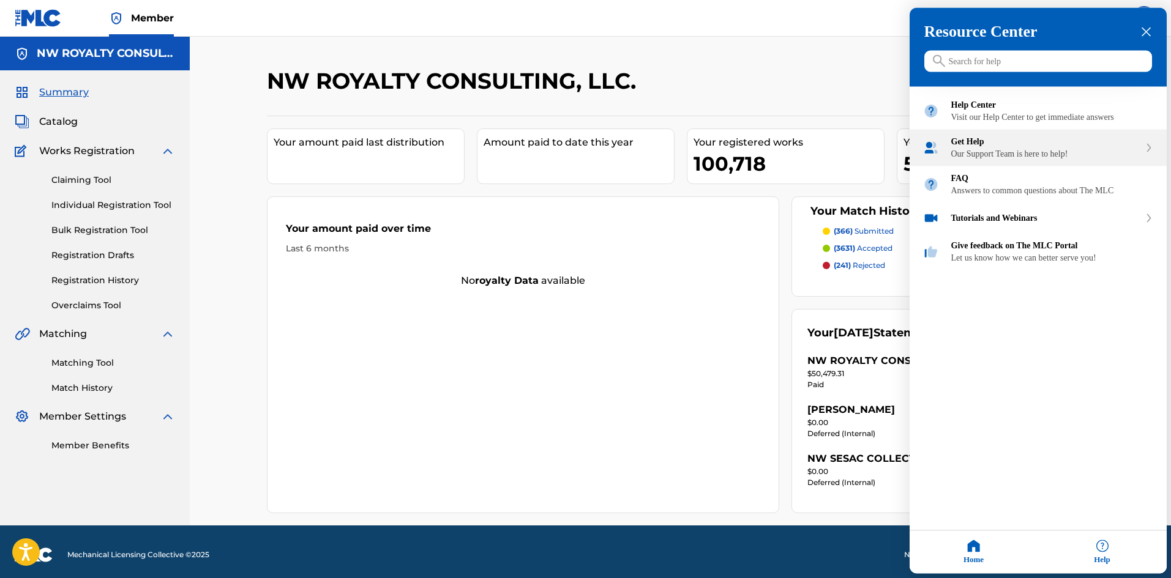
click at [982, 159] on div "Our Support Team is here to help!" at bounding box center [1045, 154] width 189 height 10
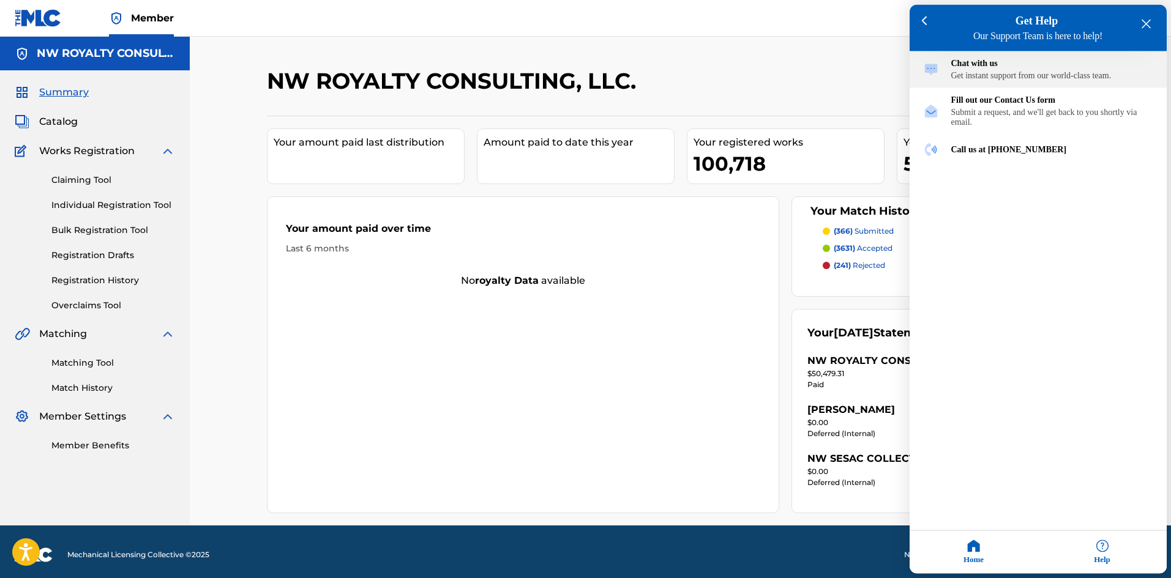
click at [972, 66] on div "Chat with us" at bounding box center [1052, 64] width 202 height 10
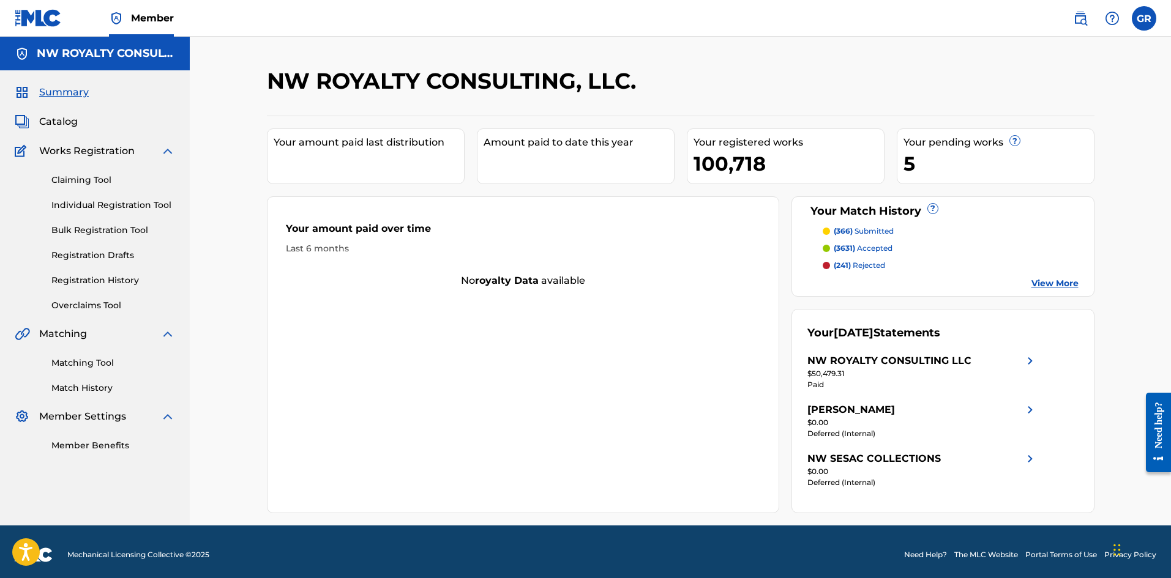
click at [62, 91] on span "Summary" at bounding box center [64, 92] width 50 height 15
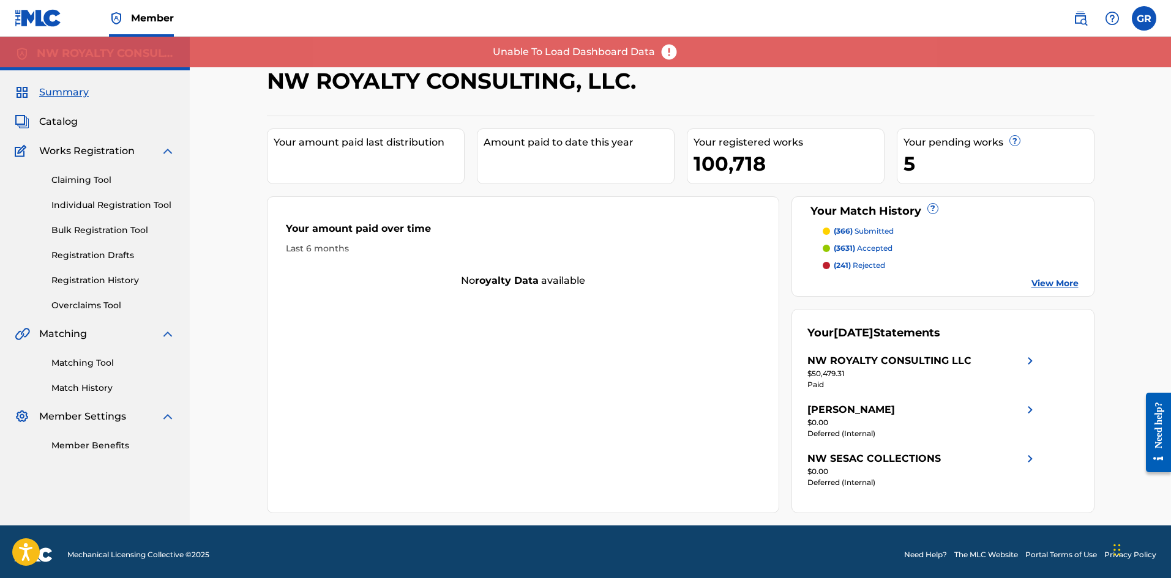
click at [217, 310] on div "NW ROYALTY CONSULTING, LLC. Your amount paid last distribution Amount paid to d…" at bounding box center [680, 281] width 981 height 489
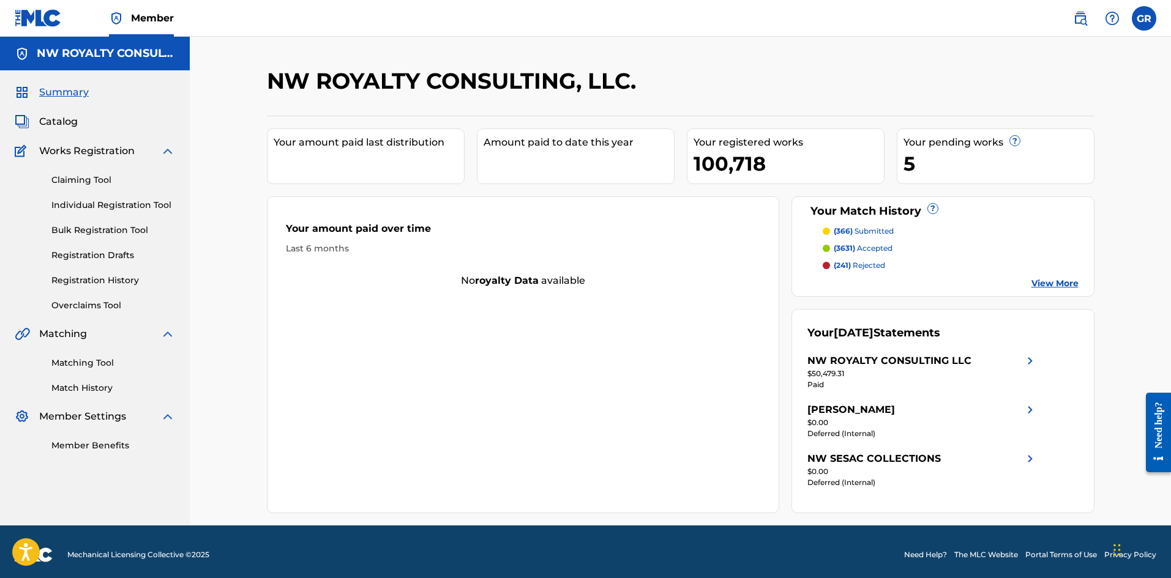
click at [48, 32] on link at bounding box center [38, 18] width 47 height 36
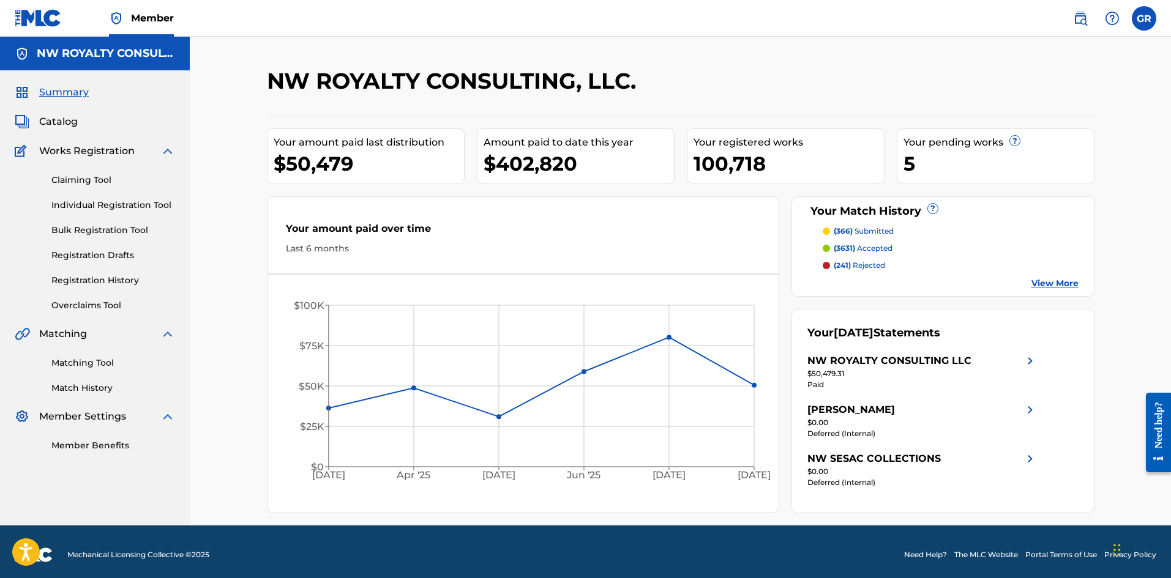
click at [996, 553] on link "The MLC Website" at bounding box center [986, 555] width 64 height 11
